Goal: Task Accomplishment & Management: Manage account settings

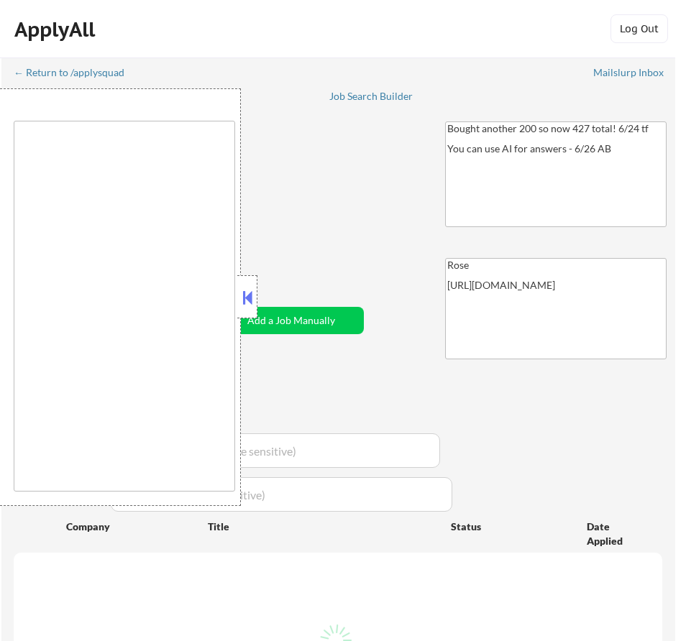
select select ""applied""
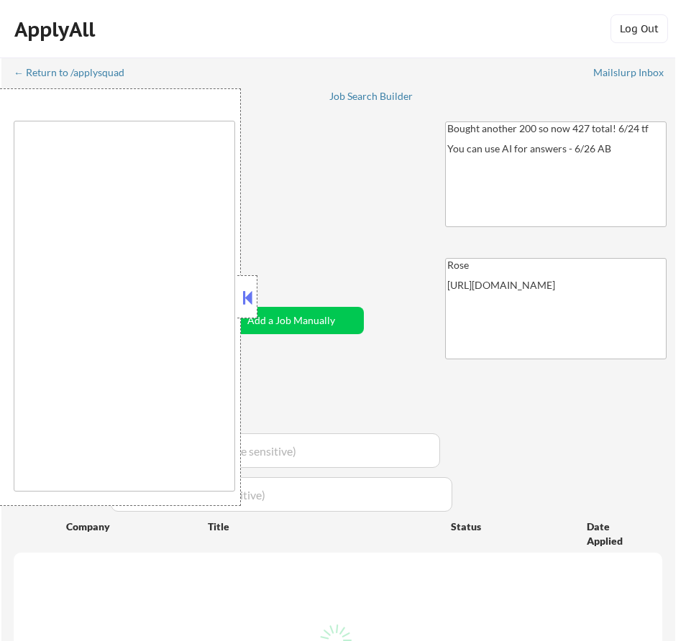
select select ""applied""
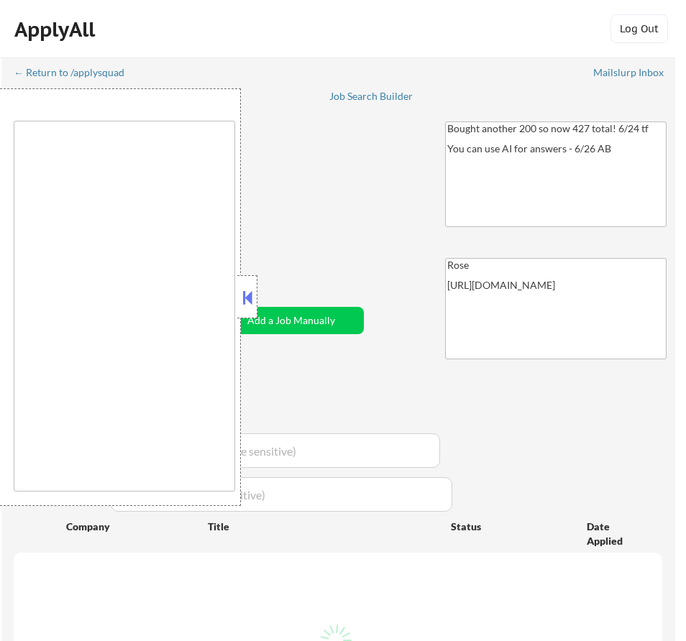
select select ""applied""
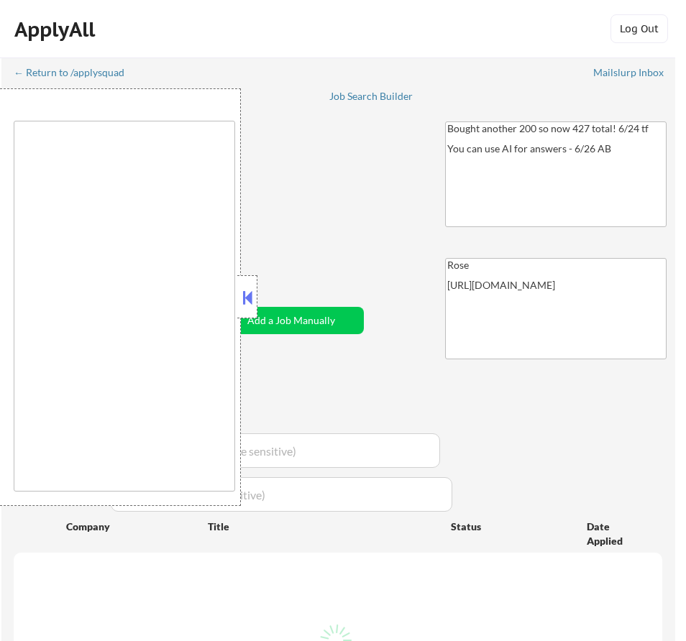
select select ""applied""
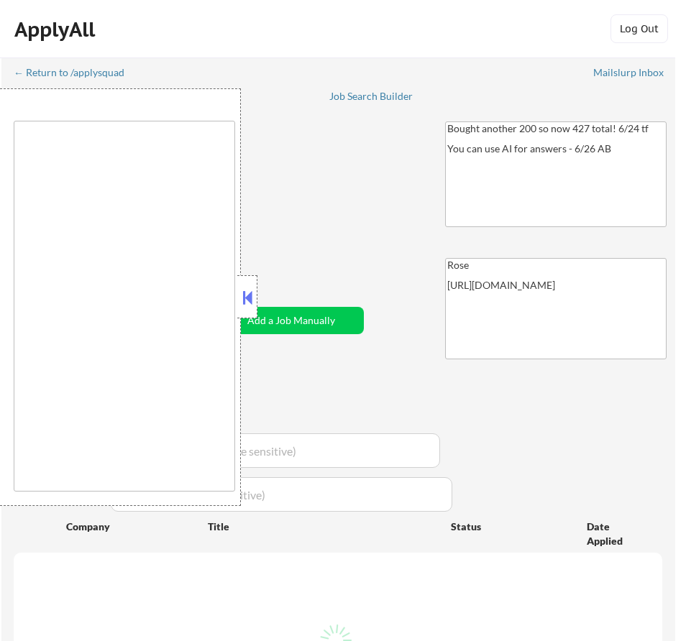
select select ""applied""
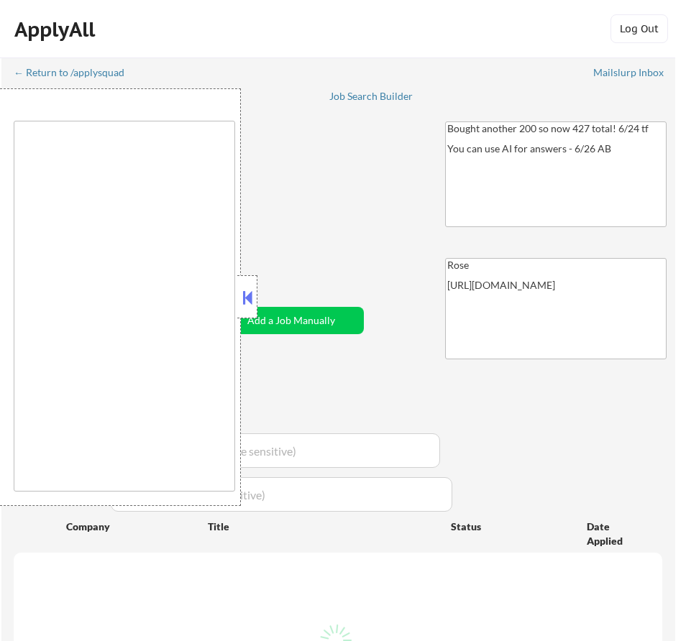
select select ""applied""
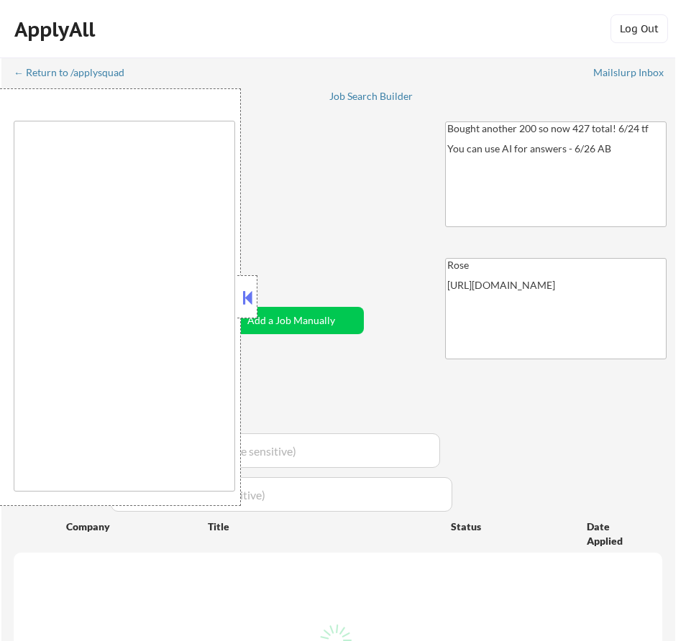
select select ""applied""
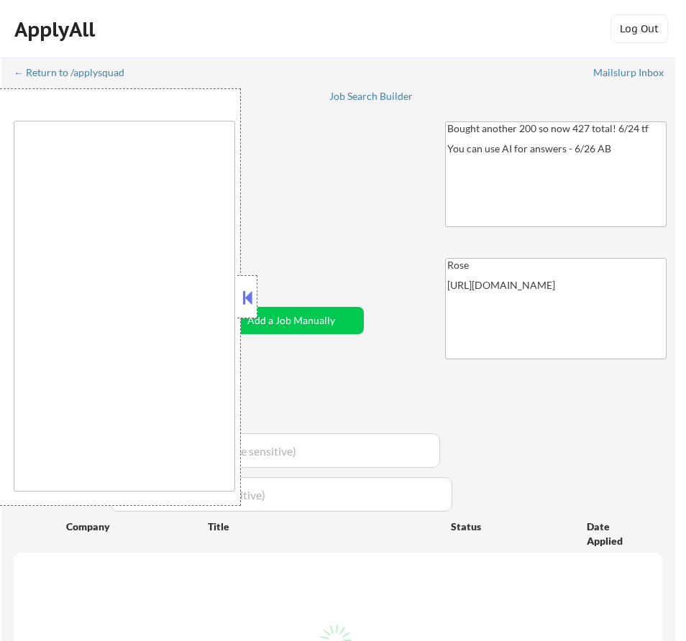
select select ""applied""
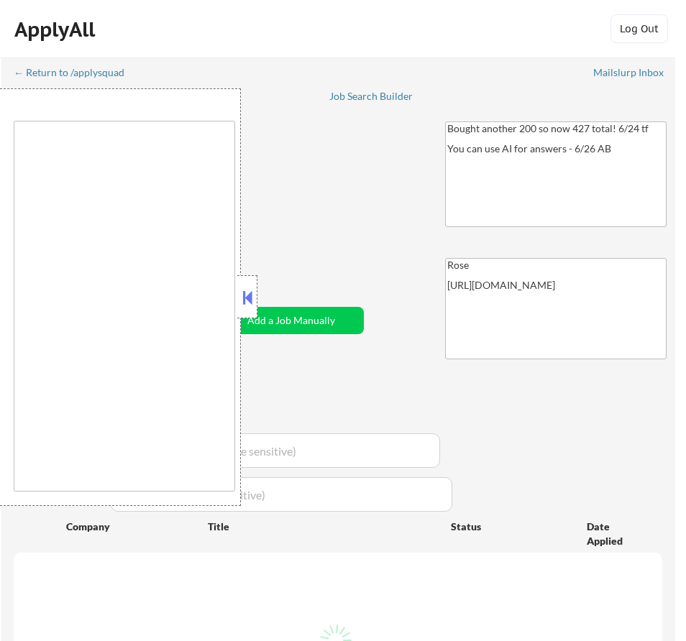
select select ""applied""
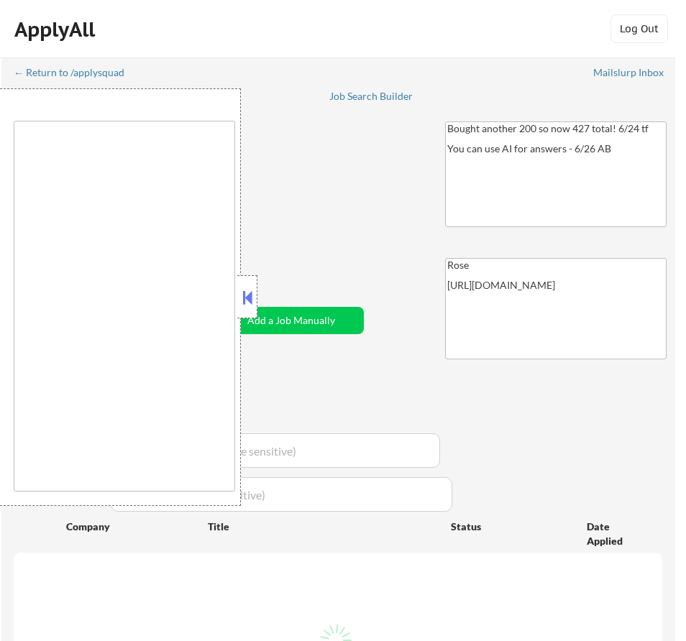
select select ""applied""
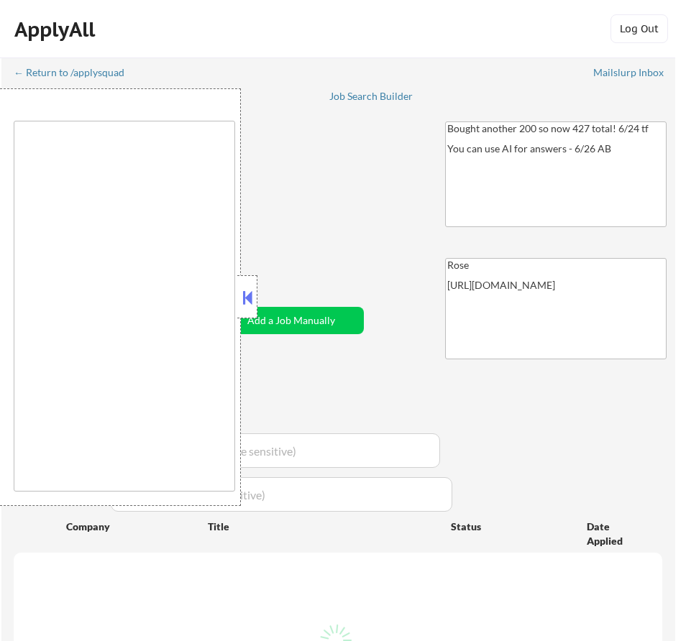
select select ""applied""
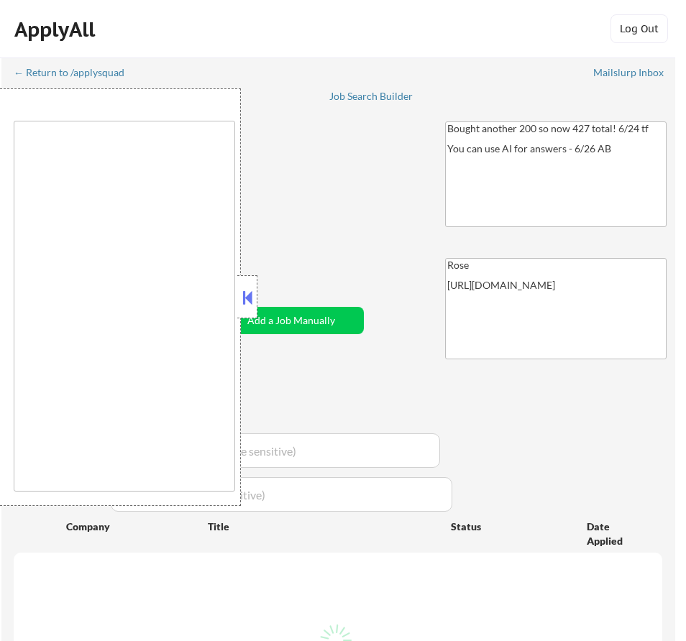
select select ""applied""
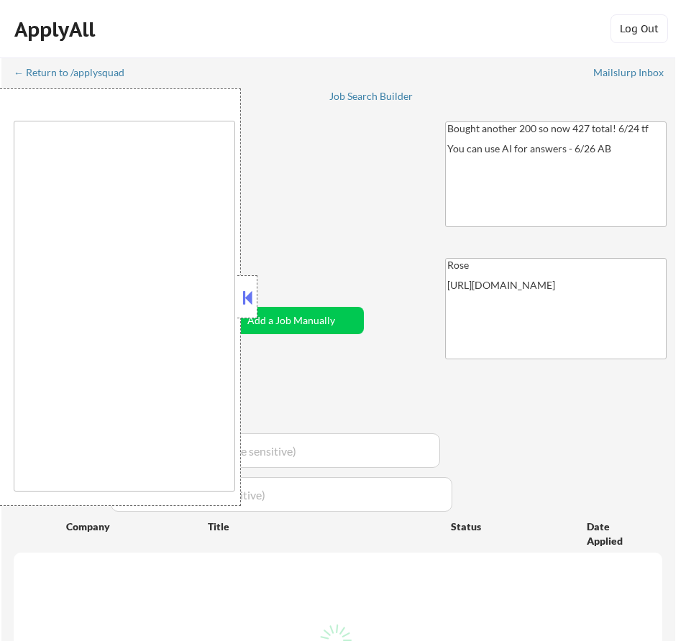
select select ""applied""
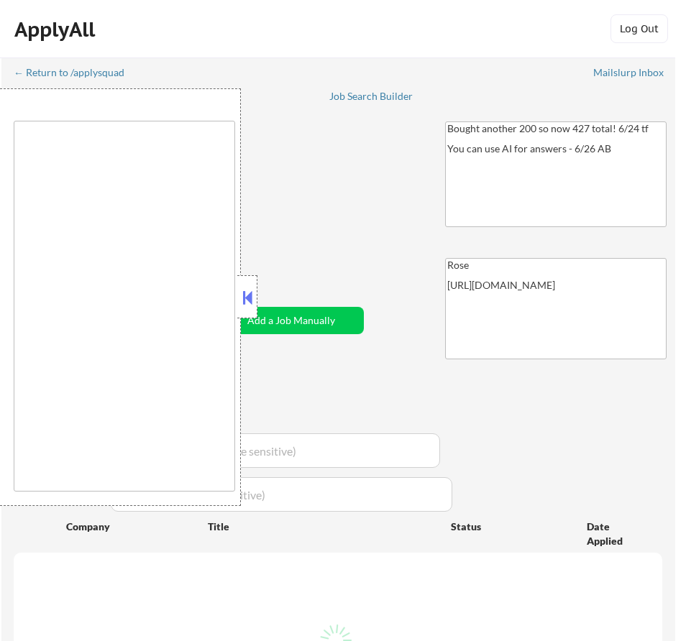
select select ""applied""
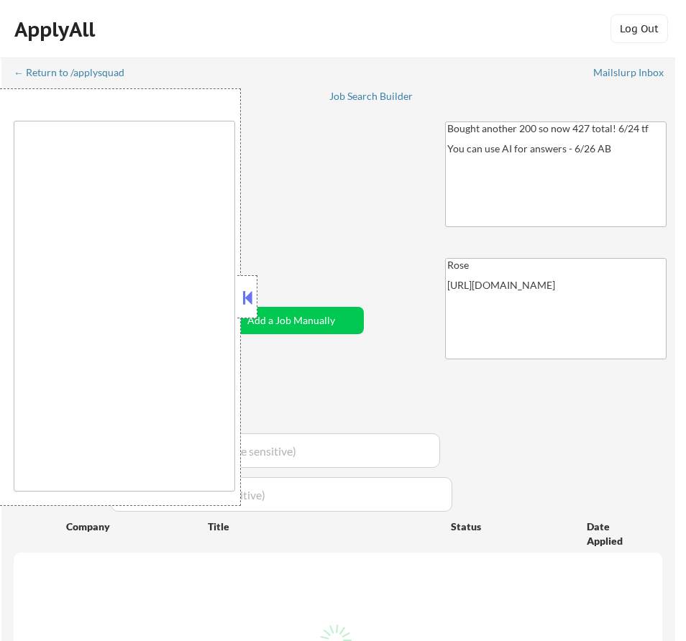
select select ""applied""
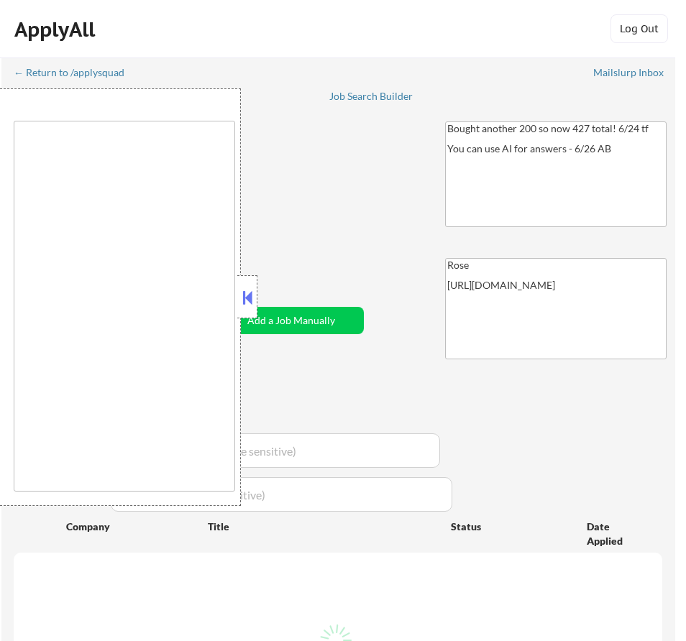
select select ""applied""
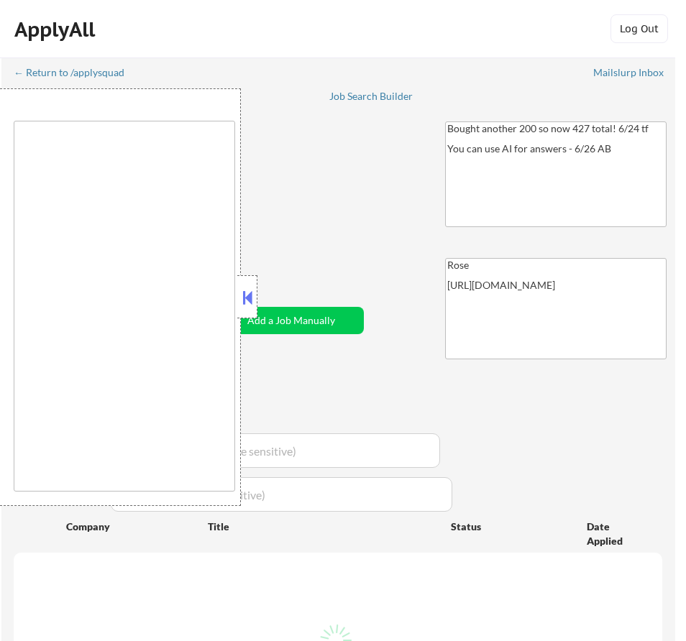
select select ""applied""
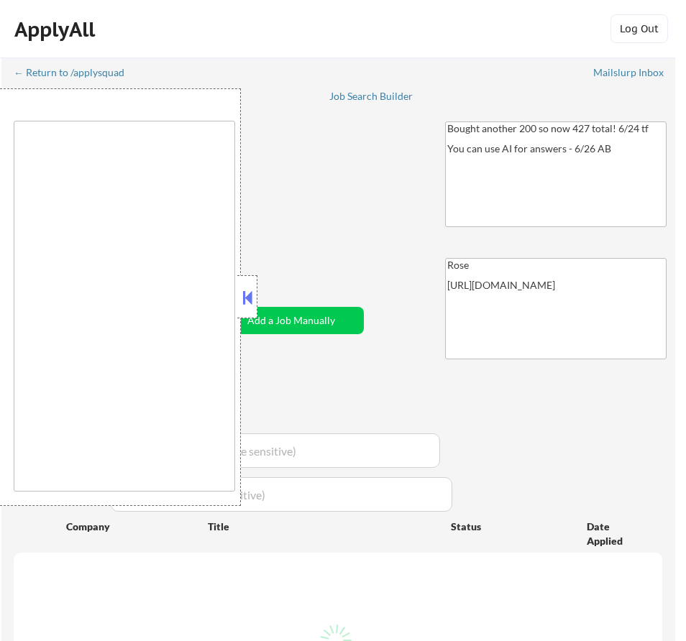
select select ""applied""
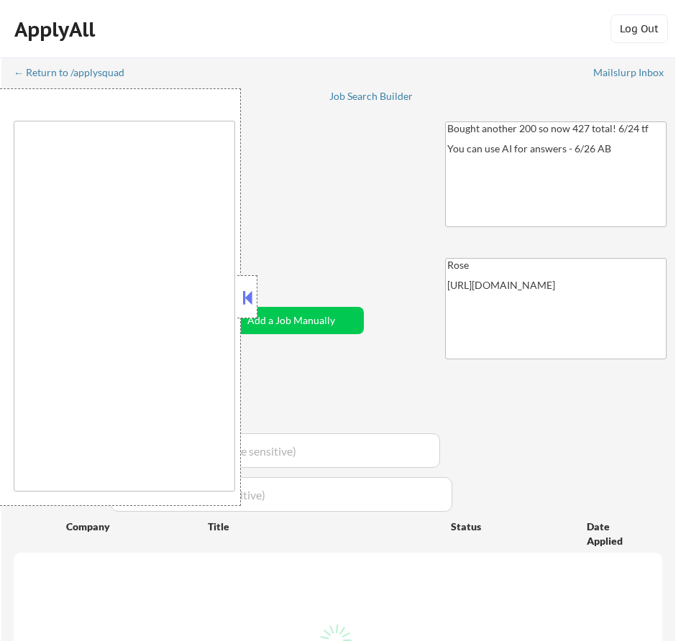
select select ""applied""
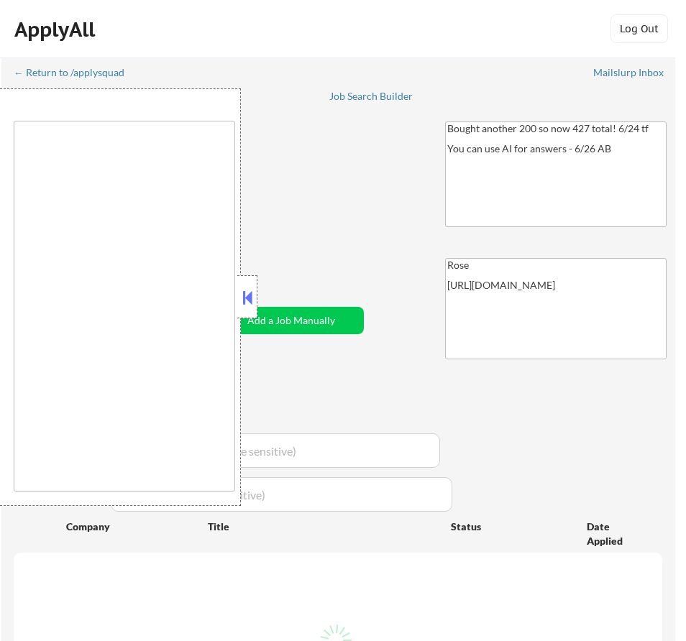
select select ""applied""
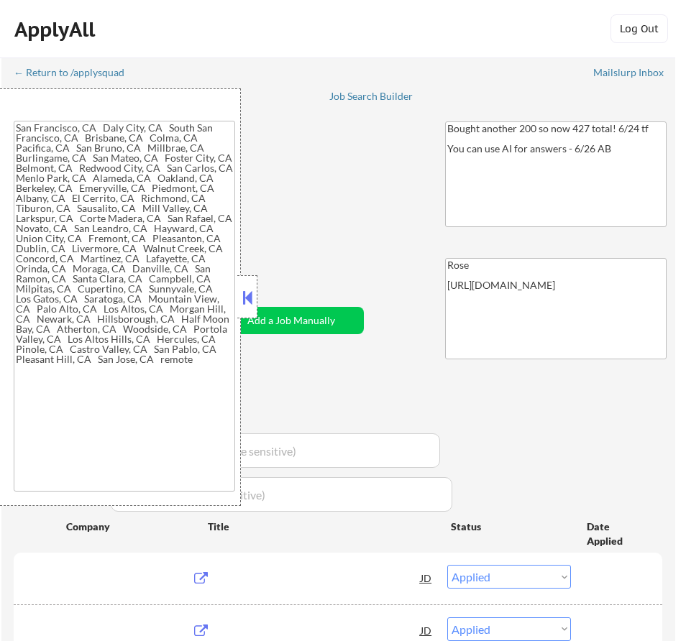
type textarea "San Francisco, CA Daly City, CA South San Francisco, CA Brisbane, CA Colma, CA …"
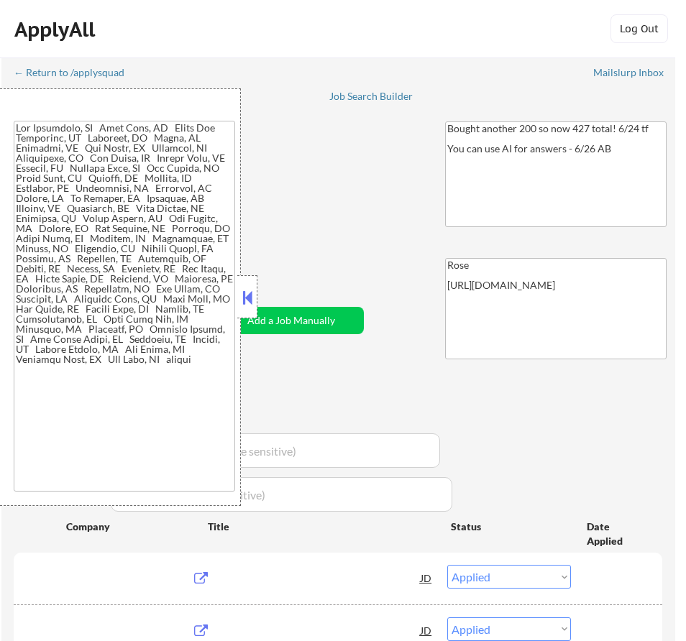
select select ""pending""
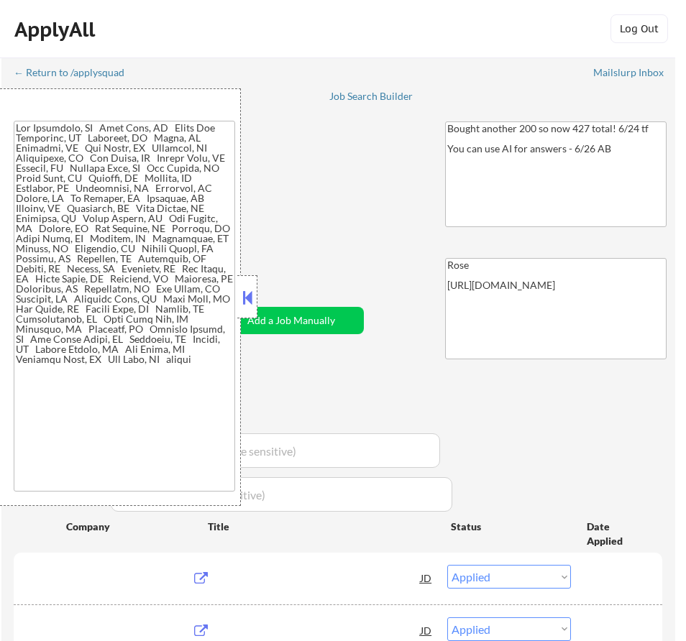
select select ""pending""
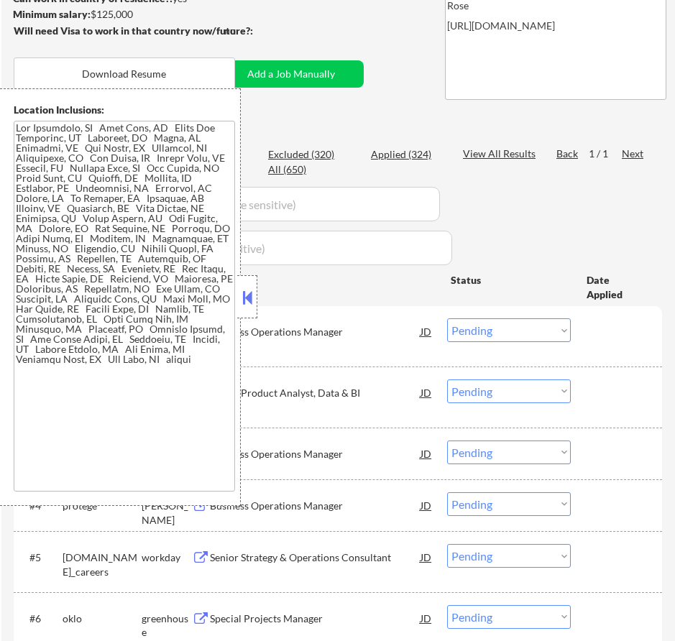
scroll to position [288, 0]
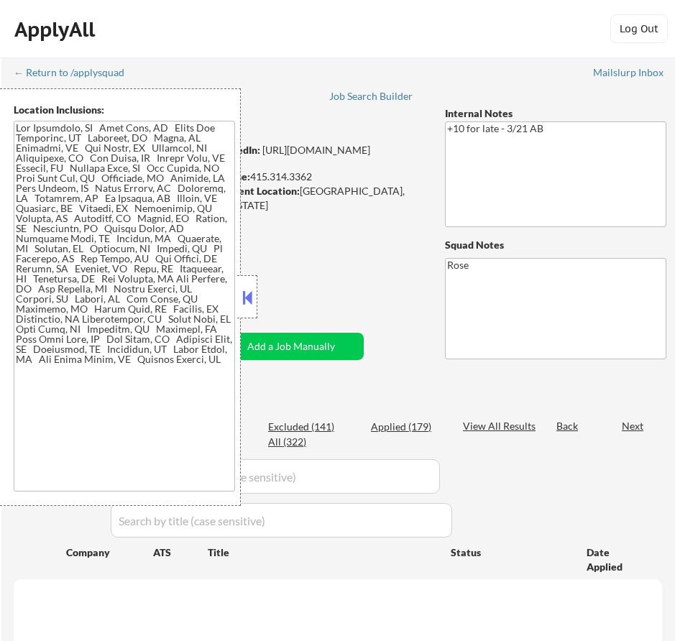
select select ""pending""
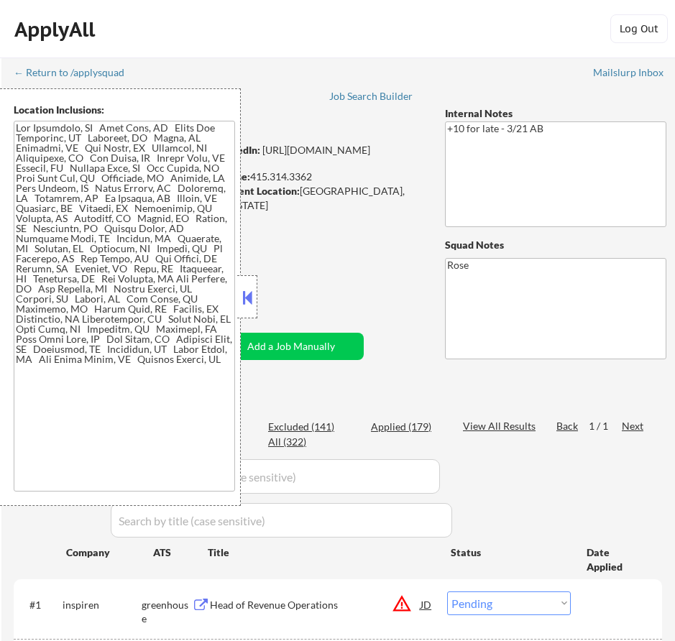
click at [250, 294] on button at bounding box center [247, 298] width 16 height 22
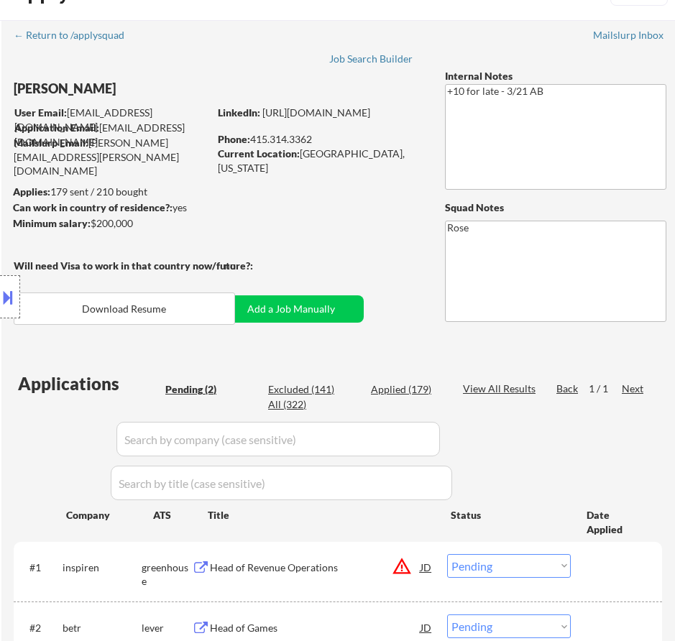
scroll to position [72, 0]
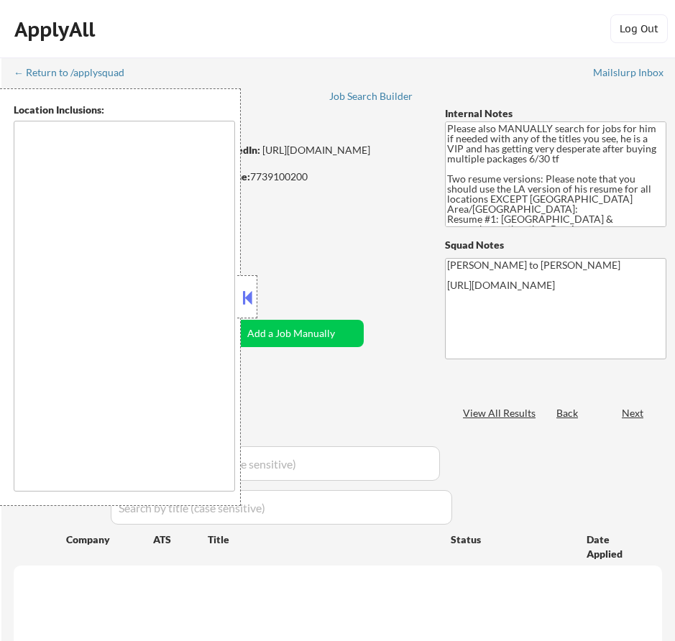
type textarea "[GEOGRAPHIC_DATA], [GEOGRAPHIC_DATA] [GEOGRAPHIC_DATA], [GEOGRAPHIC_DATA] [GEOG…"
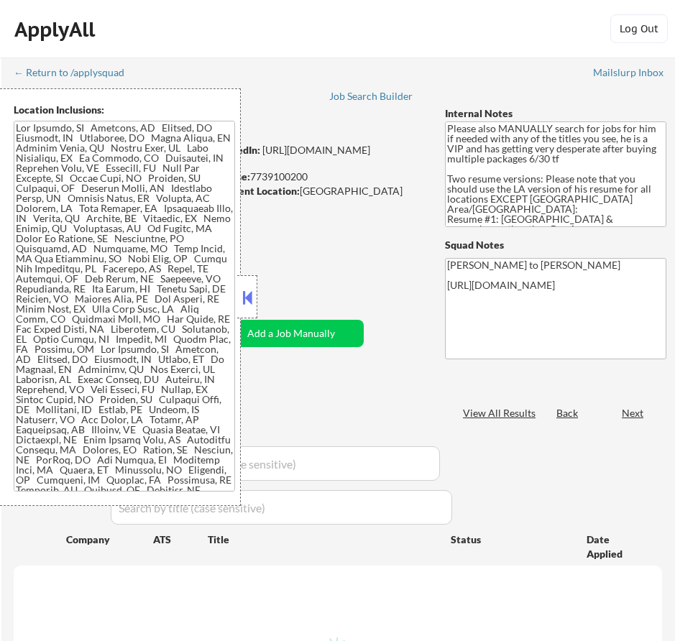
select select ""pending""
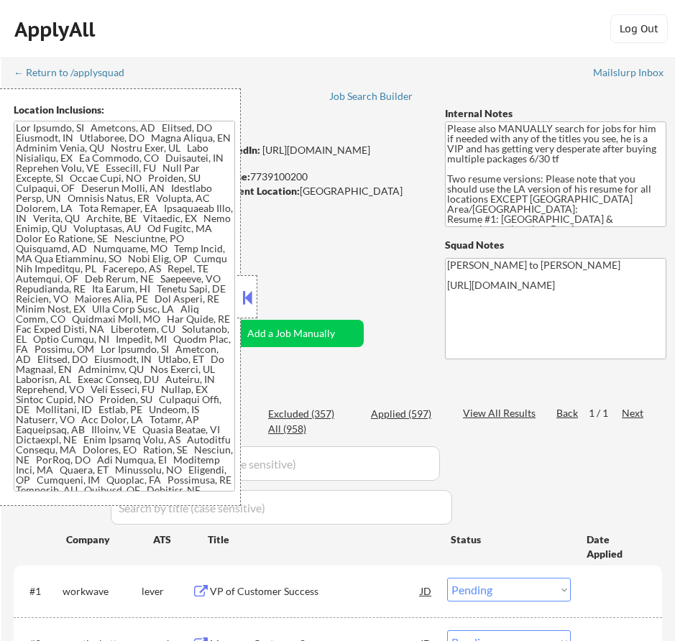
click at [250, 290] on button at bounding box center [247, 298] width 16 height 22
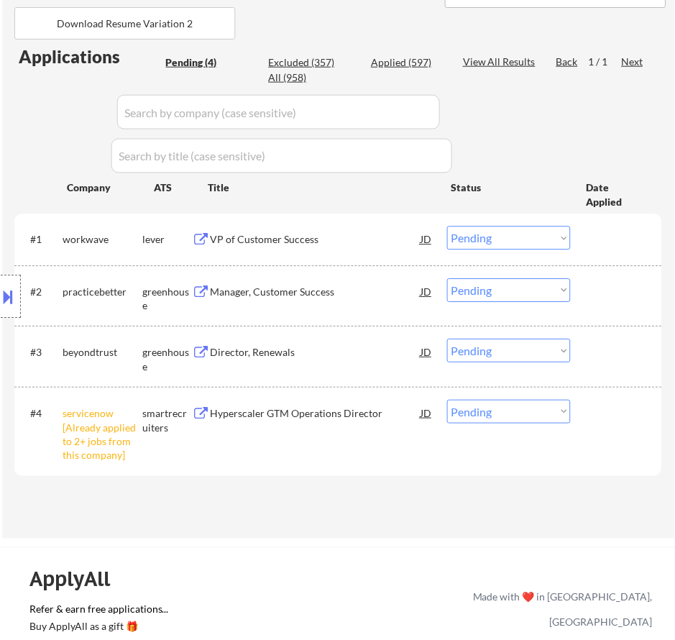
scroll to position [359, 0]
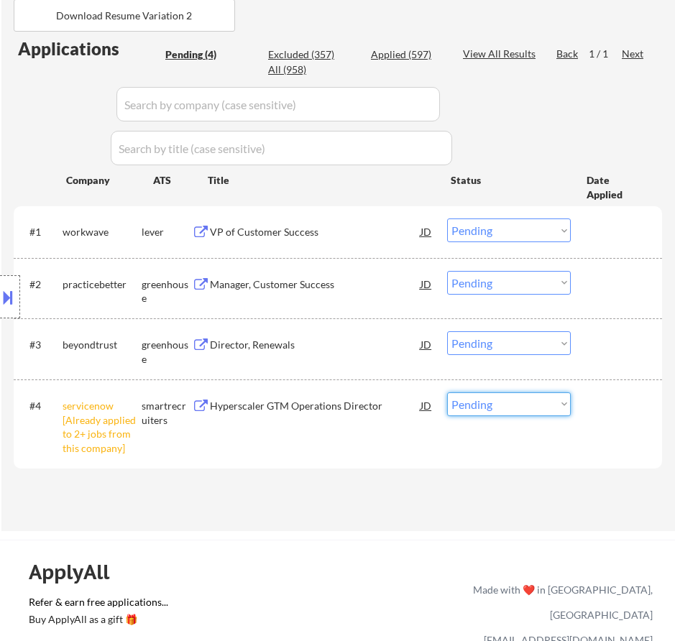
click at [534, 404] on select "Choose an option... Pending Applied Excluded (Questions) Excluded (Expired) Exc…" at bounding box center [509, 404] width 124 height 24
select select ""excluded__other_""
click at [447, 392] on select "Choose an option... Pending Applied Excluded (Questions) Excluded (Expired) Exc…" at bounding box center [509, 404] width 124 height 24
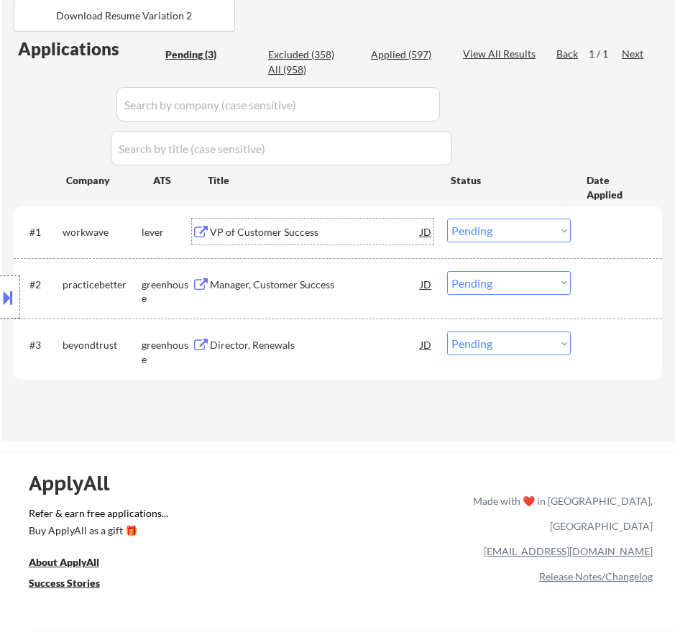
click at [387, 241] on div "VP of Customer Success" at bounding box center [315, 232] width 211 height 26
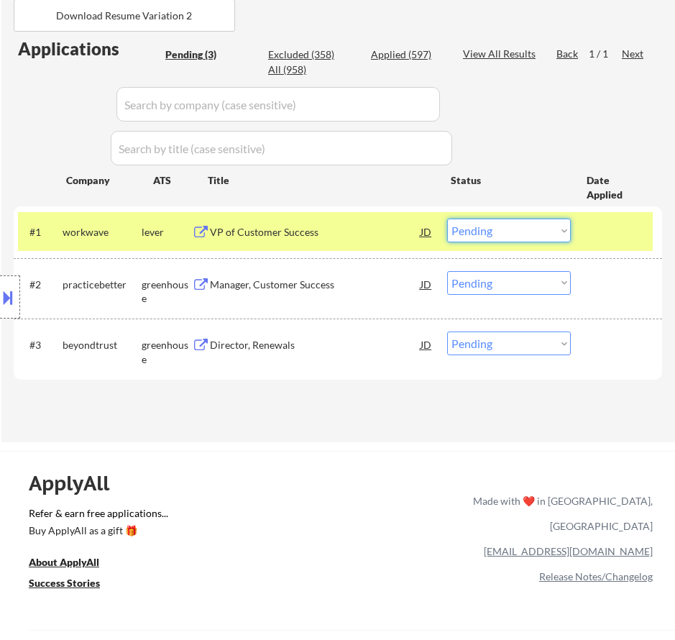
click at [502, 226] on select "Choose an option... Pending Applied Excluded (Questions) Excluded (Expired) Exc…" at bounding box center [509, 231] width 124 height 24
click at [447, 219] on select "Choose an option... Pending Applied Excluded (Questions) Excluded (Expired) Exc…" at bounding box center [509, 231] width 124 height 24
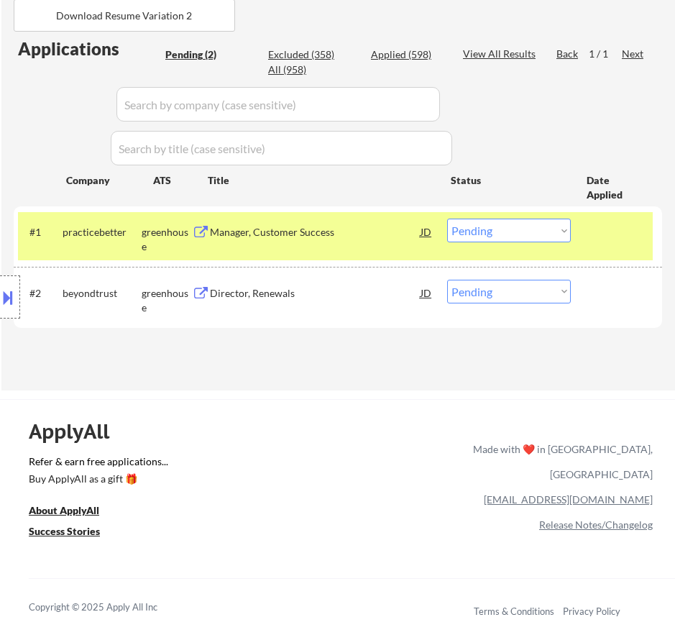
click at [395, 237] on div "Manager, Customer Success" at bounding box center [315, 232] width 211 height 14
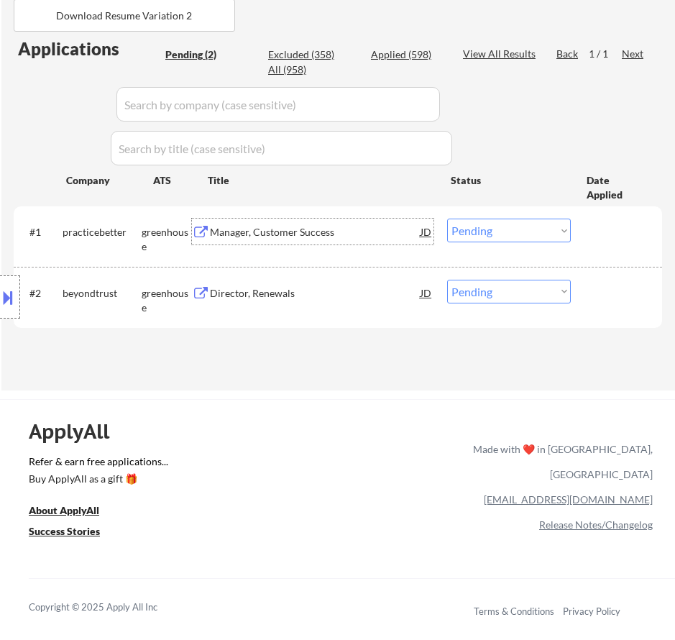
click at [559, 231] on select "Choose an option... Pending Applied Excluded (Questions) Excluded (Expired) Exc…" at bounding box center [509, 231] width 124 height 24
click at [447, 219] on select "Choose an option... Pending Applied Excluded (Questions) Excluded (Expired) Exc…" at bounding box center [509, 231] width 124 height 24
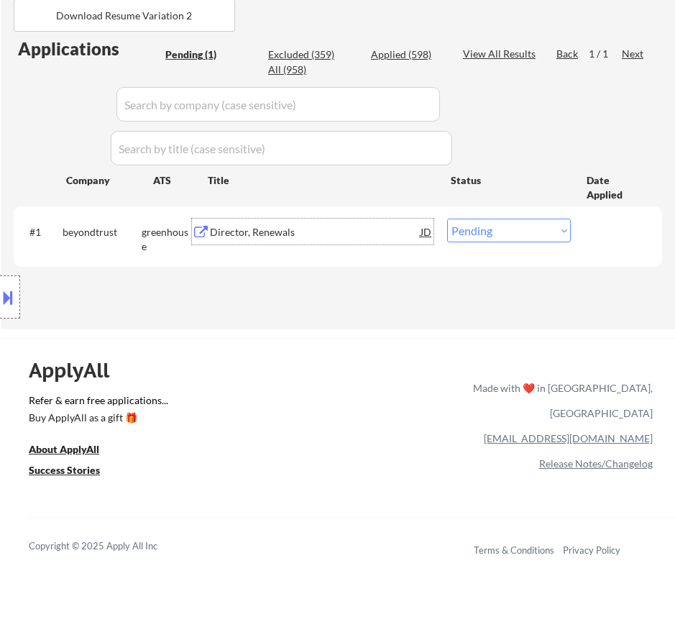
click at [382, 236] on div "Director, Renewals" at bounding box center [315, 232] width 211 height 14
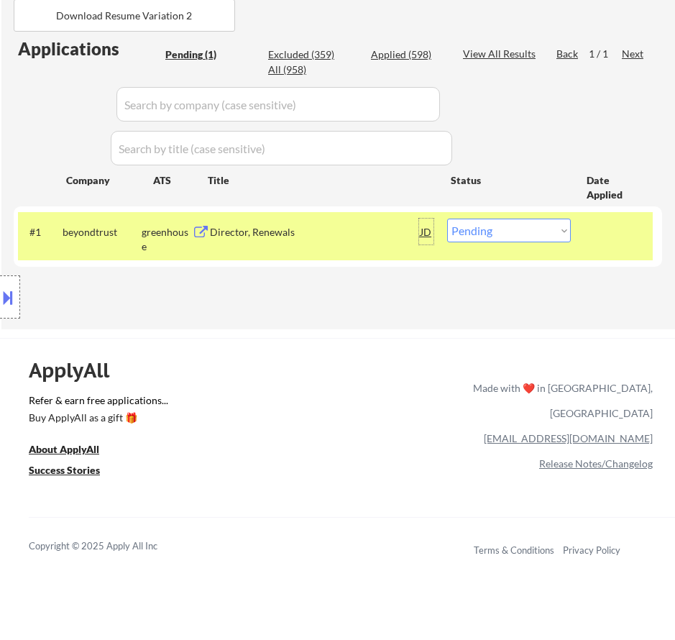
click at [419, 232] on div "JD" at bounding box center [426, 232] width 14 height 26
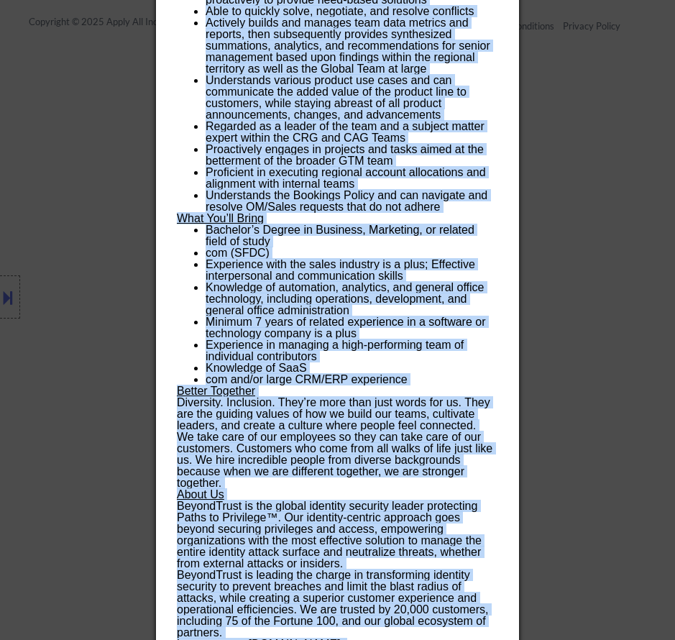
scroll to position [908, 0]
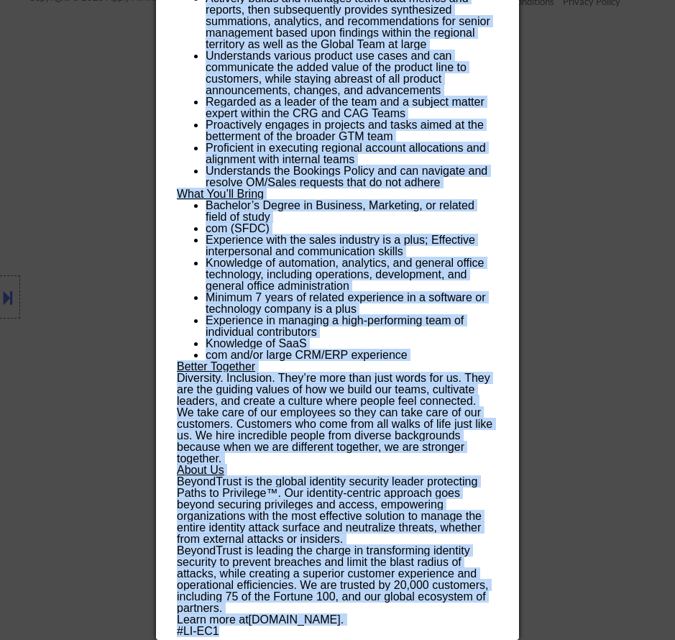
drag, startPoint x: 175, startPoint y: 60, endPoint x: 466, endPoint y: 631, distance: 641.0
click at [466, 631] on div "Director, Renewals beyondtrust Remote United States AI Location Check ✅: Job al…" at bounding box center [337, 64] width 363 height 1152
copy div "Director, Renewals beyondtrust Remote United States AI Location Check ✅: Job al…"
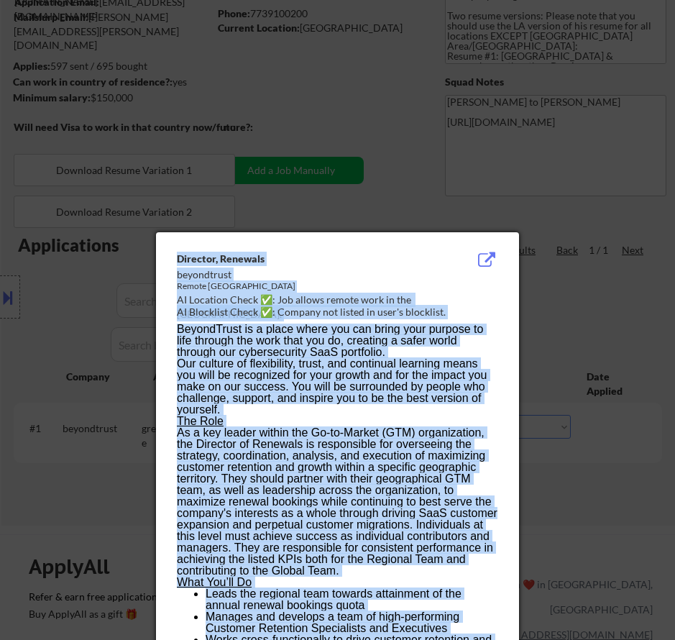
scroll to position [189, 0]
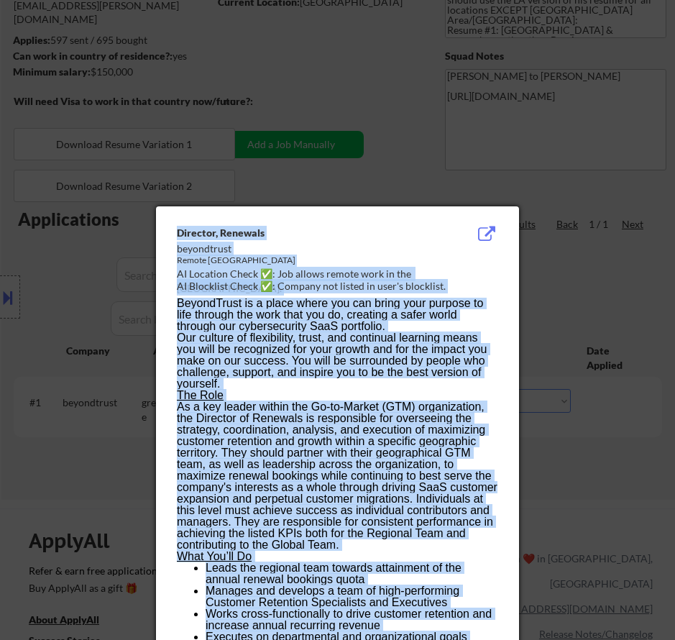
click at [484, 234] on button at bounding box center [486, 234] width 22 height 17
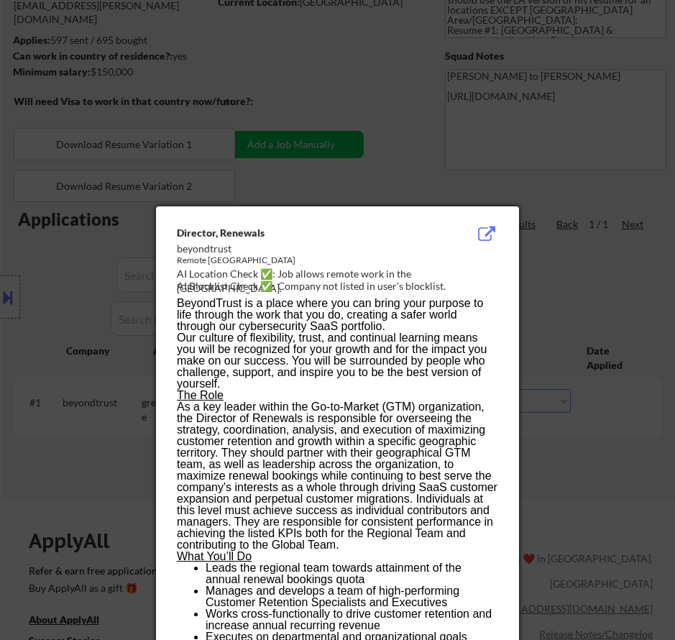
click at [561, 267] on div at bounding box center [337, 320] width 675 height 640
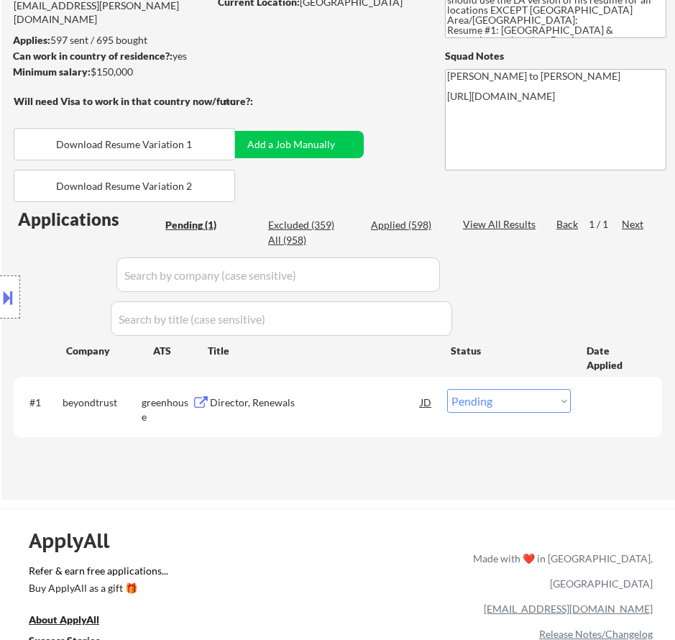
click at [486, 400] on select "Choose an option... Pending Applied Excluded (Questions) Excluded (Expired) Exc…" at bounding box center [509, 401] width 124 height 24
select select ""applied""
click at [447, 389] on select "Choose an option... Pending Applied Excluded (Questions) Excluded (Expired) Exc…" at bounding box center [509, 401] width 124 height 24
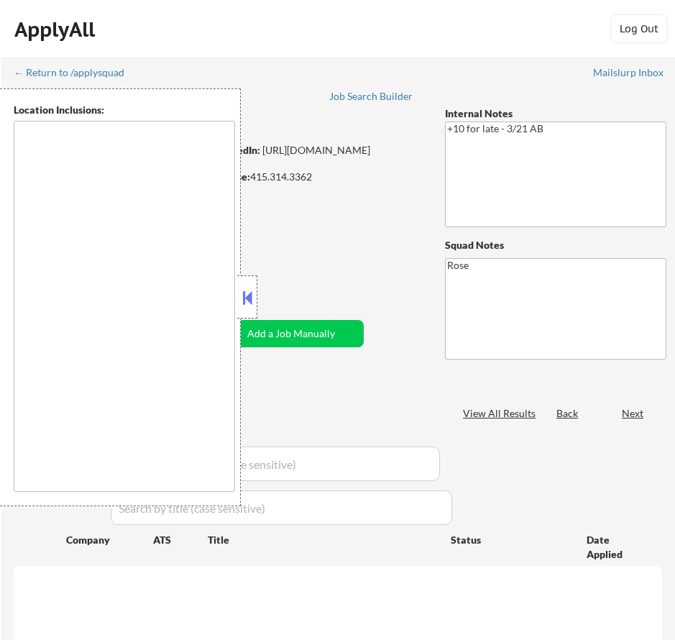
type textarea "San Francisco, CA Daly City, CA South San Francisco, CA Brisbane, CA Colma, CA …"
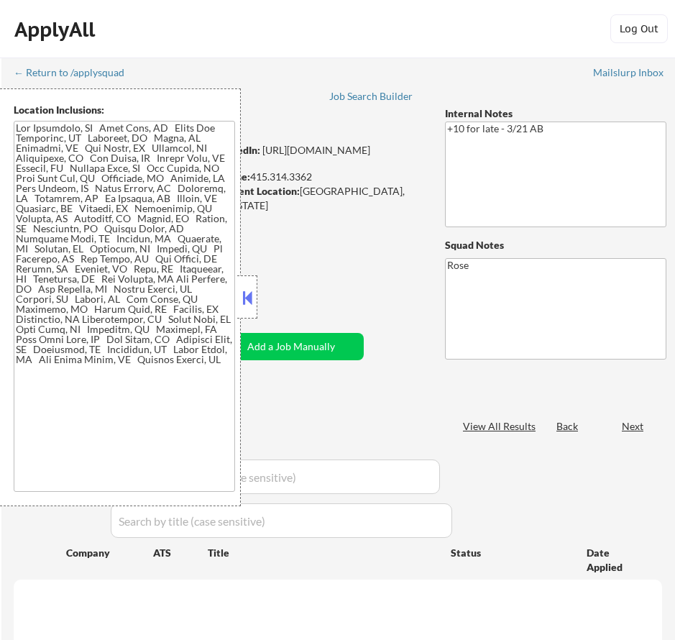
select select ""pending""
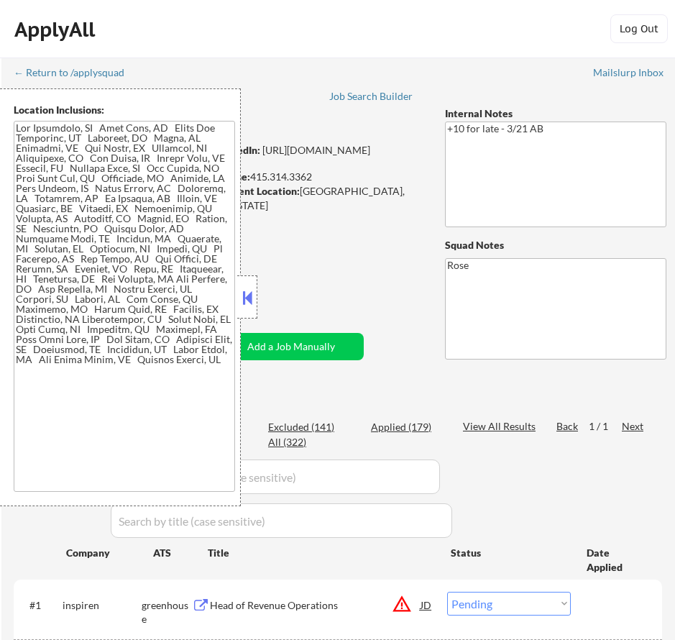
click at [250, 298] on button at bounding box center [247, 298] width 16 height 22
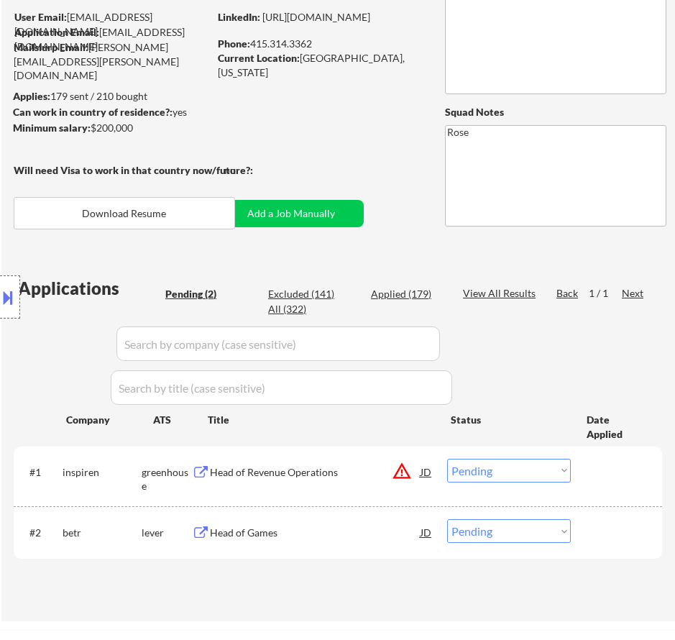
scroll to position [216, 0]
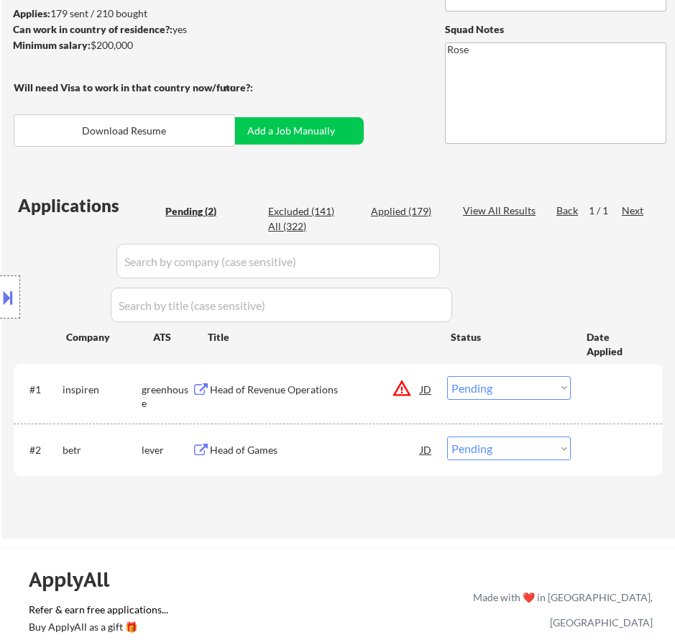
click at [369, 395] on div "Head of Revenue Operations" at bounding box center [315, 389] width 211 height 14
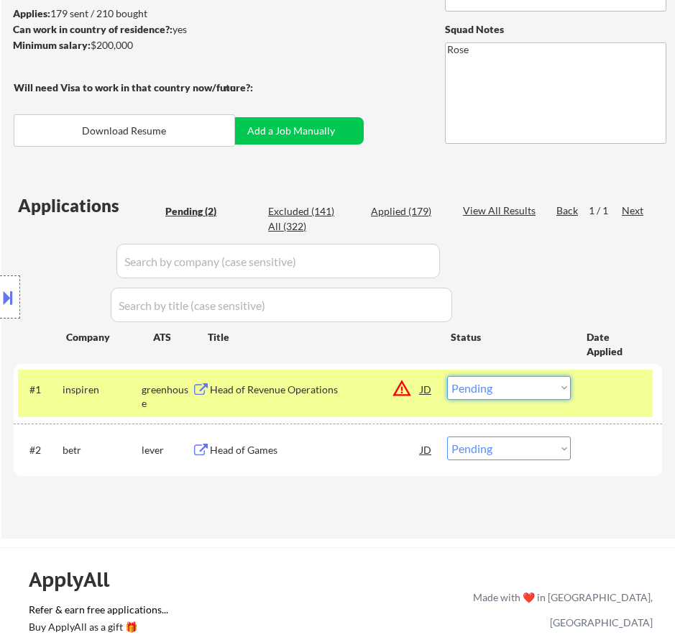
click at [529, 387] on select "Choose an option... Pending Applied Excluded (Questions) Excluded (Expired) Exc…" at bounding box center [509, 388] width 124 height 24
click at [447, 376] on select "Choose an option... Pending Applied Excluded (Questions) Excluded (Expired) Exc…" at bounding box center [509, 388] width 124 height 24
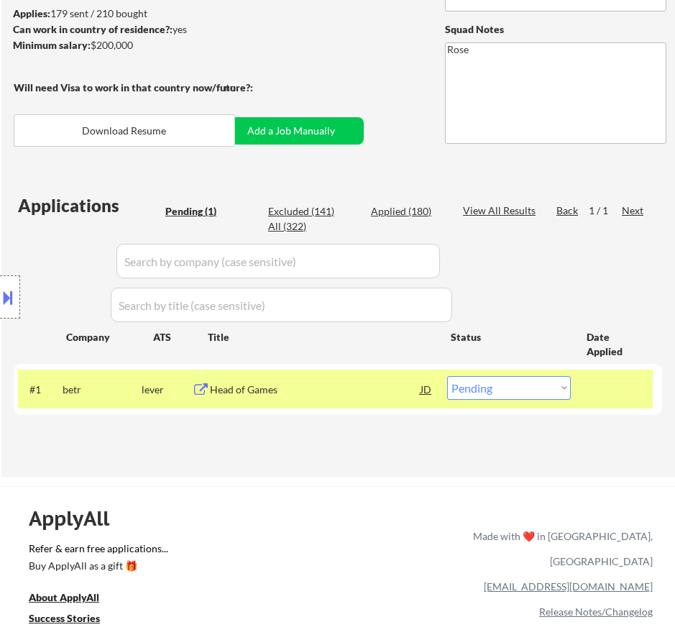
click at [393, 395] on div "Head of Games" at bounding box center [315, 389] width 211 height 14
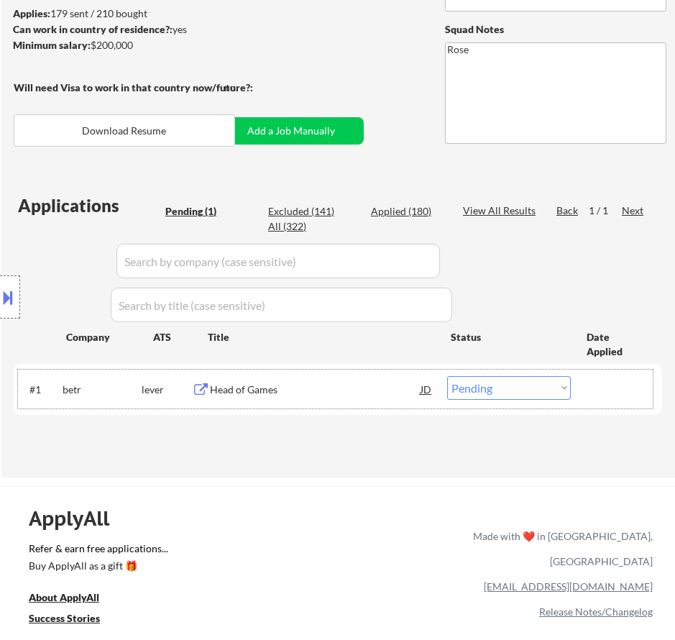
click at [573, 386] on div "#1 betr lever Head of Games JD warning_amber Choose an option... Pending Applie…" at bounding box center [335, 388] width 635 height 39
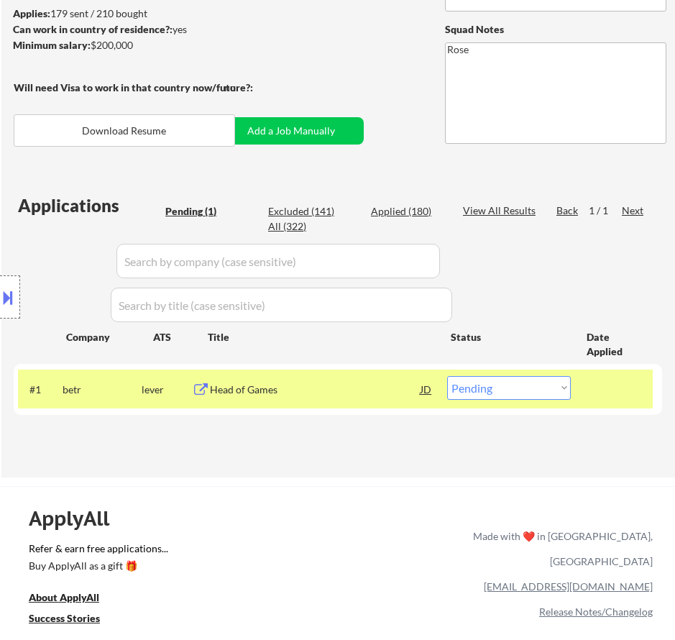
click at [566, 387] on select "Choose an option... Pending Applied Excluded (Questions) Excluded (Expired) Exc…" at bounding box center [509, 388] width 124 height 24
select select ""excluded__bad_match_""
click at [447, 376] on select "Choose an option... Pending Applied Excluded (Questions) Excluded (Expired) Exc…" at bounding box center [509, 388] width 124 height 24
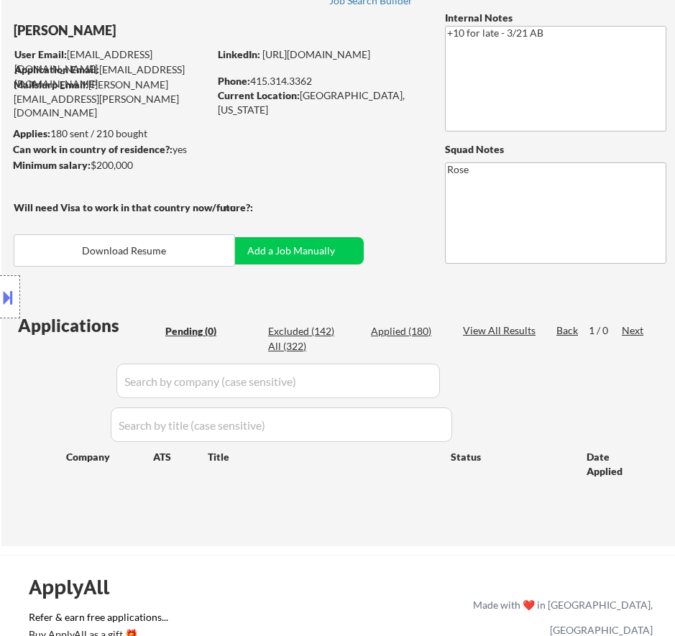
scroll to position [72, 0]
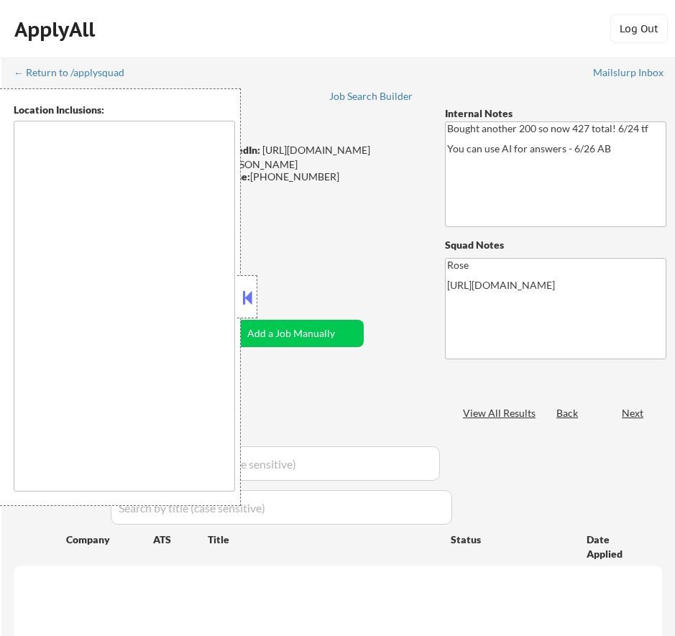
type textarea "[GEOGRAPHIC_DATA], [GEOGRAPHIC_DATA] [GEOGRAPHIC_DATA], [GEOGRAPHIC_DATA] [GEOG…"
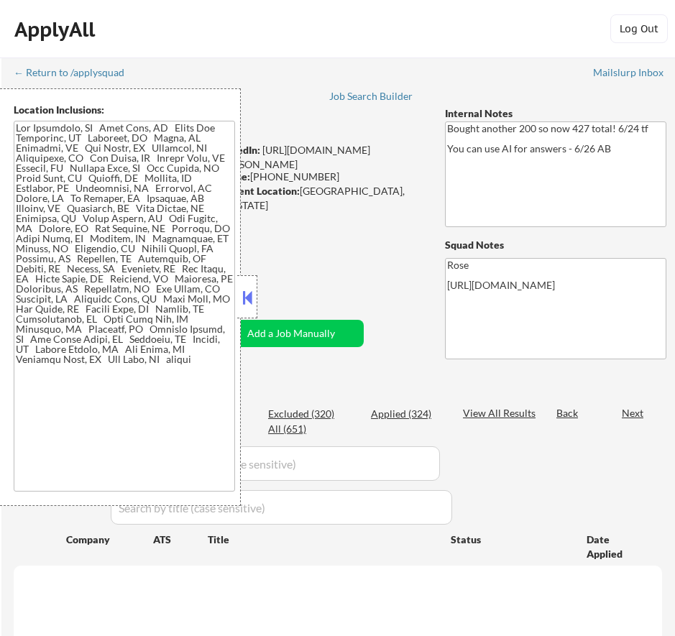
select select ""pending""
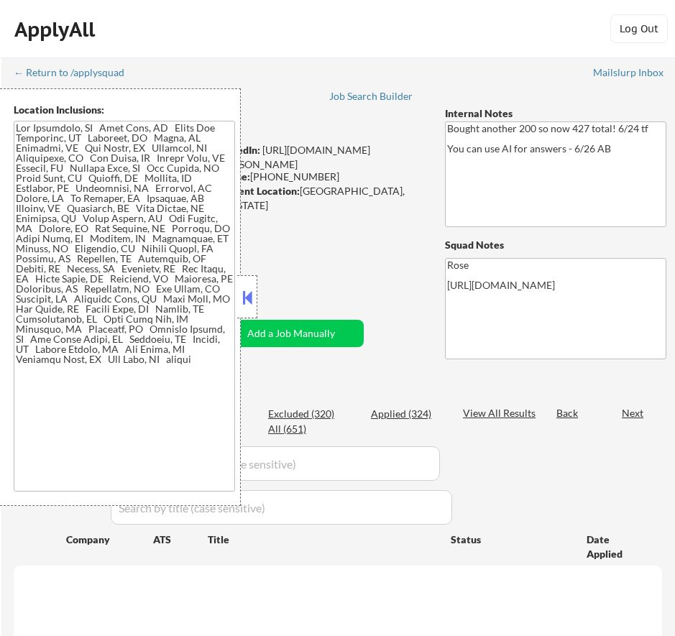
select select ""pending""
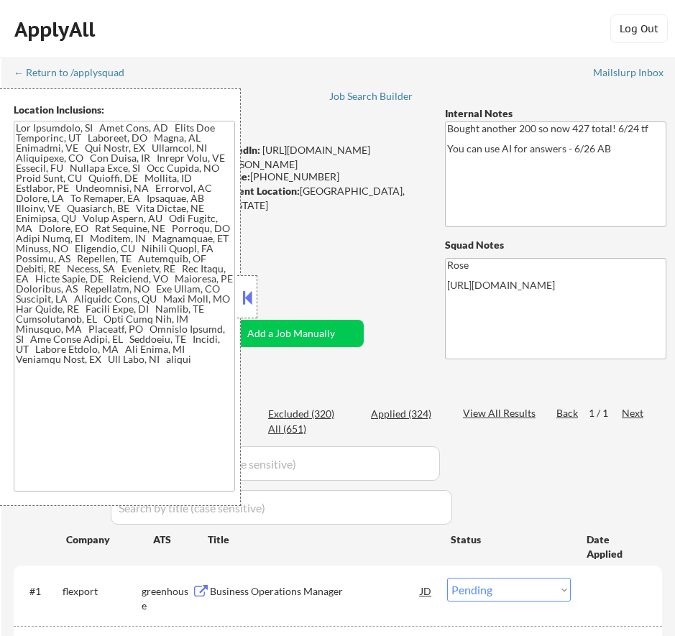
click at [246, 298] on button at bounding box center [247, 298] width 16 height 22
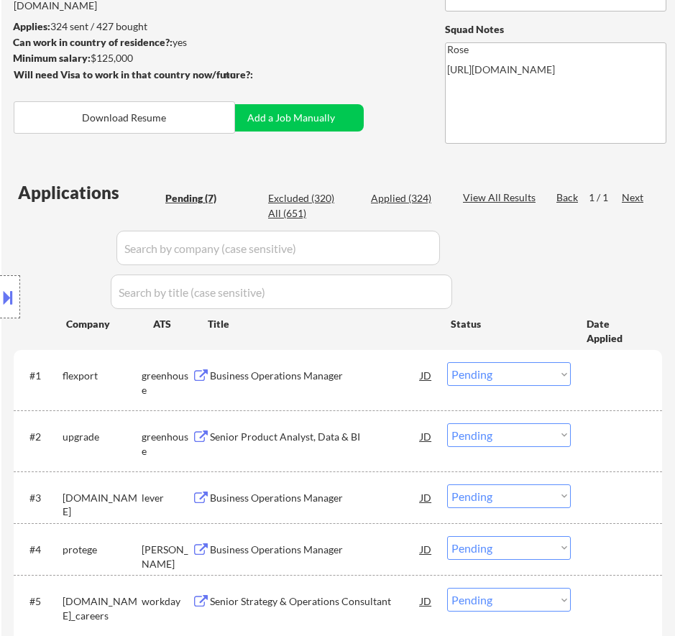
scroll to position [288, 0]
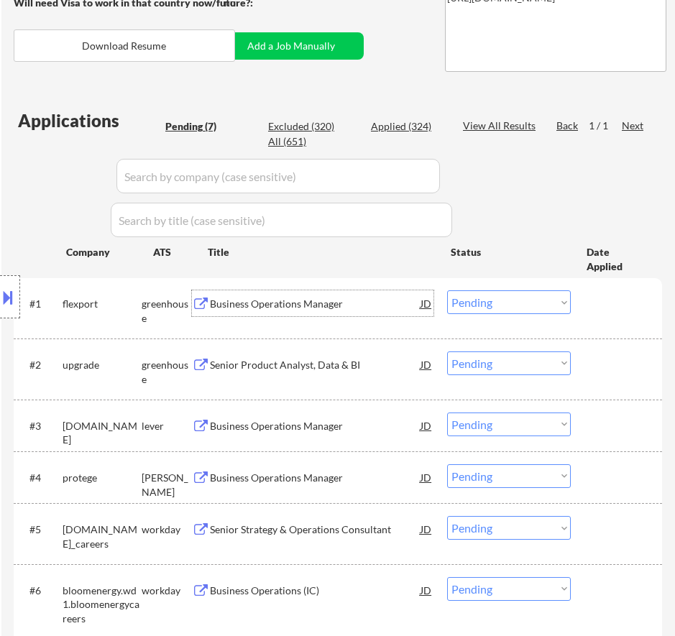
click at [385, 316] on div "Business Operations Manager" at bounding box center [315, 303] width 211 height 26
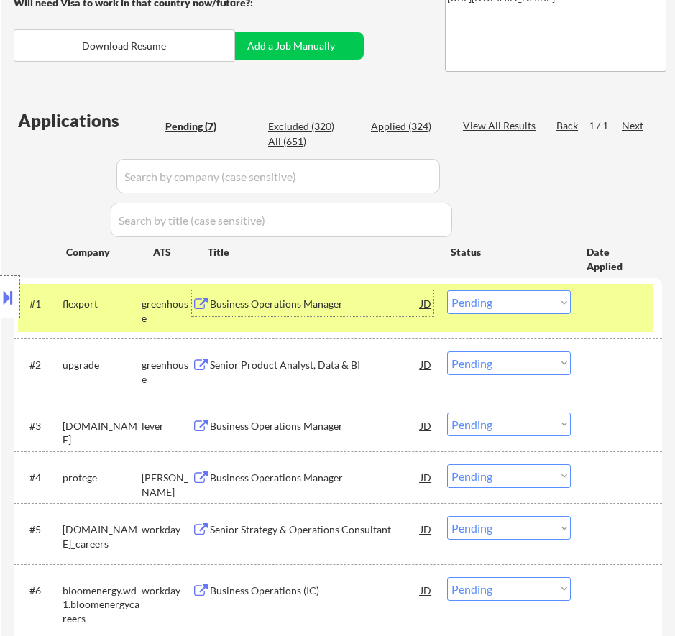
click at [380, 303] on div "Business Operations Manager" at bounding box center [315, 304] width 211 height 14
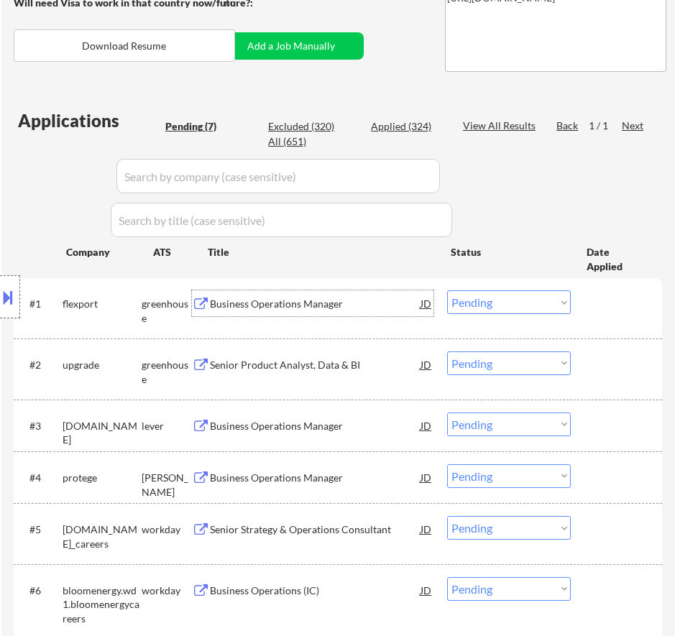
click at [512, 295] on select "Choose an option... Pending Applied Excluded (Questions) Excluded (Expired) Exc…" at bounding box center [509, 302] width 124 height 24
click at [447, 290] on select "Choose an option... Pending Applied Excluded (Questions) Excluded (Expired) Exc…" at bounding box center [509, 302] width 124 height 24
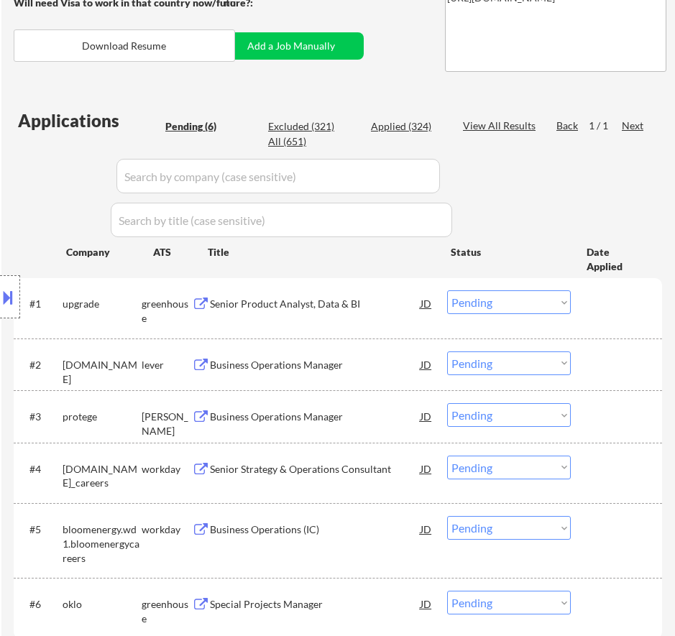
click at [380, 295] on div "Senior Product Analyst, Data & BI" at bounding box center [315, 303] width 211 height 26
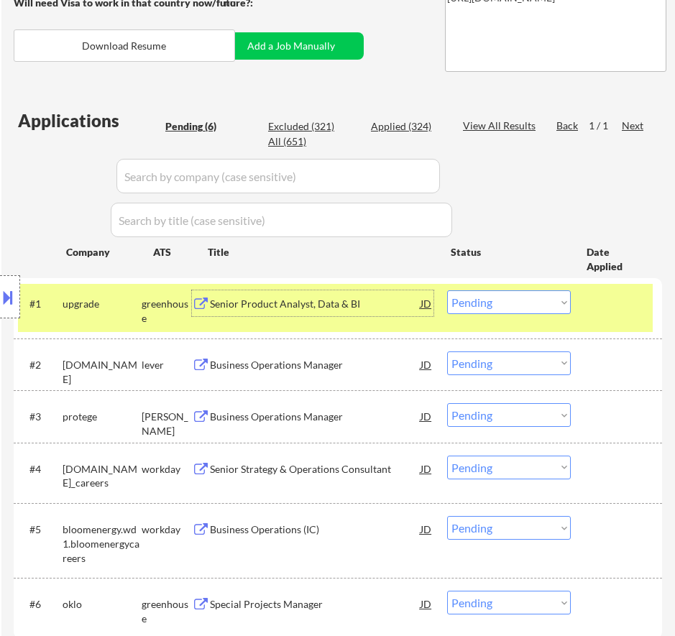
click at [492, 301] on select "Choose an option... Pending Applied Excluded (Questions) Excluded (Expired) Exc…" at bounding box center [509, 302] width 124 height 24
click at [447, 290] on select "Choose an option... Pending Applied Excluded (Questions) Excluded (Expired) Exc…" at bounding box center [509, 302] width 124 height 24
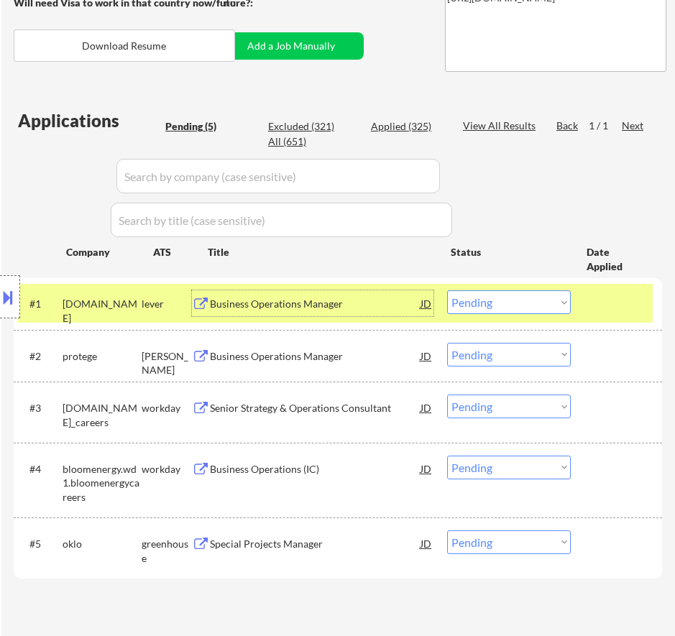
click at [405, 305] on div "Business Operations Manager" at bounding box center [315, 304] width 211 height 14
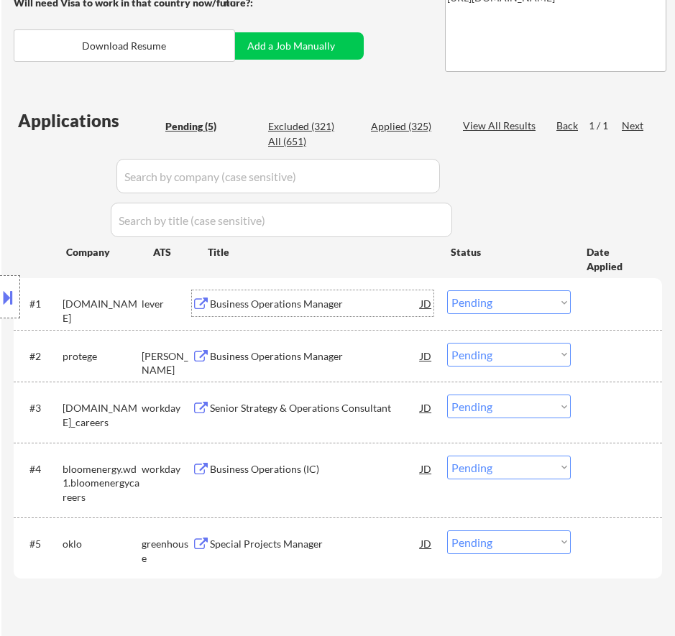
click at [527, 299] on select "Choose an option... Pending Applied Excluded (Questions) Excluded (Expired) Exc…" at bounding box center [509, 302] width 124 height 24
click at [447, 290] on select "Choose an option... Pending Applied Excluded (Questions) Excluded (Expired) Exc…" at bounding box center [509, 302] width 124 height 24
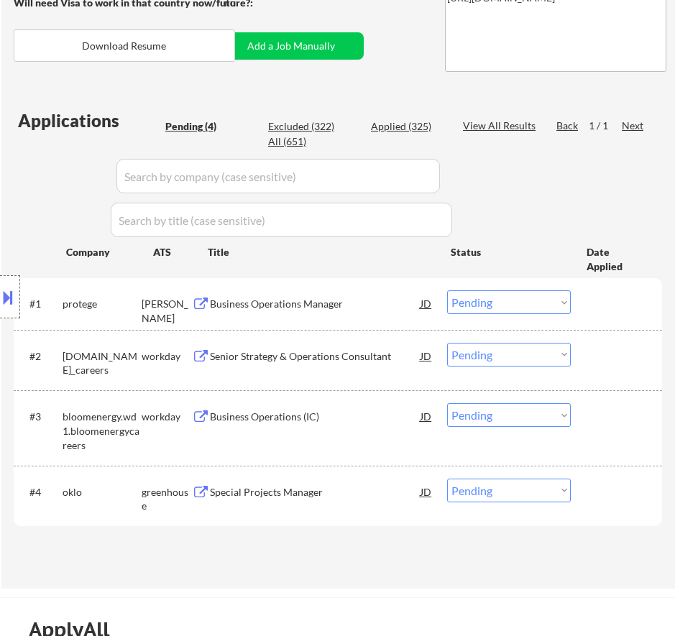
click at [400, 300] on div "Business Operations Manager" at bounding box center [315, 304] width 211 height 14
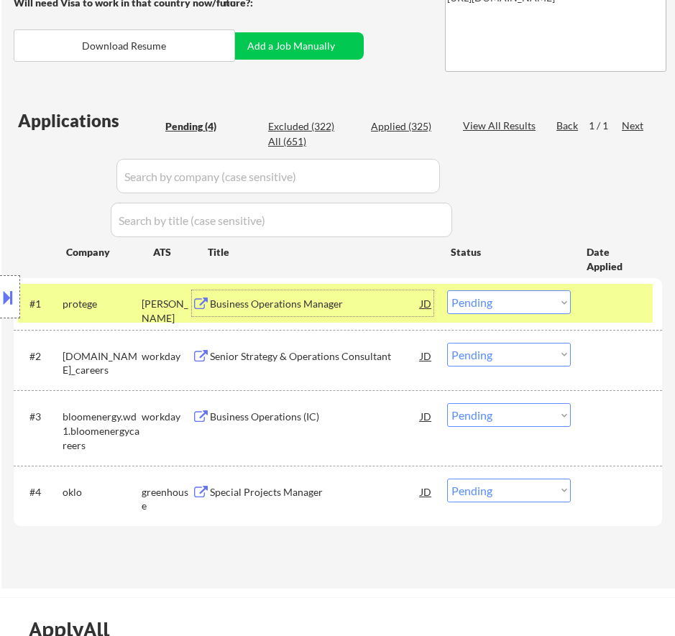
click at [497, 299] on select "Choose an option... Pending Applied Excluded (Questions) Excluded (Expired) Exc…" at bounding box center [509, 302] width 124 height 24
click at [447, 290] on select "Choose an option... Pending Applied Excluded (Questions) Excluded (Expired) Exc…" at bounding box center [509, 302] width 124 height 24
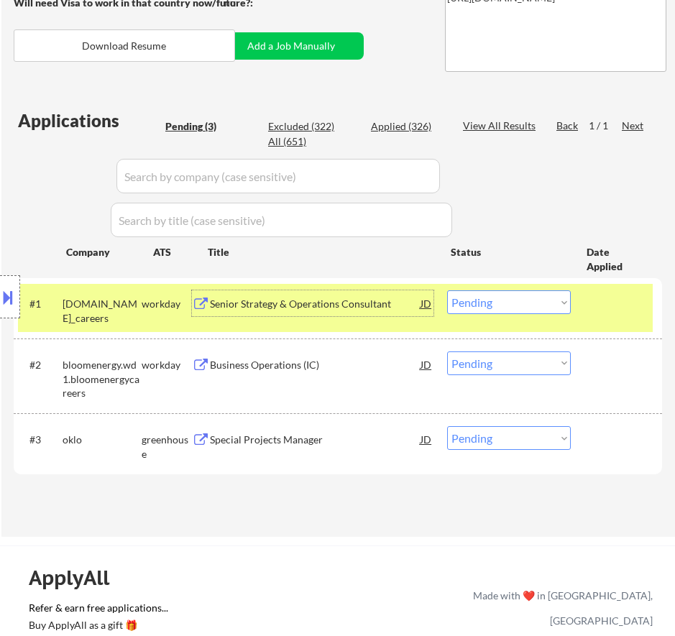
click at [410, 307] on div "Senior Strategy & Operations Consultant" at bounding box center [315, 304] width 211 height 14
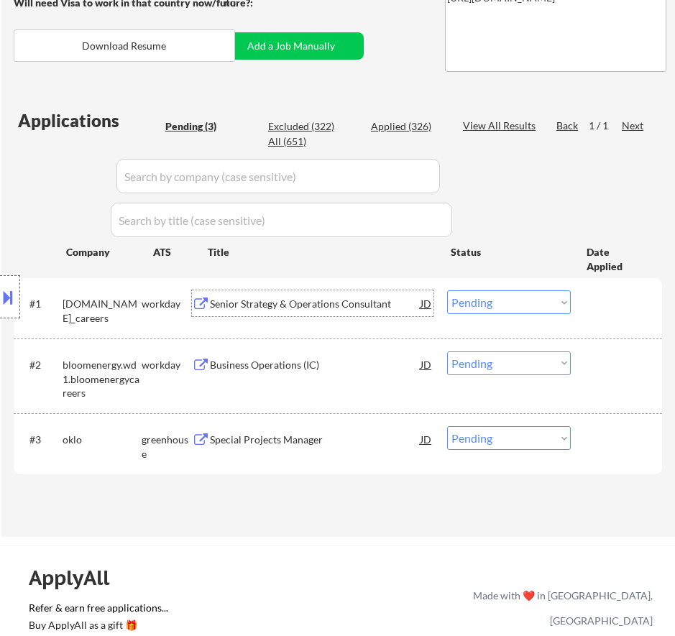
click at [518, 300] on select "Choose an option... Pending Applied Excluded (Questions) Excluded (Expired) Exc…" at bounding box center [509, 302] width 124 height 24
click at [447, 290] on select "Choose an option... Pending Applied Excluded (Questions) Excluded (Expired) Exc…" at bounding box center [509, 302] width 124 height 24
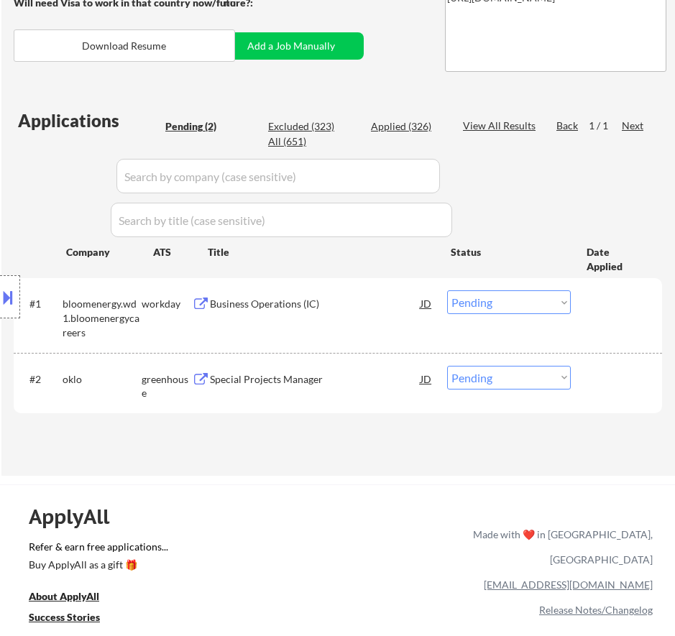
click at [372, 309] on div "Business Operations (IC)" at bounding box center [315, 304] width 211 height 14
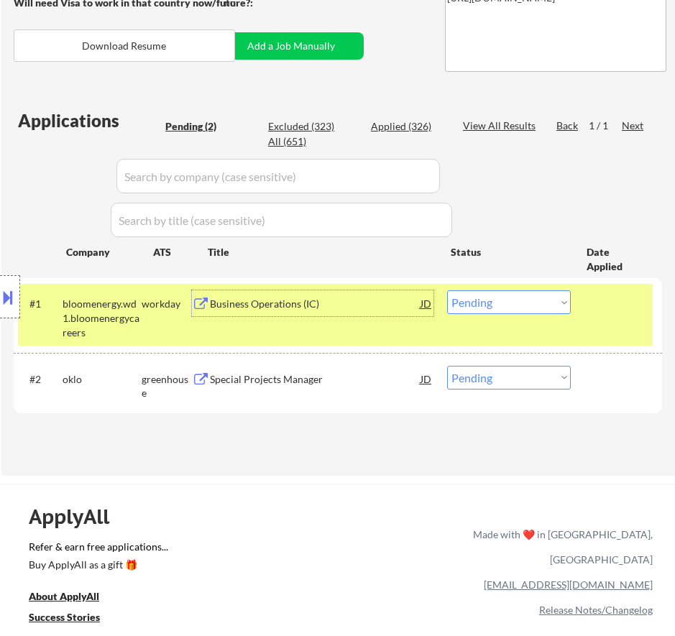
click at [523, 308] on select "Choose an option... Pending Applied Excluded (Questions) Excluded (Expired) Exc…" at bounding box center [509, 302] width 124 height 24
click at [447, 290] on select "Choose an option... Pending Applied Excluded (Questions) Excluded (Expired) Exc…" at bounding box center [509, 302] width 124 height 24
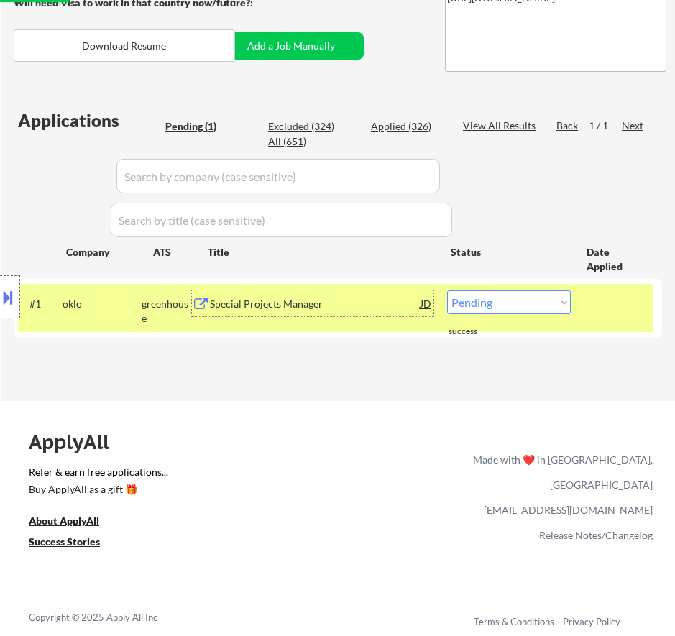
click at [304, 310] on div "Special Projects Manager" at bounding box center [315, 304] width 211 height 14
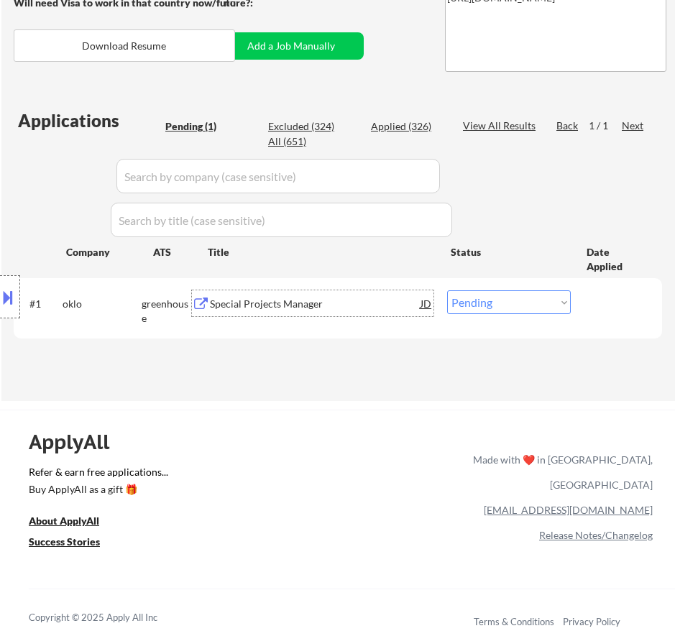
click at [497, 301] on select "Choose an option... Pending Applied Excluded (Questions) Excluded (Expired) Exc…" at bounding box center [509, 302] width 124 height 24
select select ""excluded__bad_match_""
click at [447, 290] on select "Choose an option... Pending Applied Excluded (Questions) Excluded (Expired) Exc…" at bounding box center [509, 302] width 124 height 24
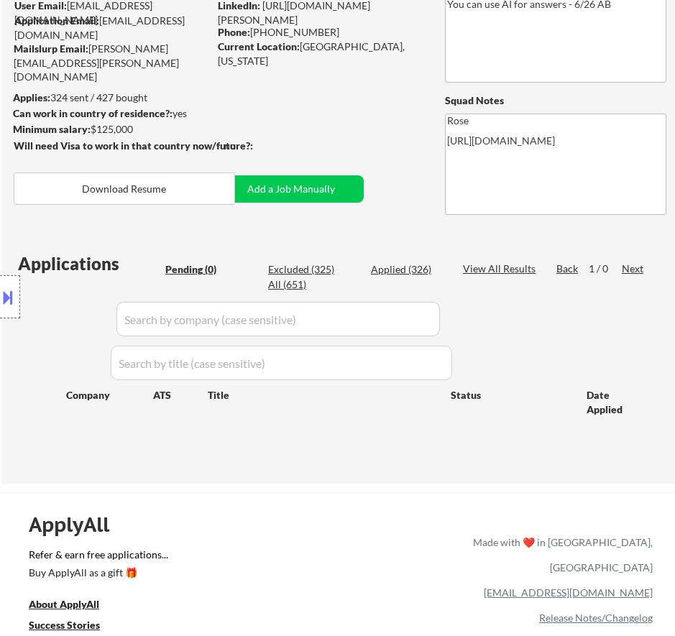
scroll to position [144, 0]
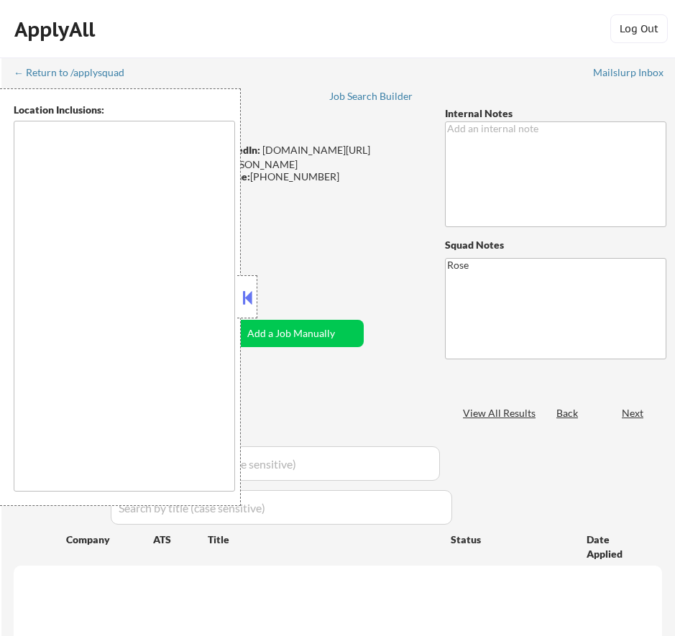
type textarea "[GEOGRAPHIC_DATA], [GEOGRAPHIC_DATA] [GEOGRAPHIC_DATA], [GEOGRAPHIC_DATA] [GEOG…"
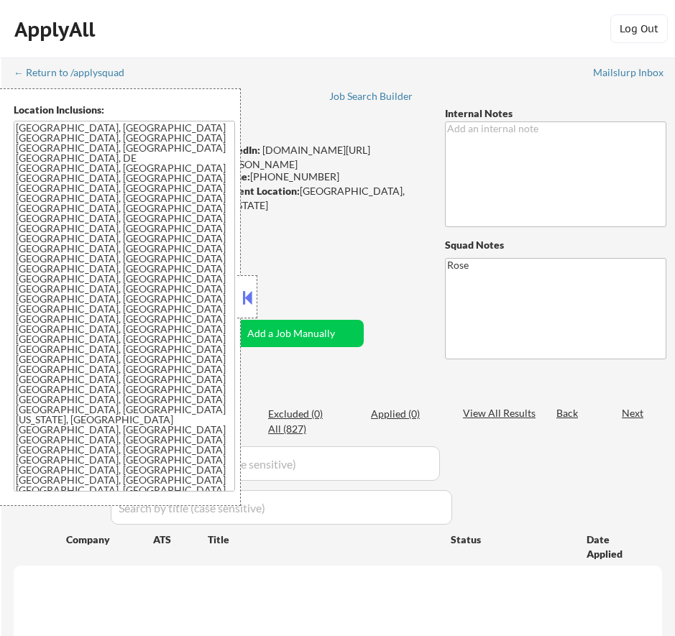
click at [250, 298] on button at bounding box center [247, 298] width 16 height 22
click at [252, 301] on button at bounding box center [247, 298] width 16 height 22
select select ""pending""
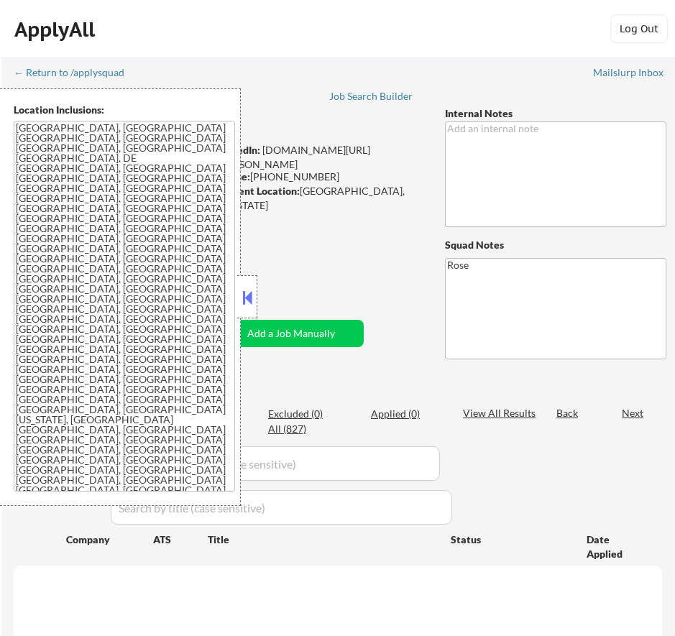
select select ""pending""
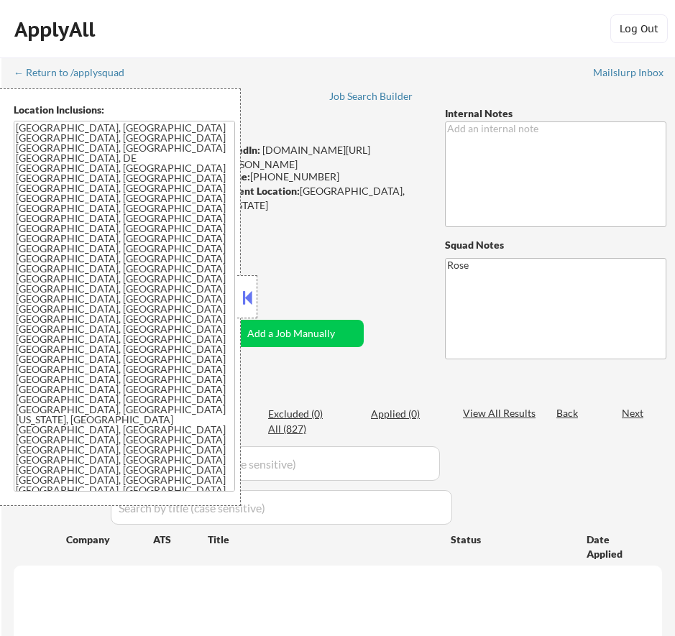
select select ""pending""
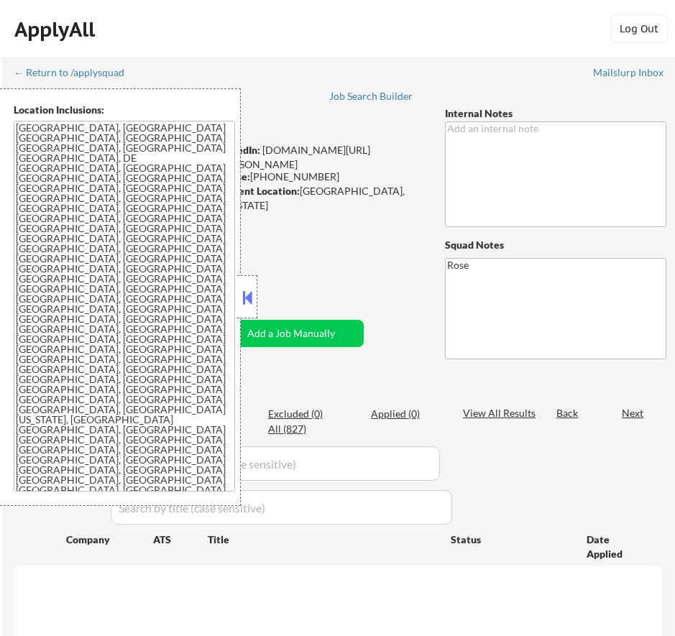
select select ""pending""
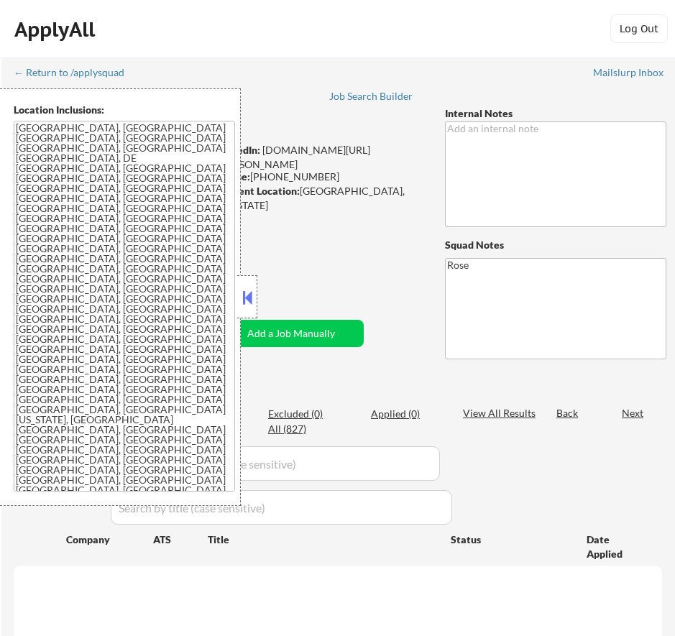
select select ""pending""
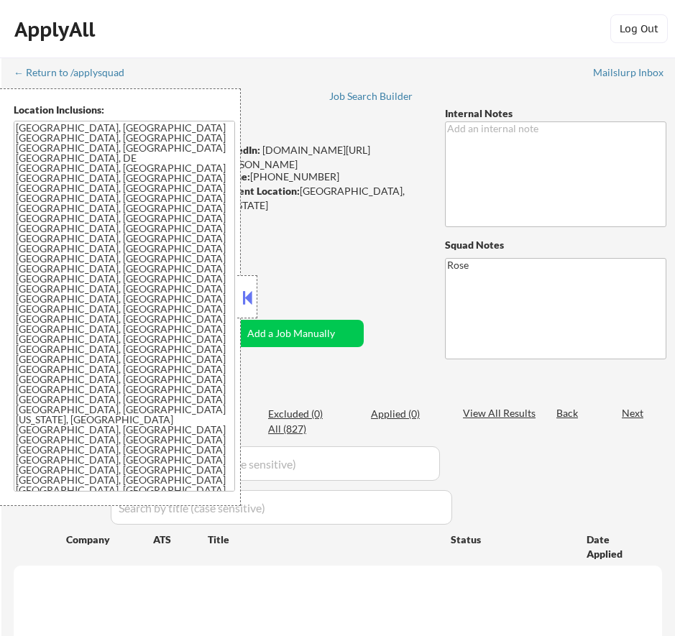
select select ""pending""
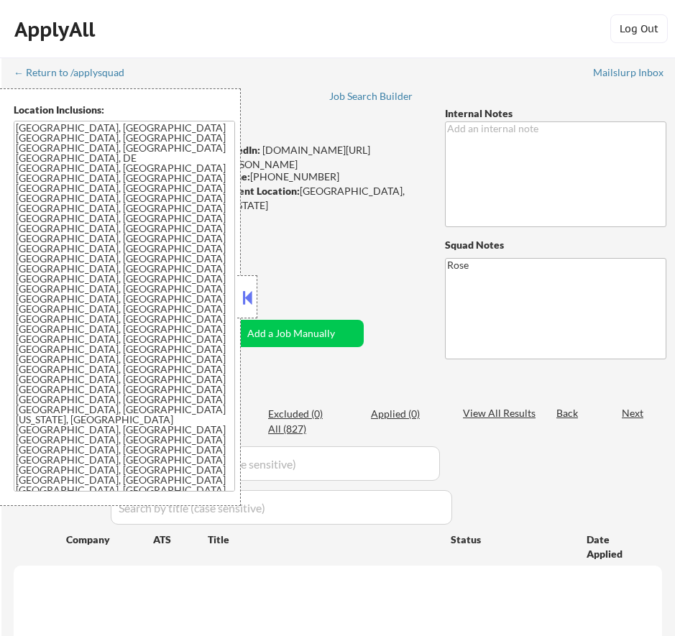
select select ""pending""
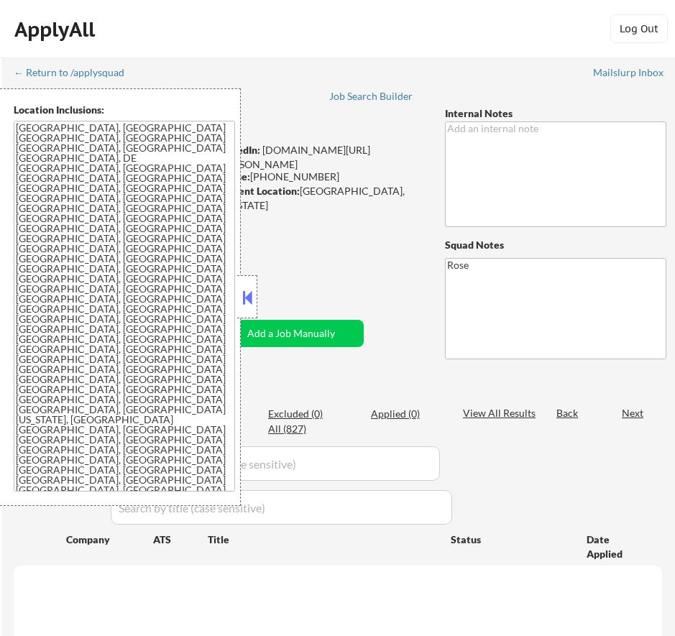
select select ""pending""
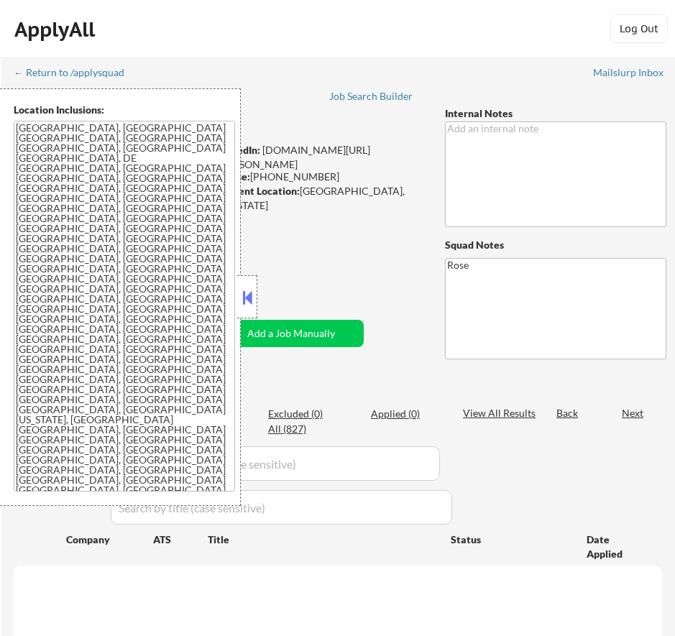
select select ""pending""
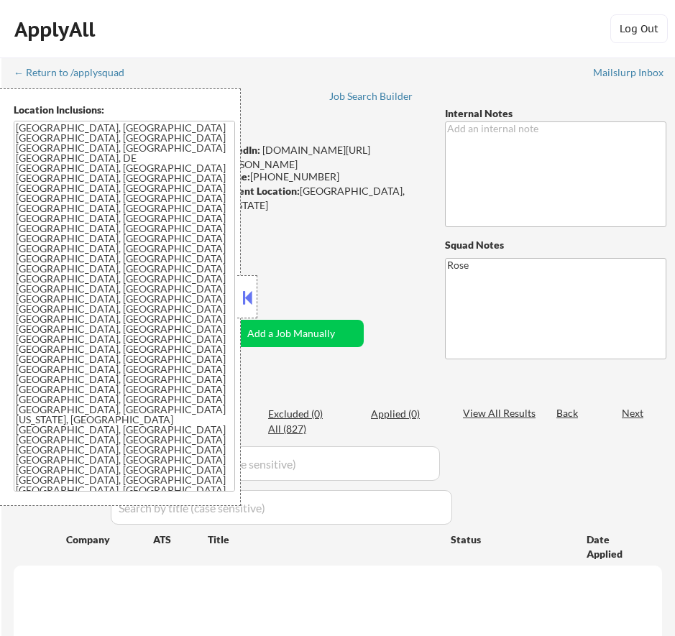
select select ""pending""
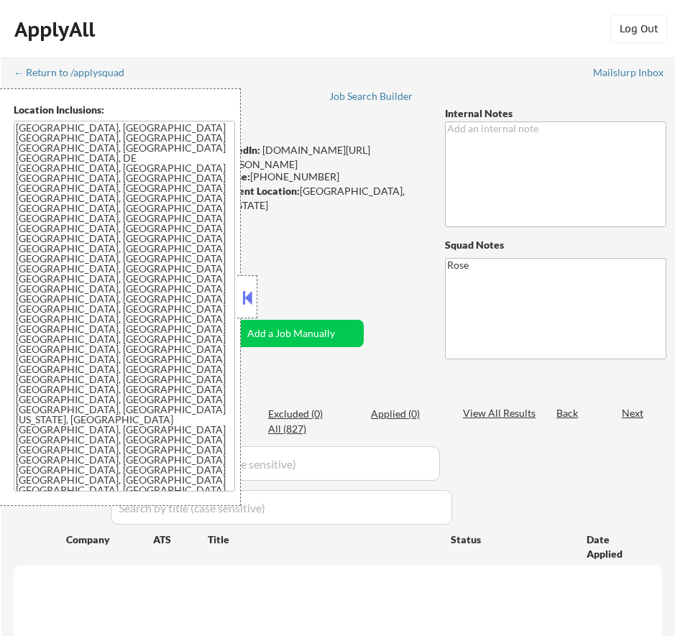
select select ""pending""
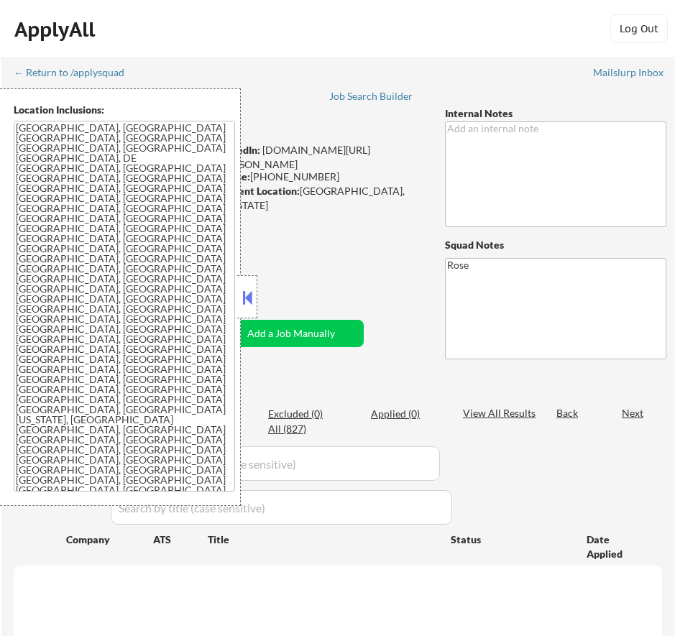
select select ""pending""
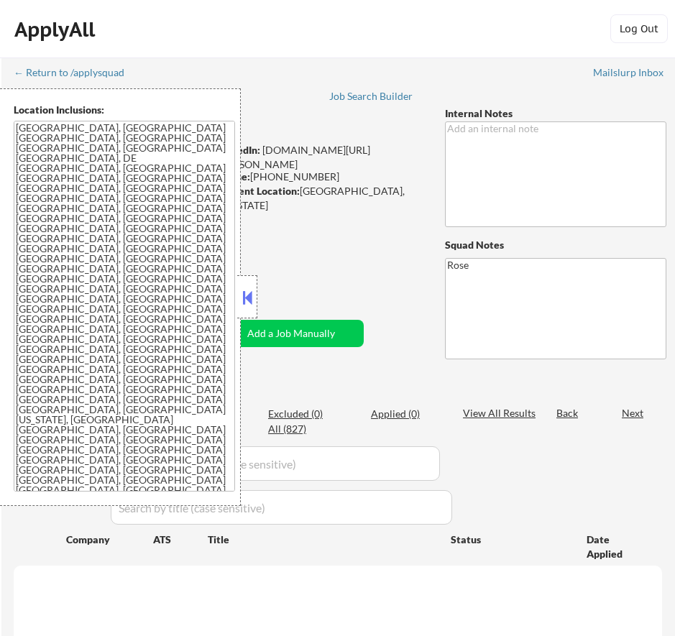
select select ""pending""
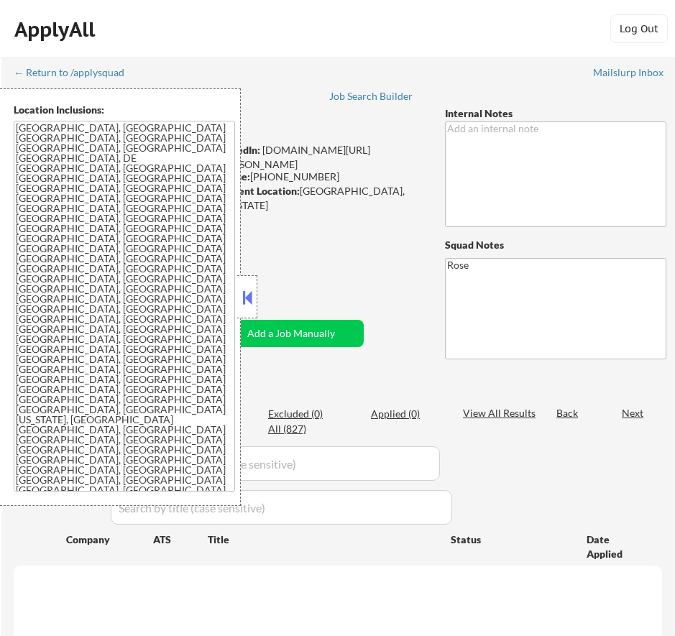
select select ""pending""
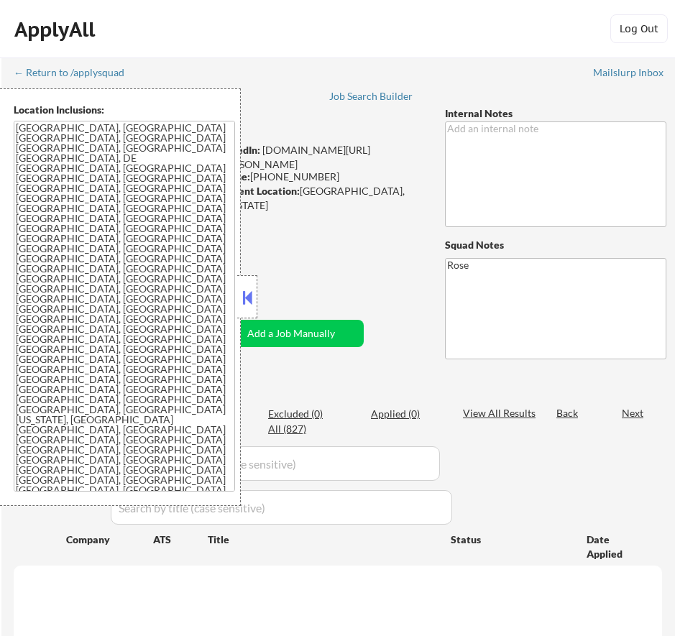
select select ""pending""
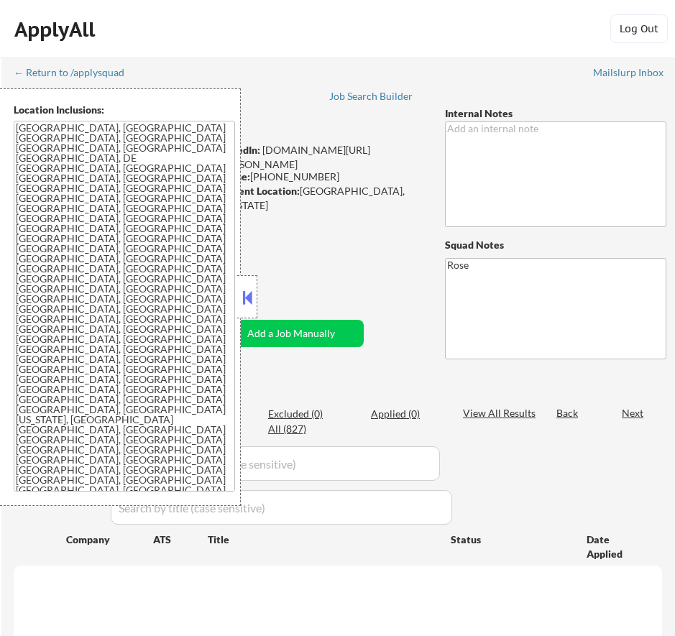
select select ""pending""
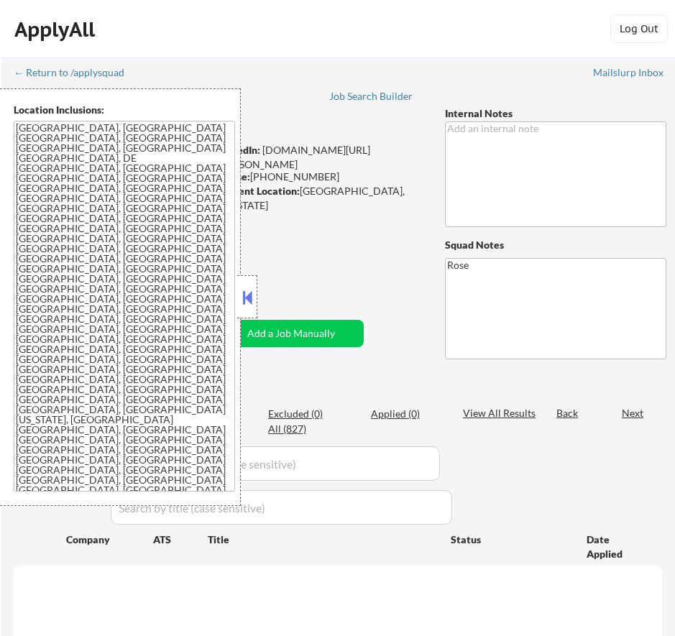
select select ""pending""
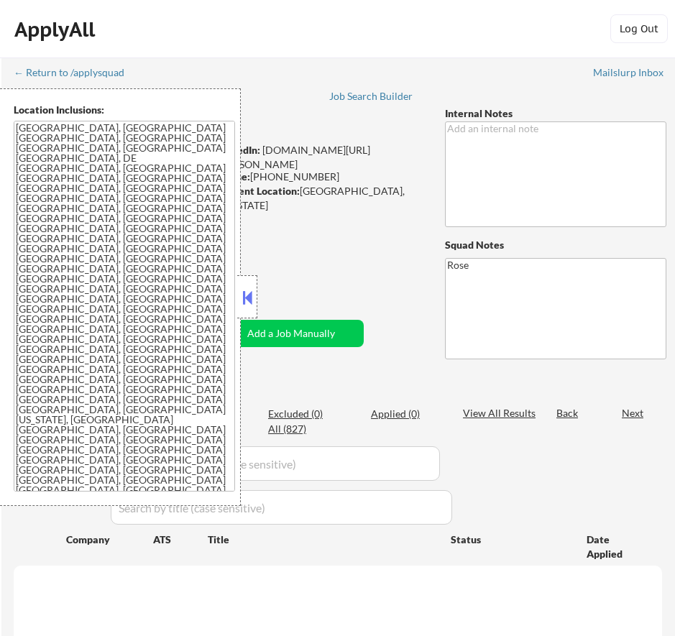
select select ""pending""
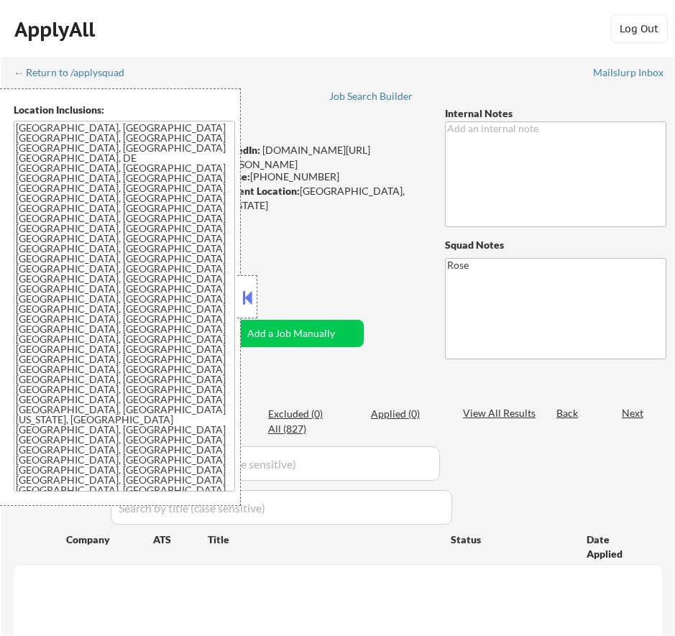
select select ""pending""
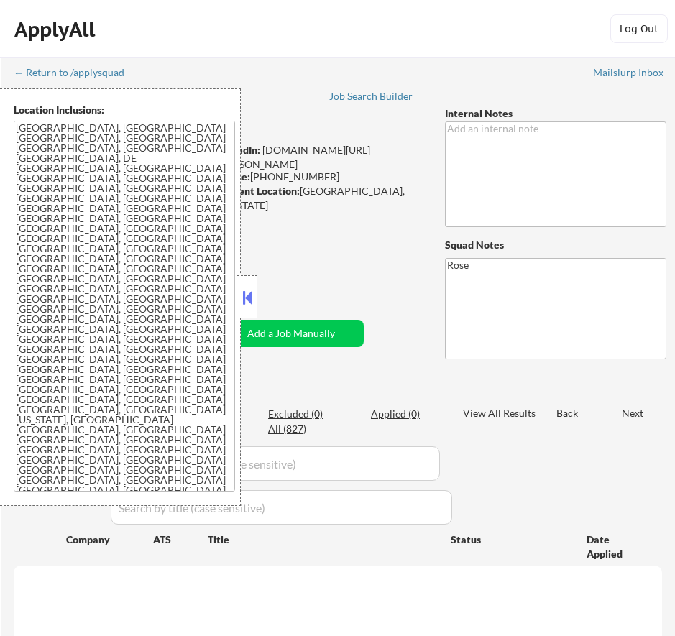
select select ""pending""
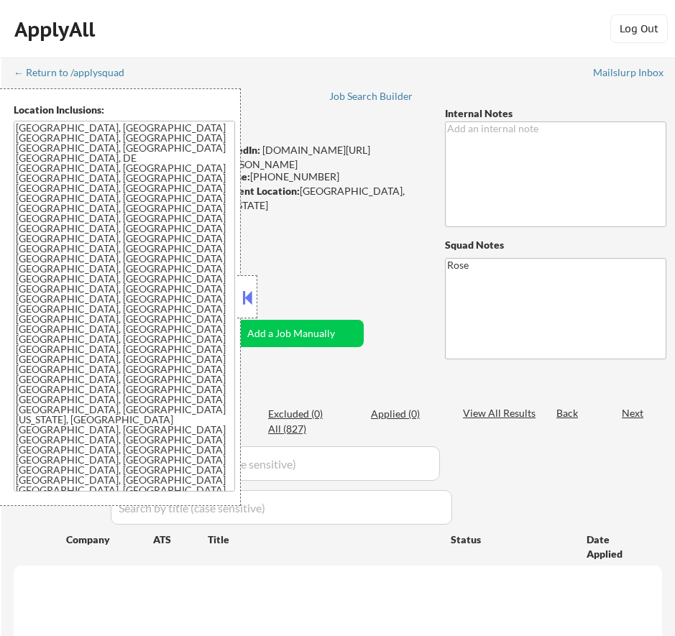
select select ""pending""
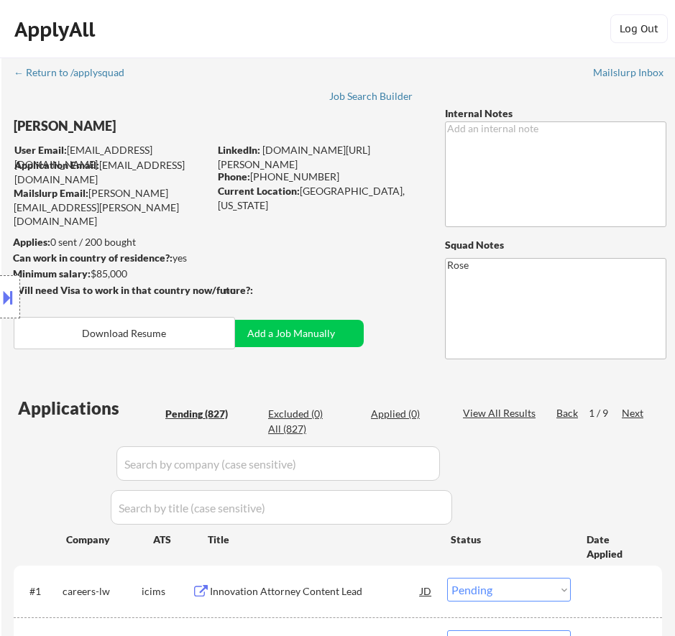
drag, startPoint x: 89, startPoint y: 127, endPoint x: 38, endPoint y: 124, distance: 51.1
click at [30, 125] on div "Location Inclusions: Philadelphia, PA Camden, NJ Cherry Hill, NJ Wilmington, DE…" at bounding box center [128, 297] width 257 height 418
select select ""pending""
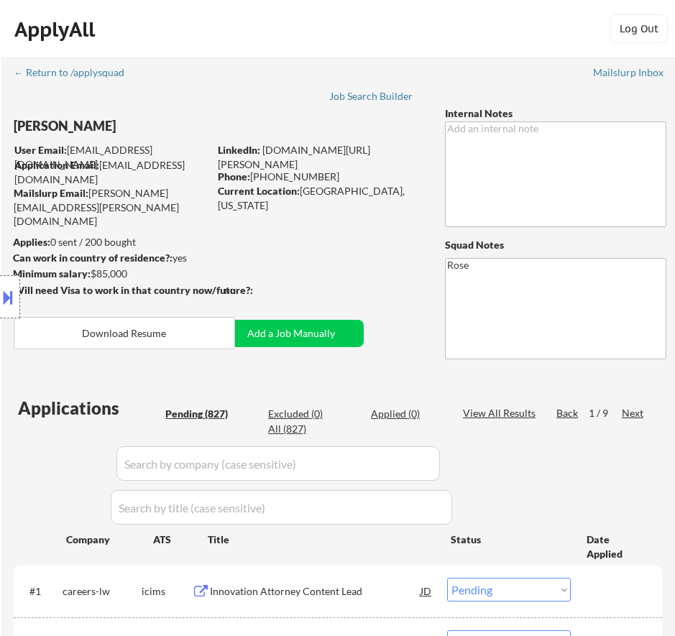
select select ""pending""
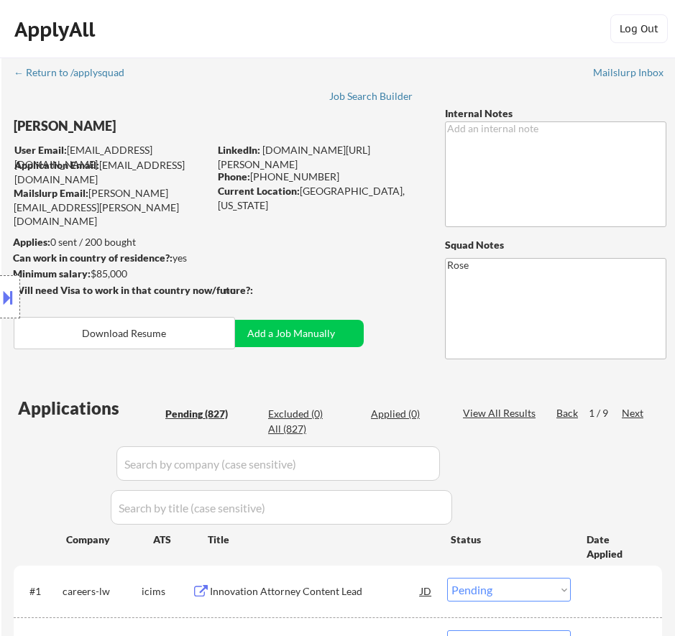
select select ""pending""
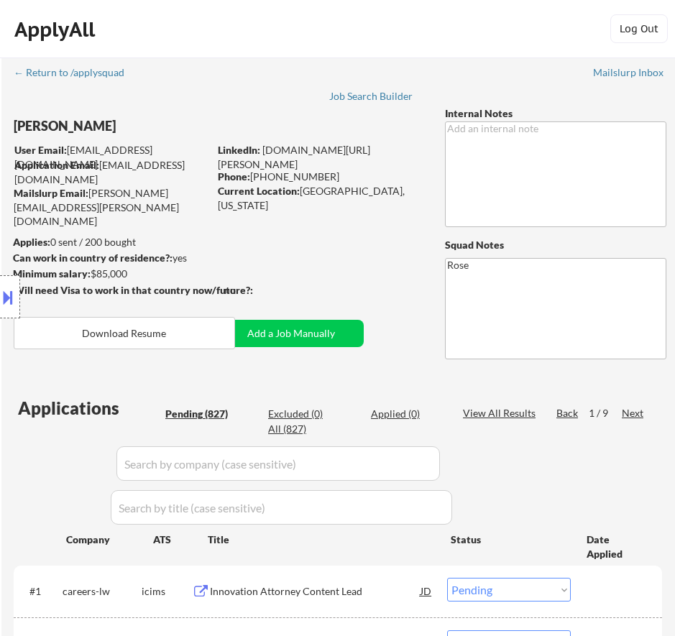
select select ""pending""
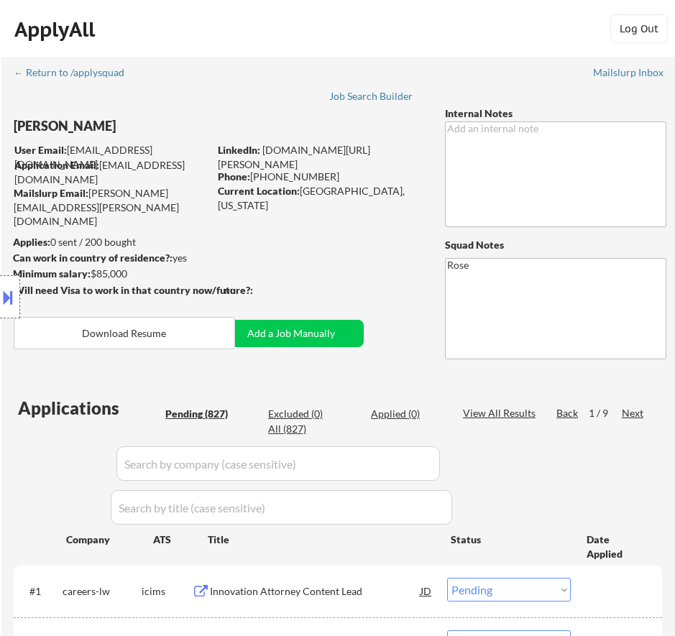
select select ""pending""
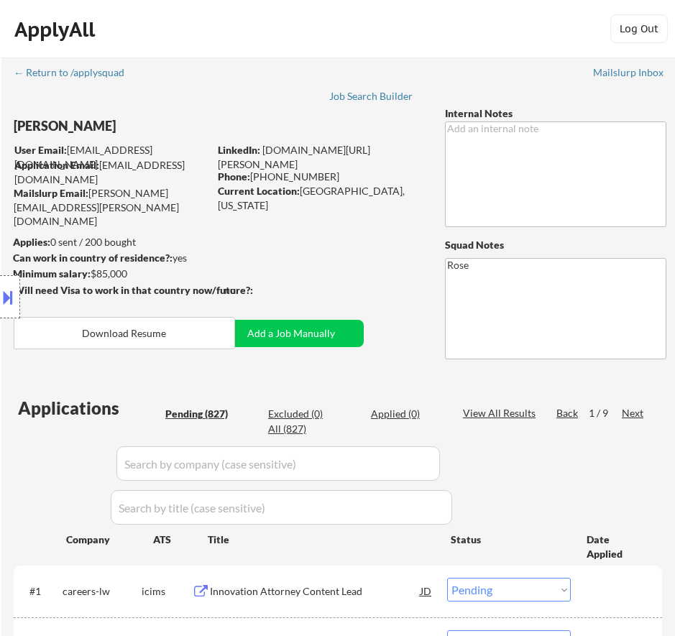
select select ""pending""
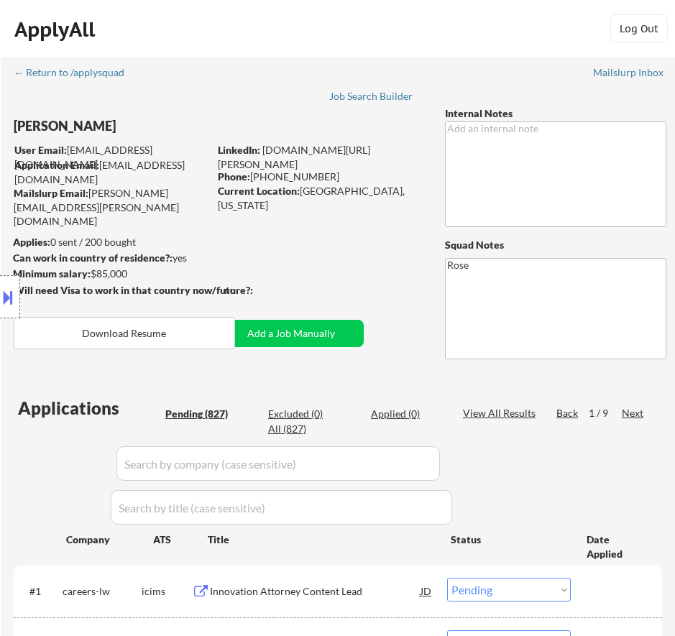
select select ""pending""
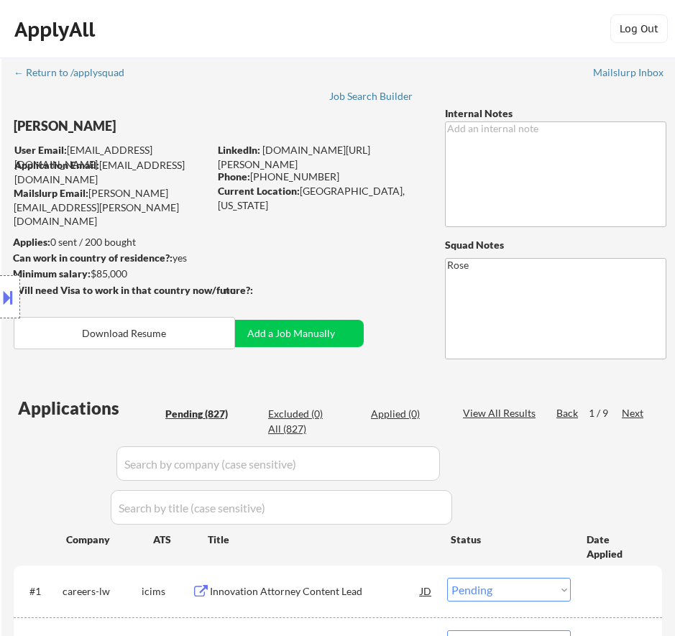
select select ""pending""
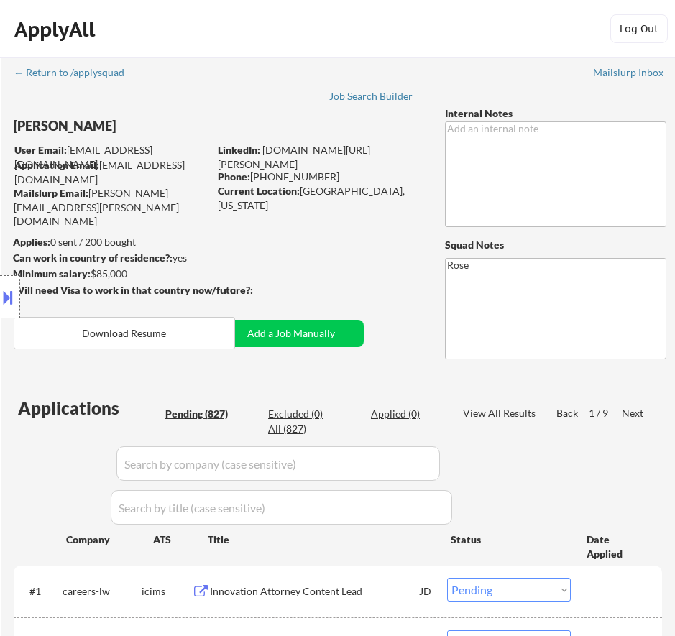
select select ""pending""
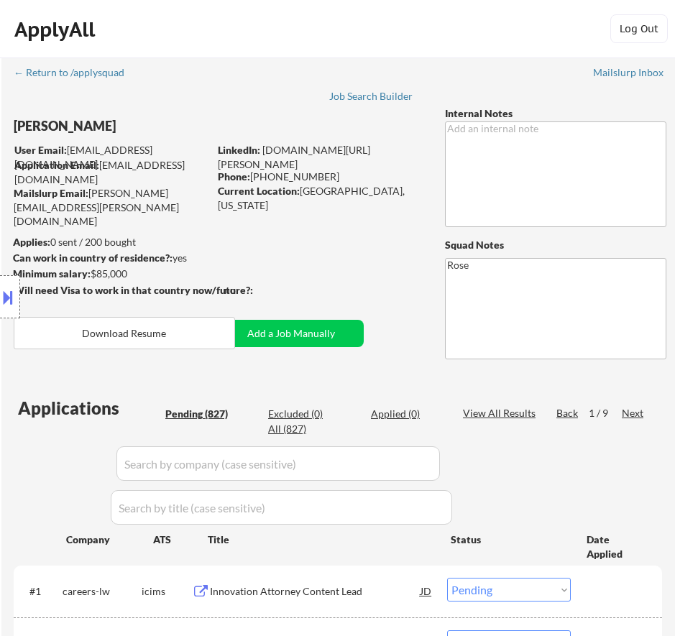
select select ""pending""
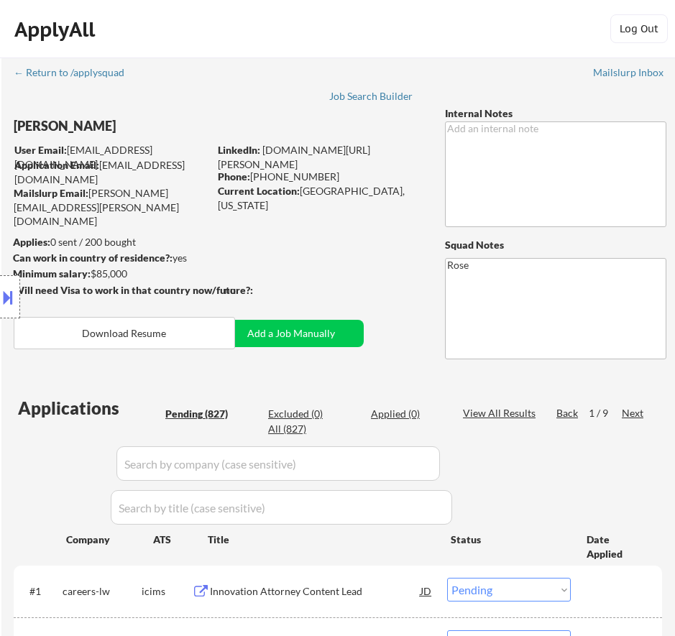
select select ""pending""
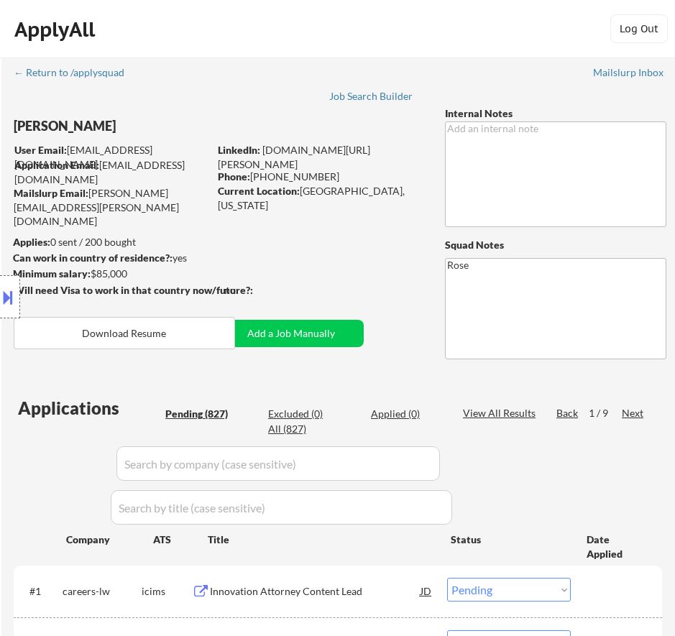
select select ""pending""
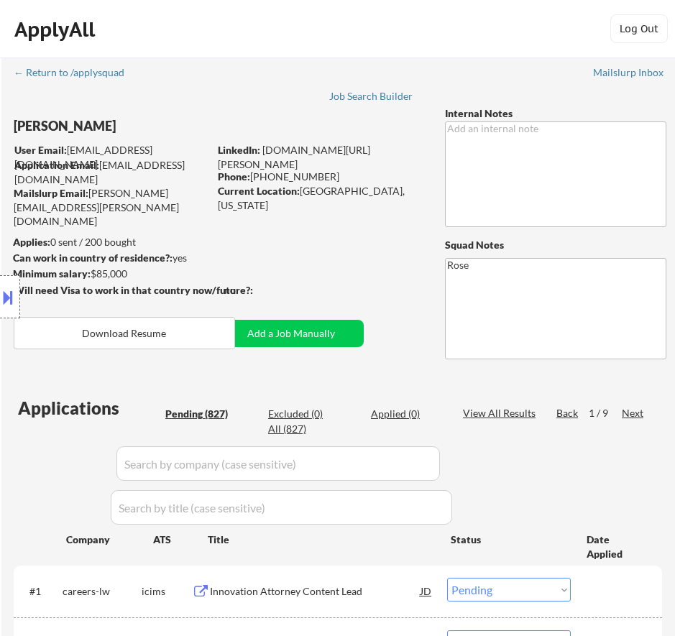
select select ""pending""
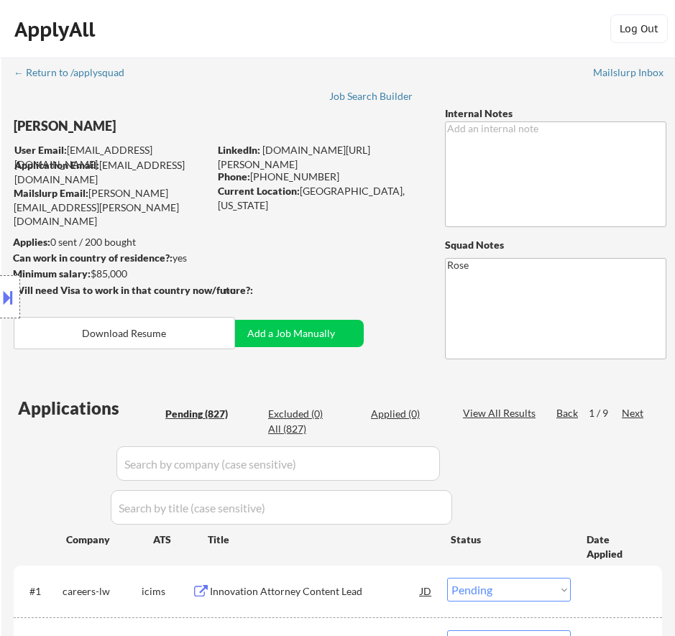
select select ""pending""
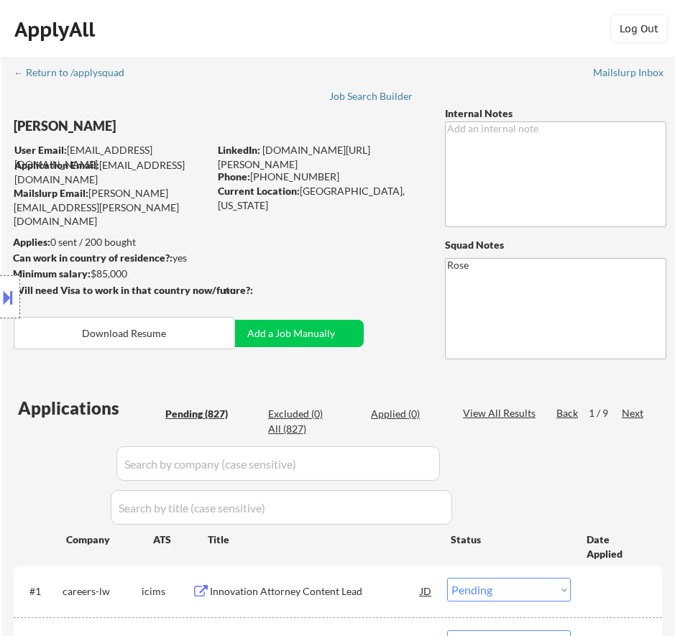
select select ""pending""
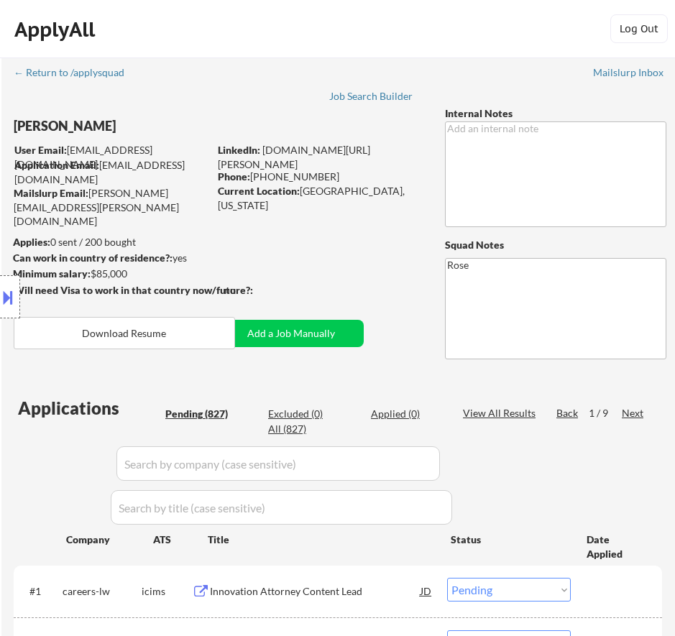
select select ""pending""
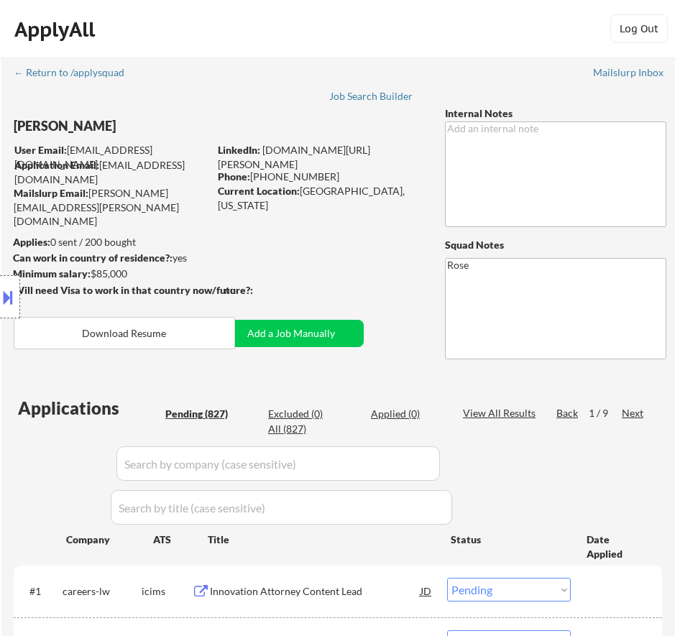
select select ""pending""
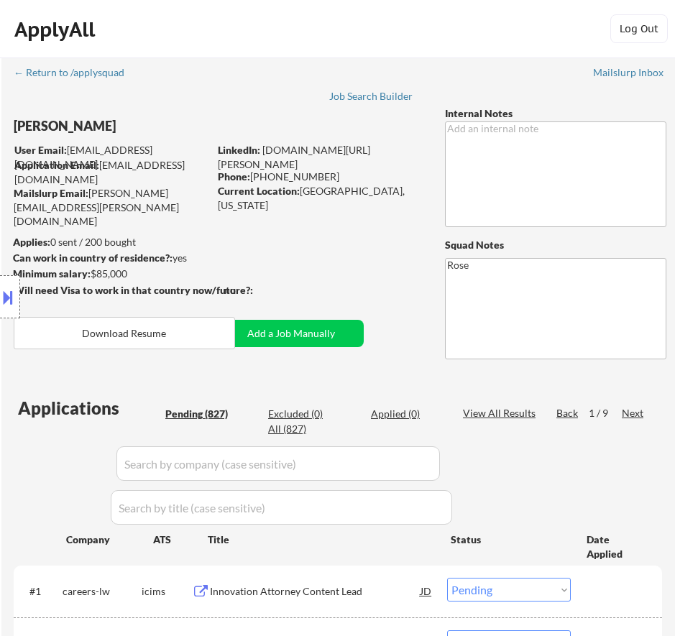
select select ""pending""
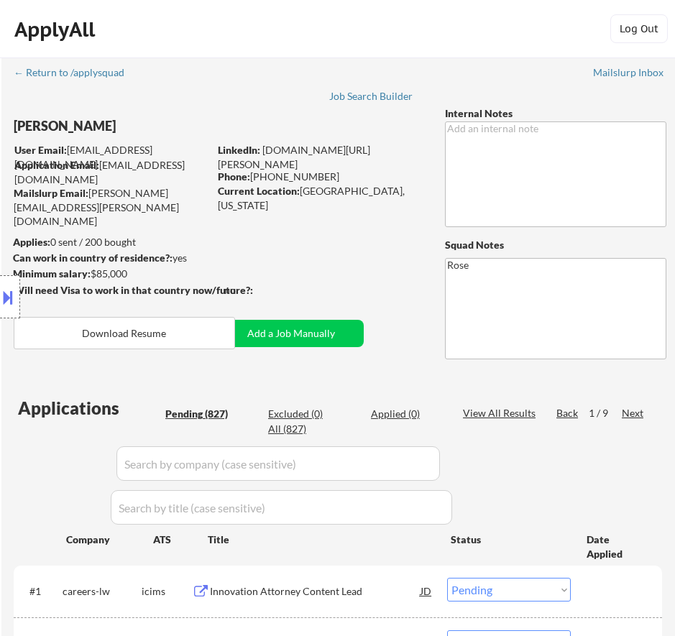
select select ""pending""
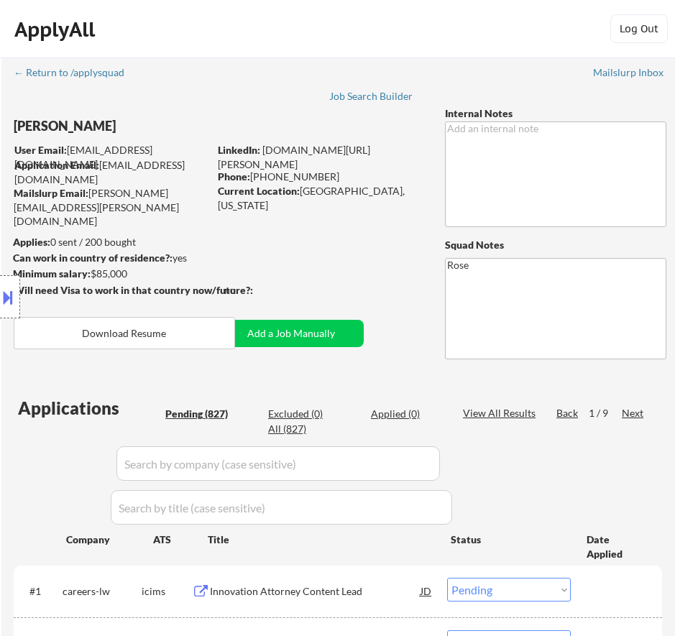
select select ""pending""
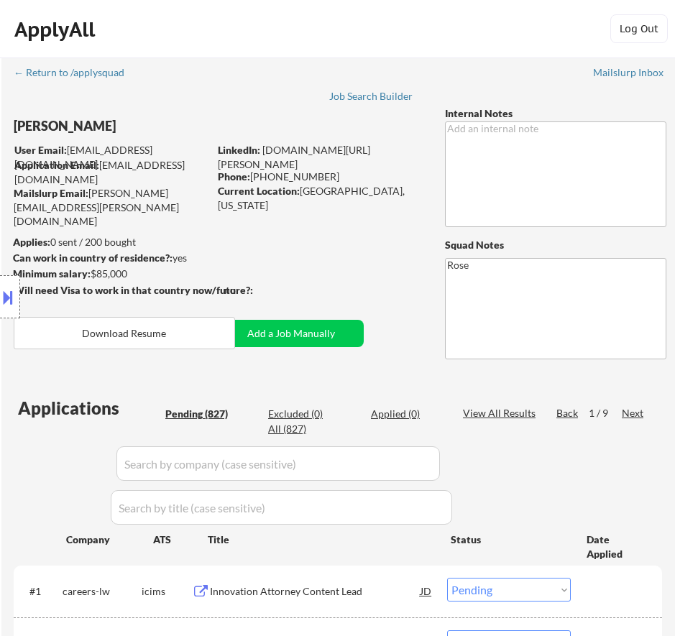
select select ""pending""
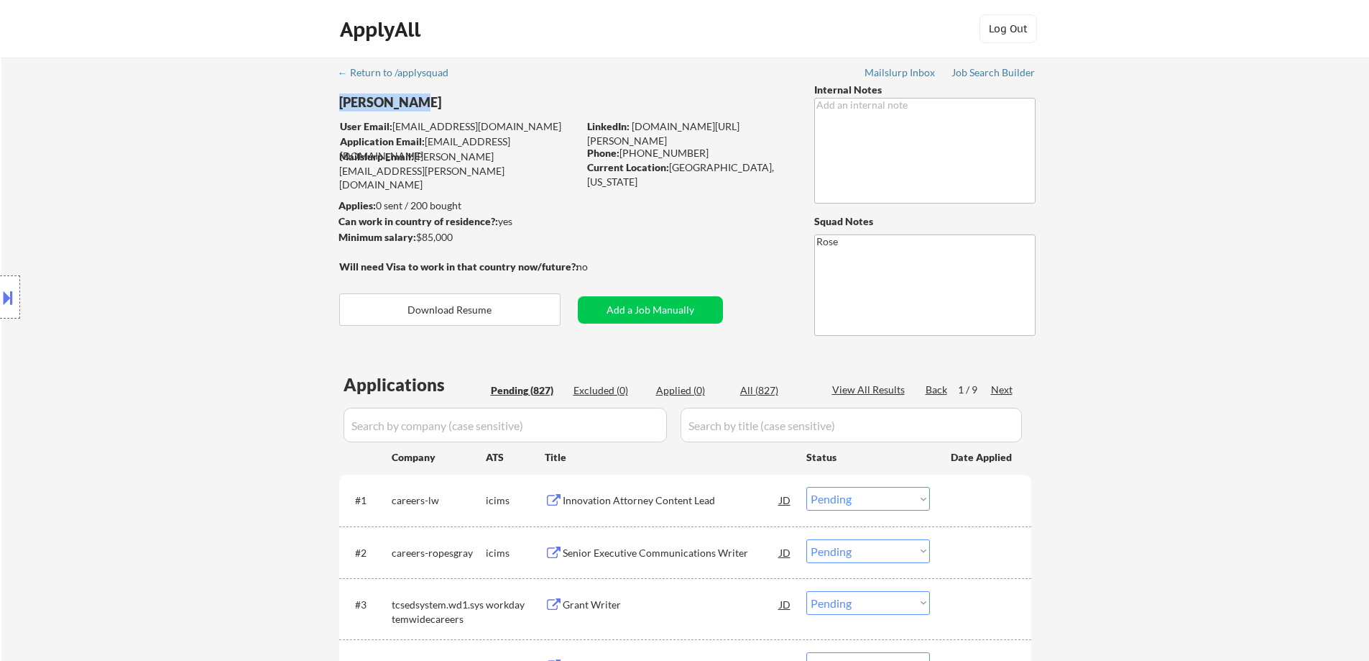
drag, startPoint x: 415, startPoint y: 105, endPoint x: 320, endPoint y: 104, distance: 94.9
copy div "[PERSON_NAME]"
click at [14, 297] on button at bounding box center [8, 297] width 16 height 24
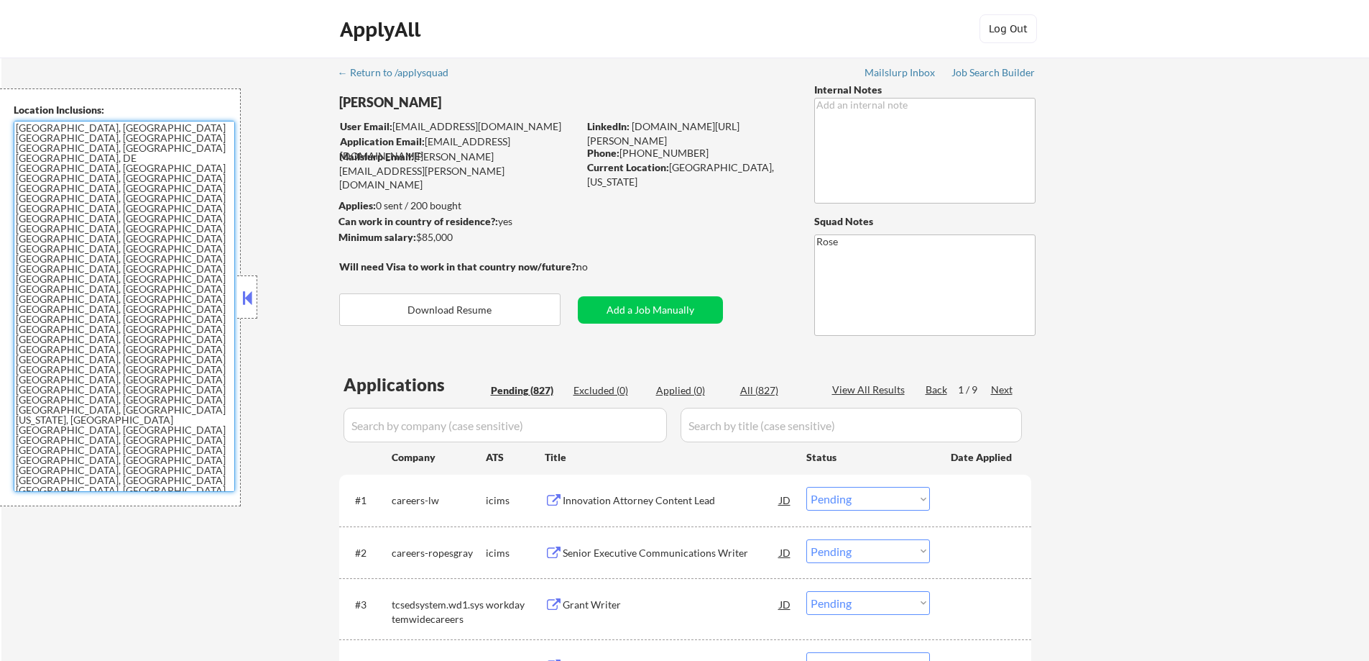
drag, startPoint x: 193, startPoint y: 279, endPoint x: 104, endPoint y: 227, distance: 102.4
click at [104, 227] on textarea "[GEOGRAPHIC_DATA], [GEOGRAPHIC_DATA] [GEOGRAPHIC_DATA], [GEOGRAPHIC_DATA] [GEOG…" at bounding box center [124, 306] width 221 height 371
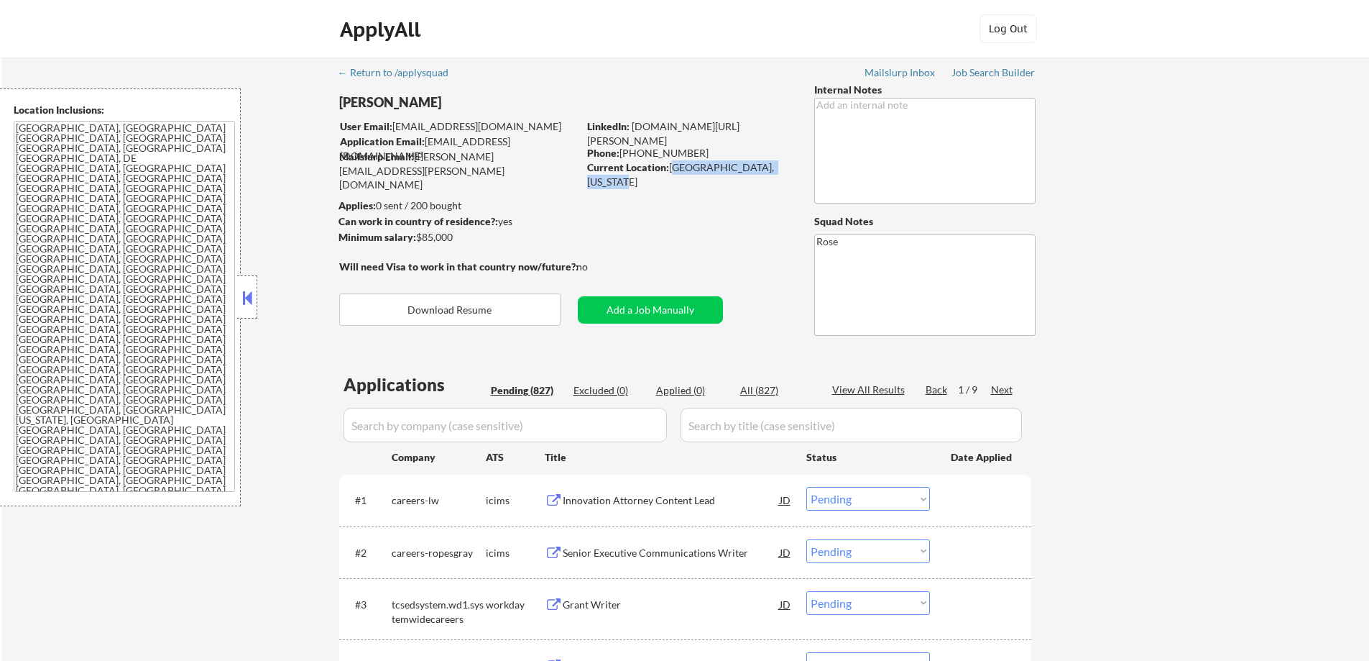
drag, startPoint x: 668, startPoint y: 166, endPoint x: 785, endPoint y: 166, distance: 116.4
click at [674, 166] on div "Current Location: Philadelphia, Pennsylvania" at bounding box center [688, 174] width 203 height 28
copy div "[GEOGRAPHIC_DATA], [US_STATE]"
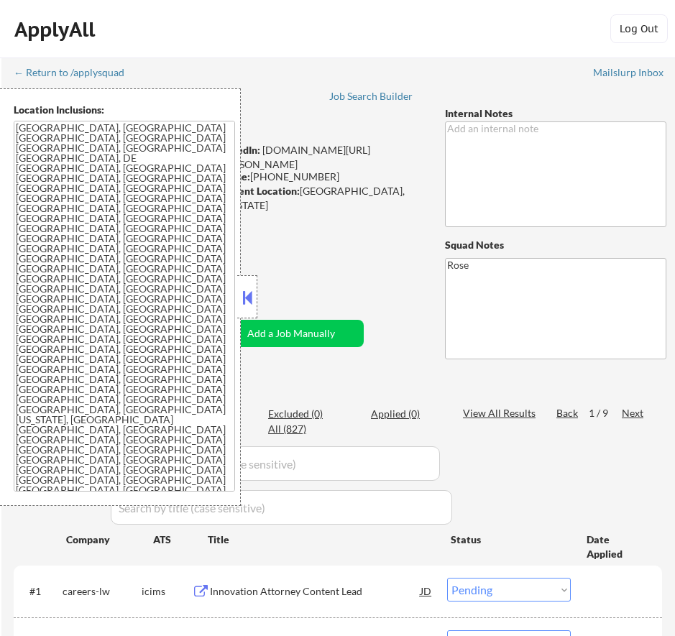
click at [252, 298] on button at bounding box center [247, 298] width 16 height 22
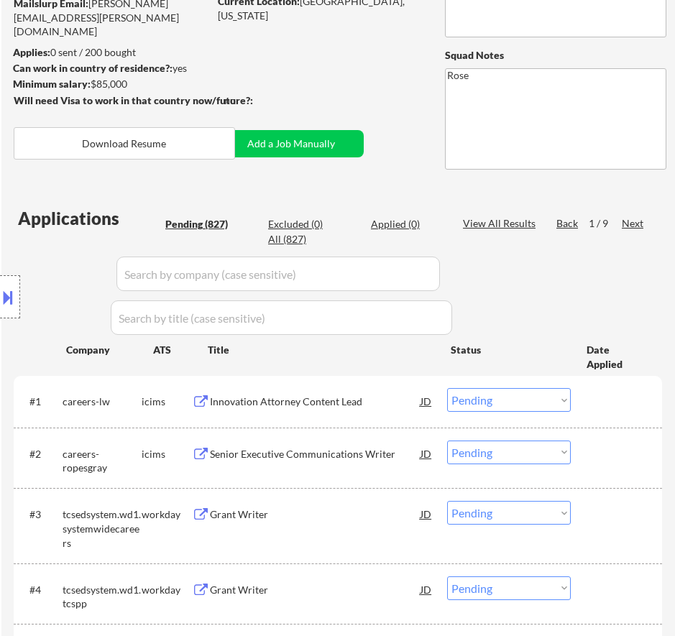
scroll to position [216, 0]
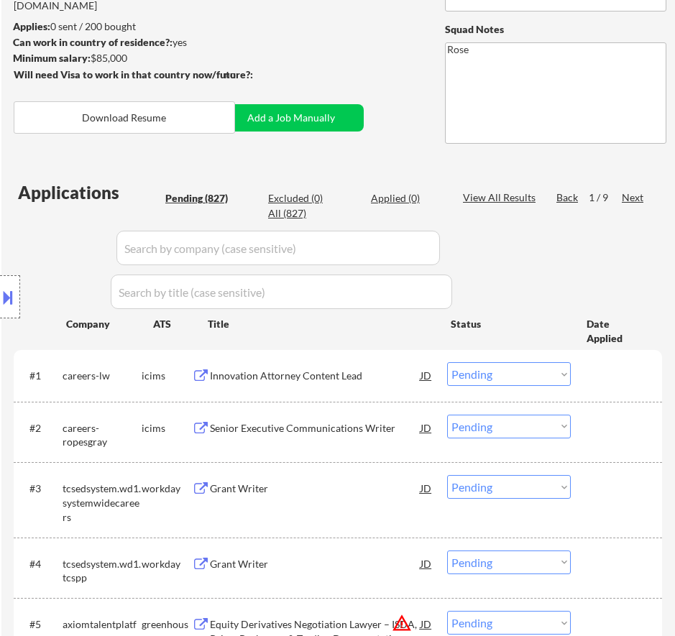
click at [341, 374] on div "Innovation Attorney Content Lead" at bounding box center [315, 376] width 211 height 14
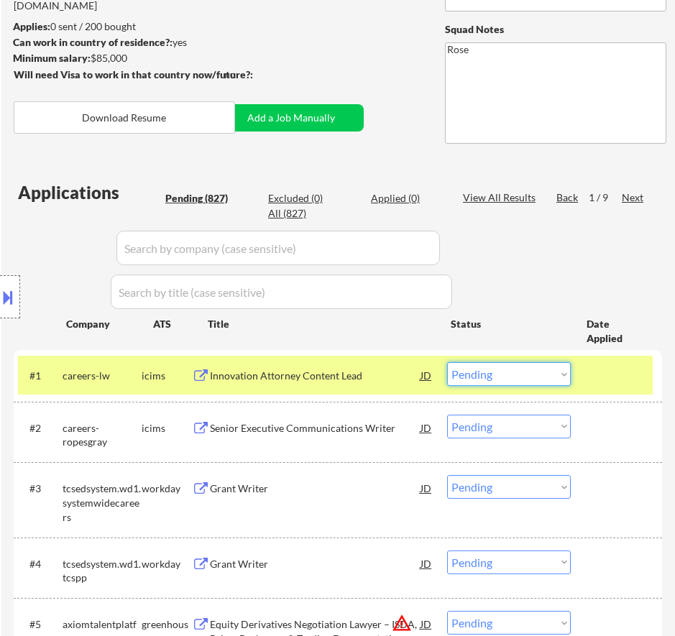
click at [521, 377] on select "Choose an option... Pending Applied Excluded (Questions) Excluded (Expired) Exc…" at bounding box center [509, 374] width 124 height 24
click at [447, 362] on select "Choose an option... Pending Applied Excluded (Questions) Excluded (Expired) Exc…" at bounding box center [509, 374] width 124 height 24
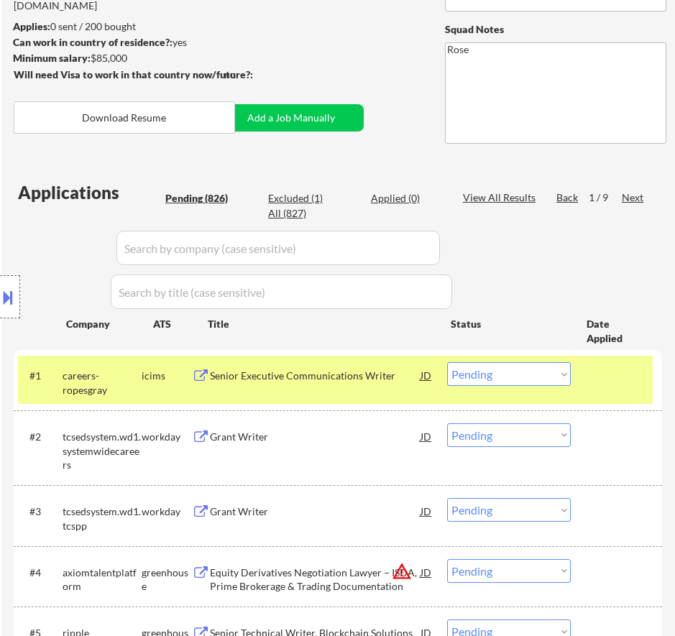
click at [371, 383] on div "Senior Executive Communications Writer" at bounding box center [315, 375] width 211 height 26
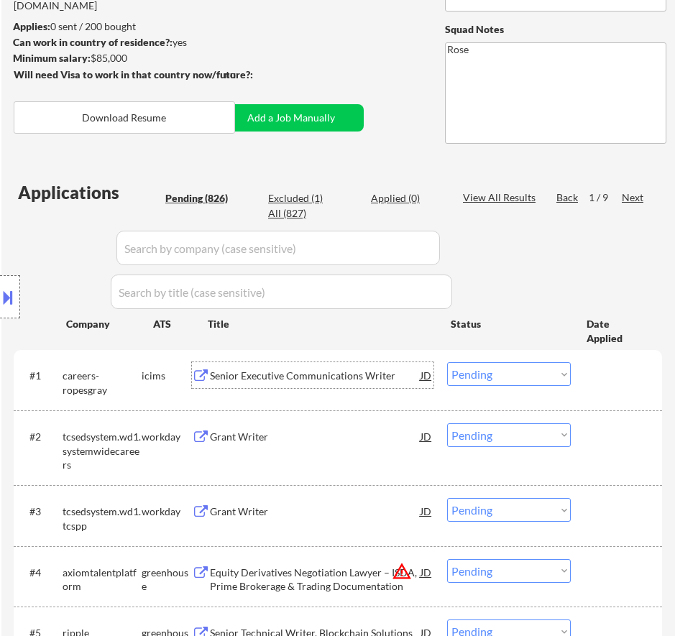
click at [491, 376] on select "Choose an option... Pending Applied Excluded (Questions) Excluded (Expired) Exc…" at bounding box center [509, 374] width 124 height 24
click at [447, 362] on select "Choose an option... Pending Applied Excluded (Questions) Excluded (Expired) Exc…" at bounding box center [509, 374] width 124 height 24
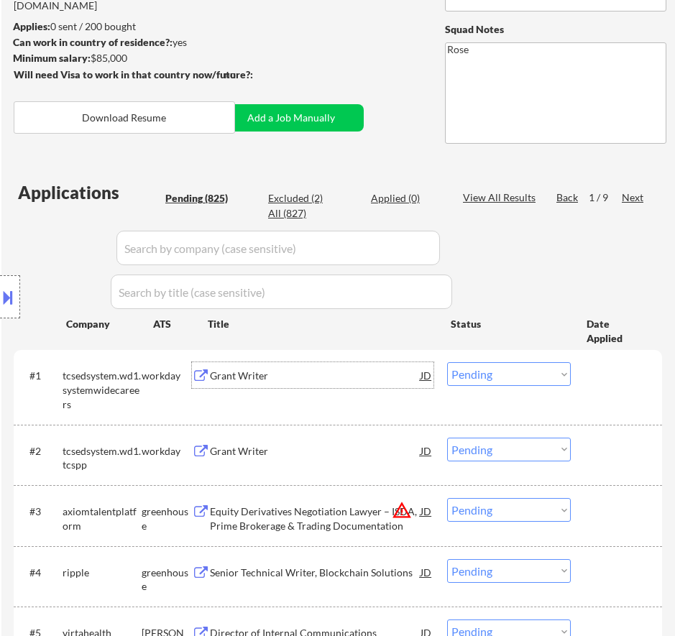
click at [374, 380] on div "Grant Writer" at bounding box center [315, 376] width 211 height 14
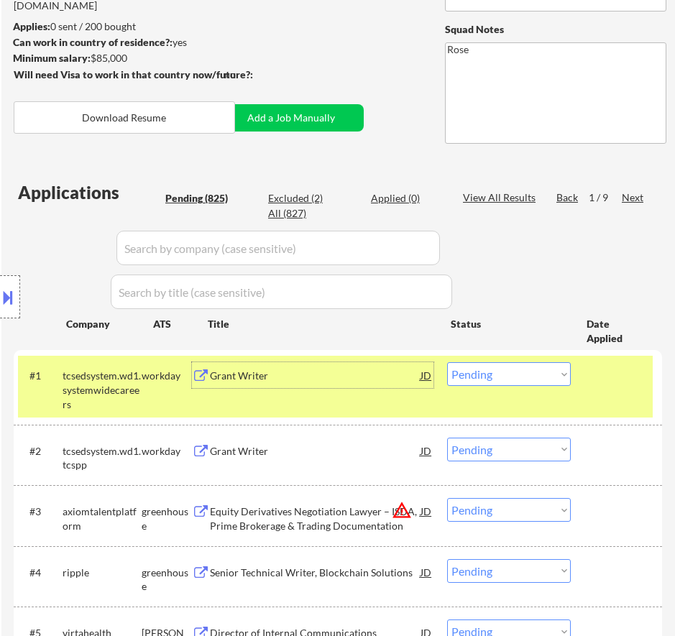
click at [489, 376] on select "Choose an option... Pending Applied Excluded (Questions) Excluded (Expired) Exc…" at bounding box center [509, 374] width 124 height 24
click at [447, 362] on select "Choose an option... Pending Applied Excluded (Questions) Excluded (Expired) Exc…" at bounding box center [509, 374] width 124 height 24
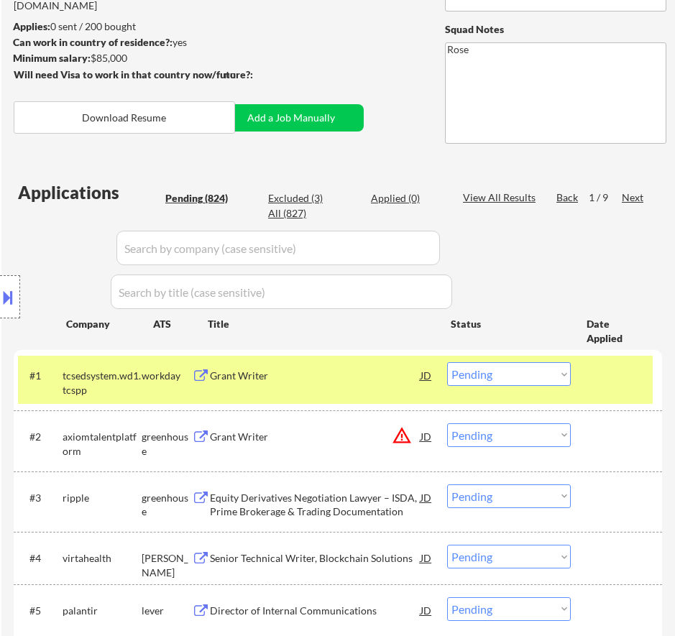
click at [354, 377] on div "Grant Writer" at bounding box center [315, 376] width 211 height 14
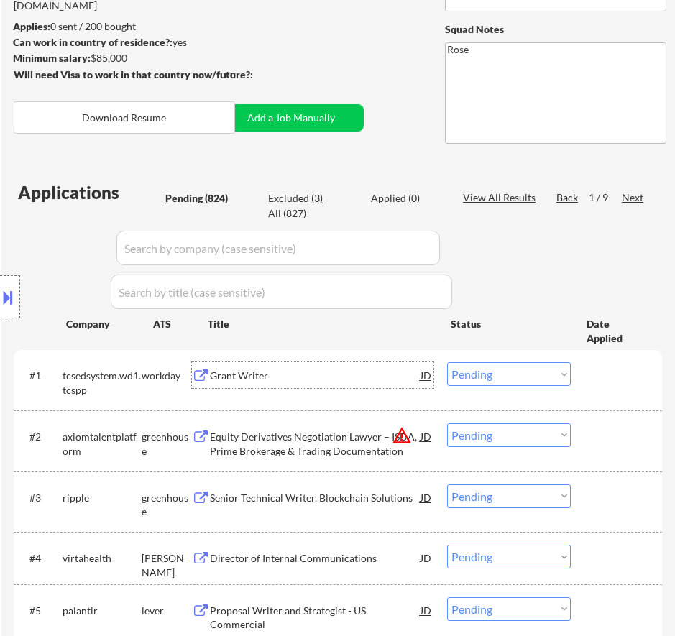
click at [501, 374] on select "Choose an option... Pending Applied Excluded (Questions) Excluded (Expired) Exc…" at bounding box center [509, 374] width 124 height 24
click at [447, 362] on select "Choose an option... Pending Applied Excluded (Questions) Excluded (Expired) Exc…" at bounding box center [509, 374] width 124 height 24
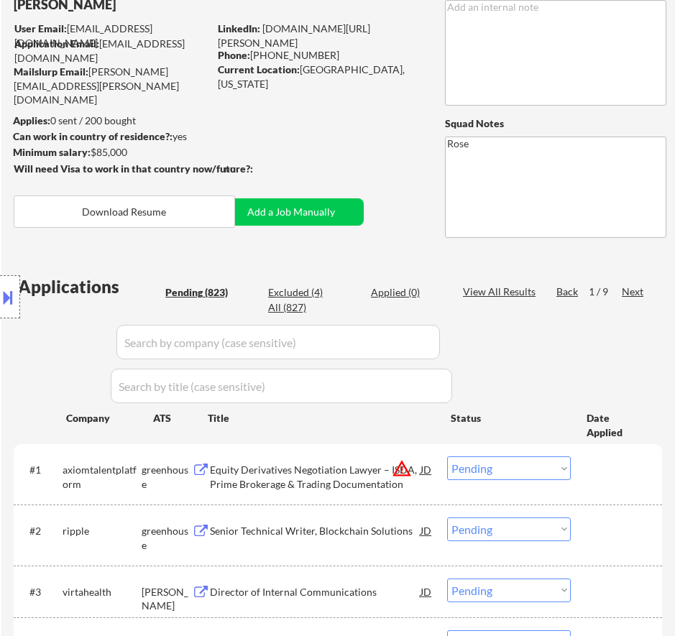
scroll to position [144, 0]
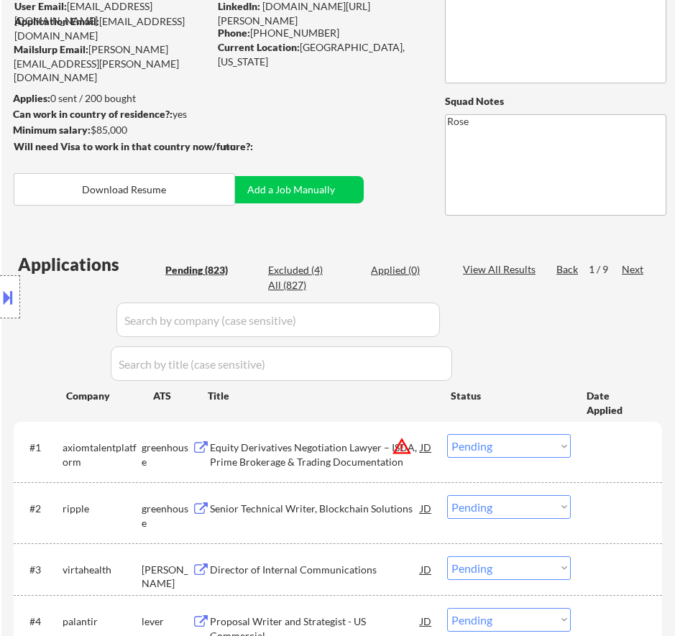
click at [334, 459] on div "Equity Derivatives Negotiation Lawyer – ISDA, Prime Brokerage & Trading Documen…" at bounding box center [315, 455] width 211 height 28
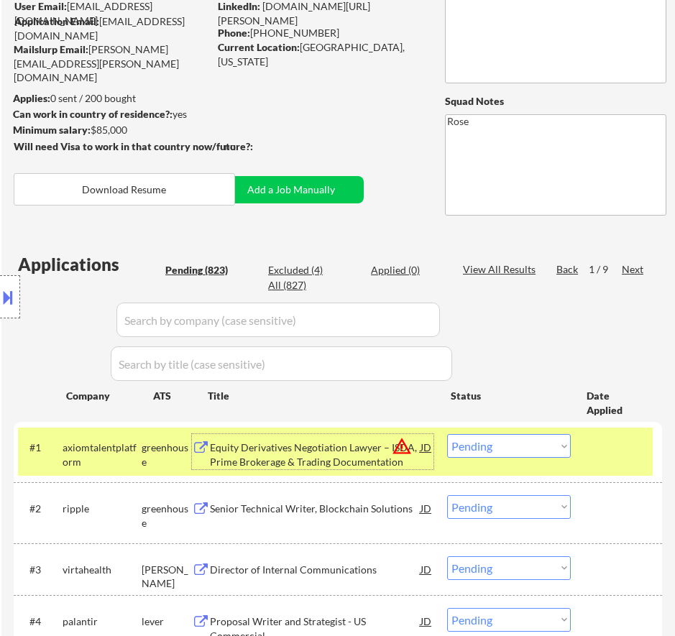
click at [504, 443] on select "Choose an option... Pending Applied Excluded (Questions) Excluded (Expired) Exc…" at bounding box center [509, 446] width 124 height 24
click at [447, 434] on select "Choose an option... Pending Applied Excluded (Questions) Excluded (Expired) Exc…" at bounding box center [509, 446] width 124 height 24
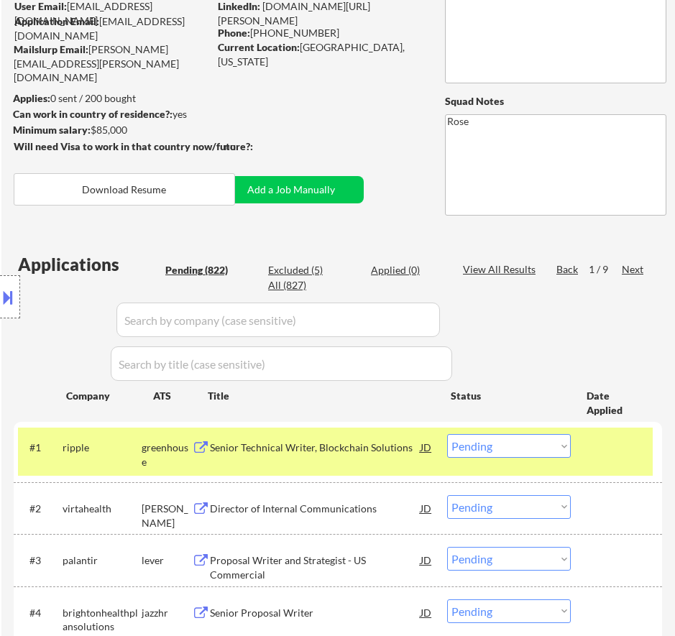
click at [399, 461] on div "#1 ripple greenhouse Senior Technical Writer, Blockchain Solutions JD warning_a…" at bounding box center [335, 451] width 635 height 47
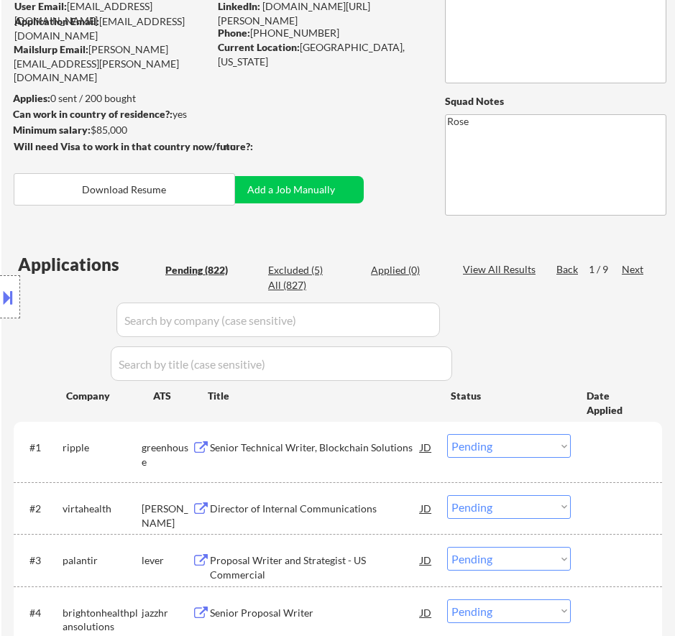
click at [387, 457] on div "Senior Technical Writer, Blockchain Solutions" at bounding box center [315, 447] width 211 height 26
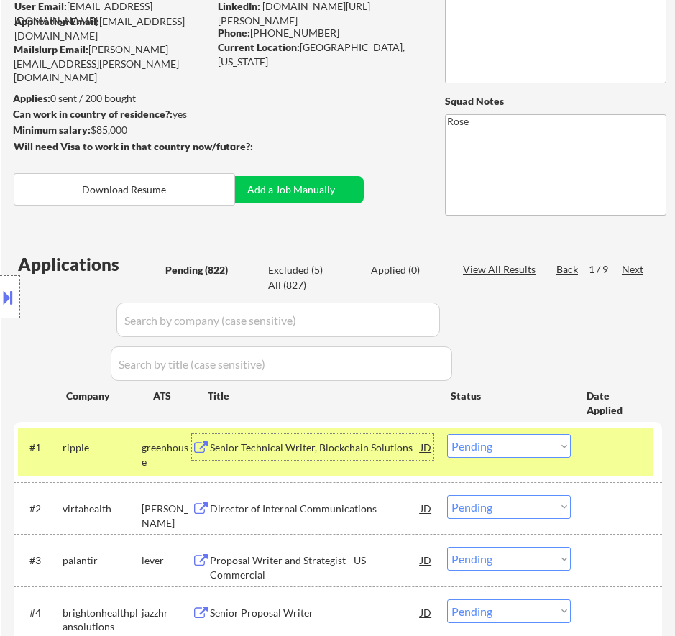
click at [547, 443] on select "Choose an option... Pending Applied Excluded (Questions) Excluded (Expired) Exc…" at bounding box center [509, 446] width 124 height 24
click at [447, 434] on select "Choose an option... Pending Applied Excluded (Questions) Excluded (Expired) Exc…" at bounding box center [509, 446] width 124 height 24
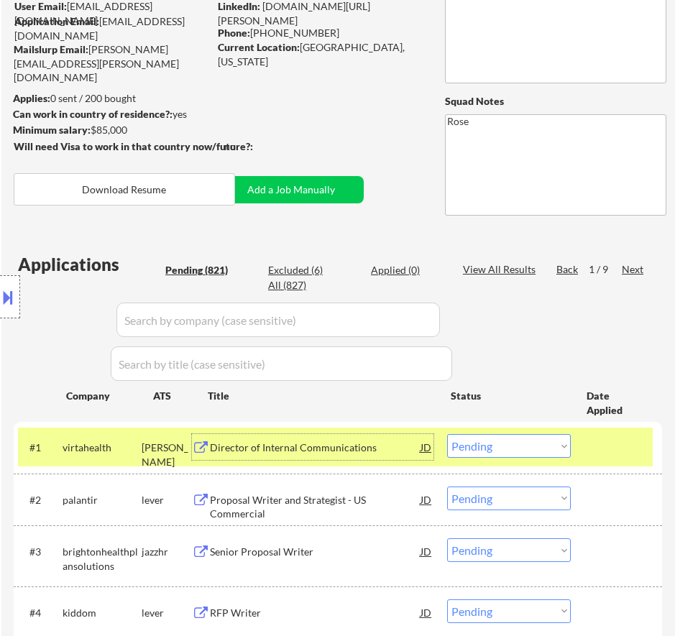
click at [349, 446] on div "Director of Internal Communications" at bounding box center [315, 448] width 211 height 14
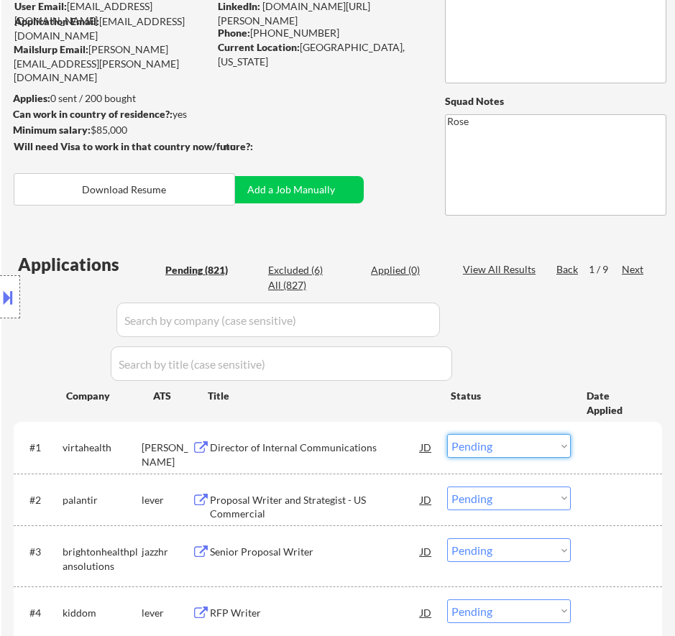
click at [502, 439] on select "Choose an option... Pending Applied Excluded (Questions) Excluded (Expired) Exc…" at bounding box center [509, 446] width 124 height 24
click at [447, 434] on select "Choose an option... Pending Applied Excluded (Questions) Excluded (Expired) Exc…" at bounding box center [509, 446] width 124 height 24
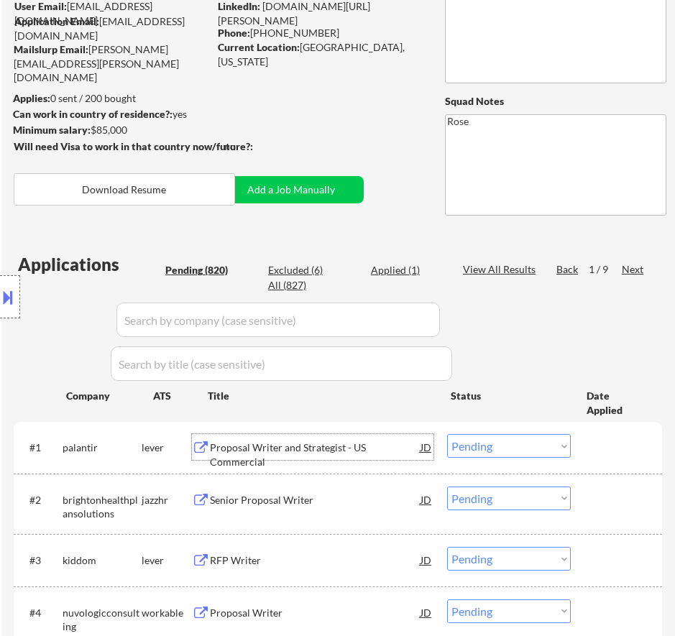
click at [362, 443] on div "Proposal Writer and Strategist - US Commercial" at bounding box center [315, 455] width 211 height 28
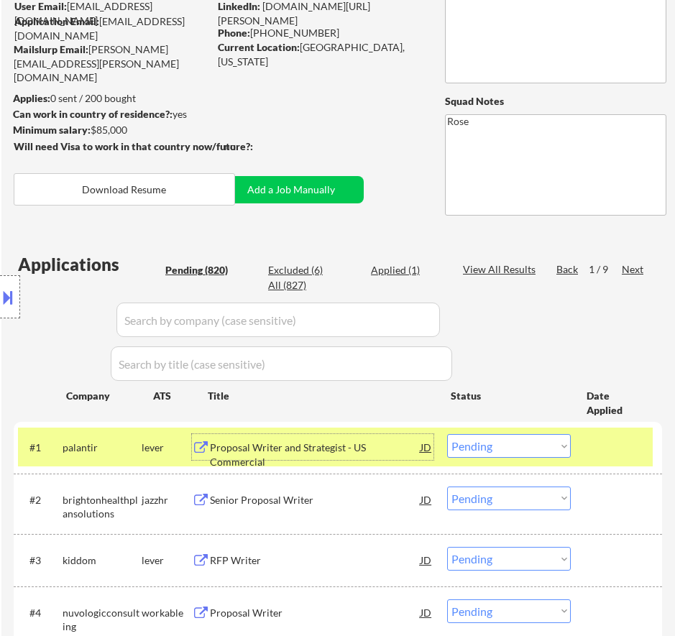
click at [6, 305] on button at bounding box center [8, 297] width 16 height 24
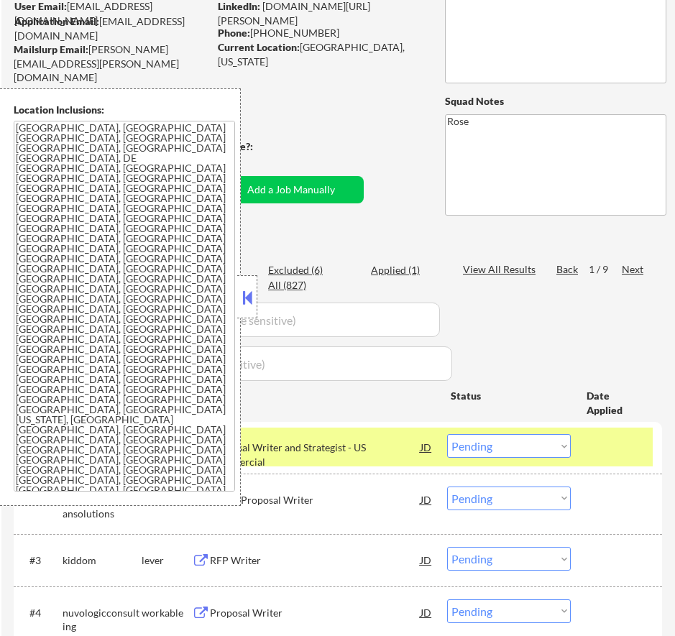
click at [246, 300] on button at bounding box center [247, 298] width 16 height 22
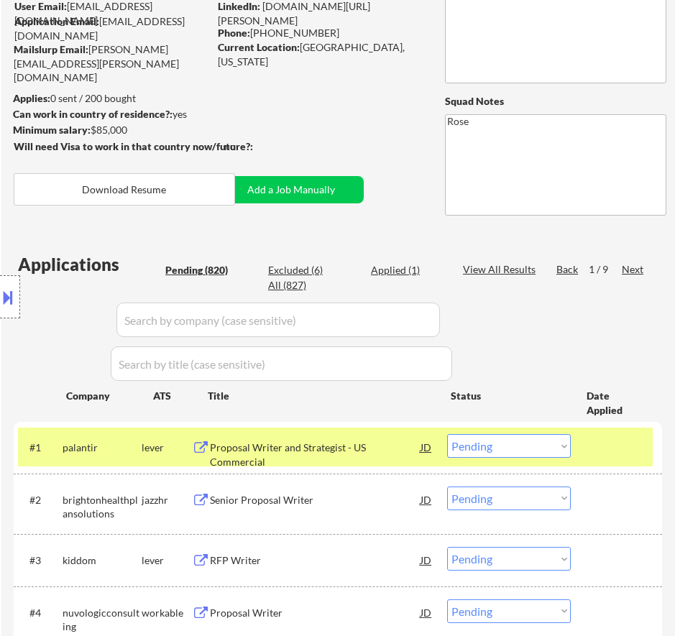
click at [546, 441] on select "Choose an option... Pending Applied Excluded (Questions) Excluded (Expired) Exc…" at bounding box center [509, 446] width 124 height 24
click at [447, 434] on select "Choose an option... Pending Applied Excluded (Questions) Excluded (Expired) Exc…" at bounding box center [509, 446] width 124 height 24
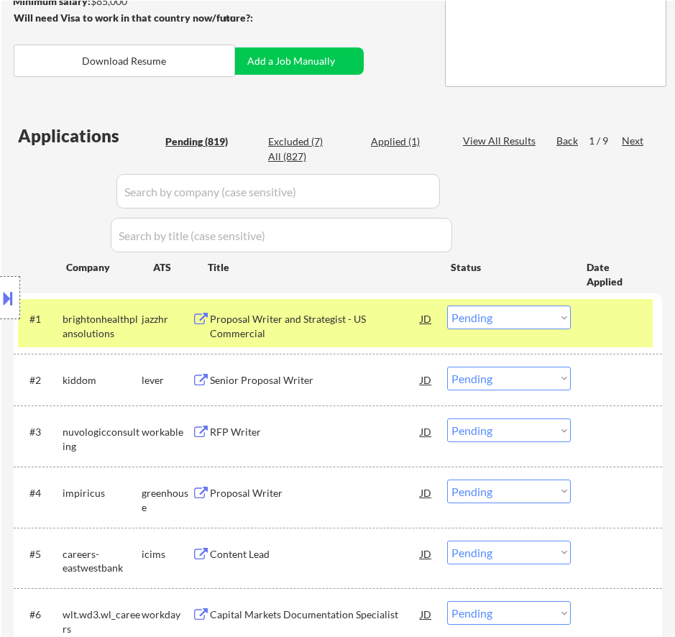
scroll to position [288, 0]
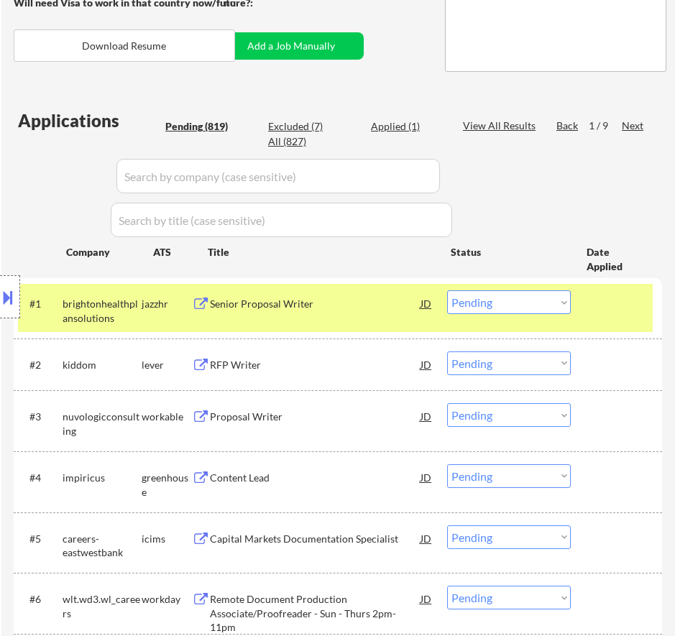
click at [387, 314] on div "Senior Proposal Writer" at bounding box center [315, 303] width 211 height 26
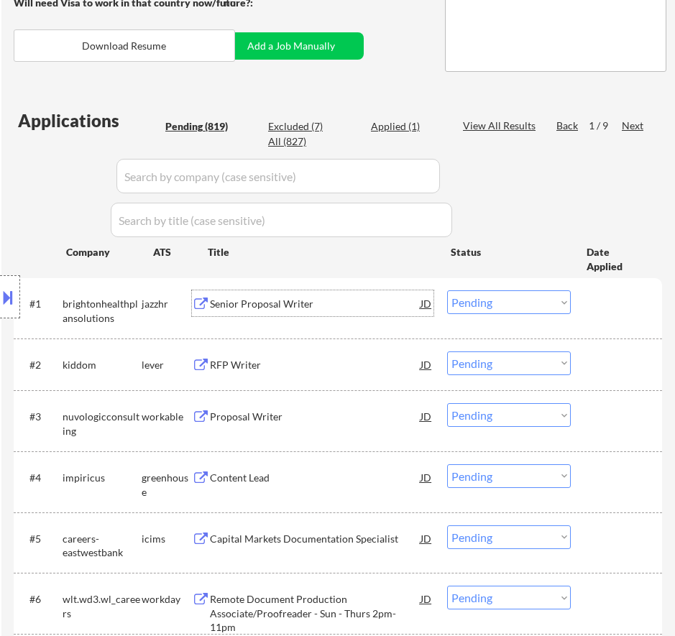
click at [507, 298] on select "Choose an option... Pending Applied Excluded (Questions) Excluded (Expired) Exc…" at bounding box center [509, 302] width 124 height 24
click at [447, 290] on select "Choose an option... Pending Applied Excluded (Questions) Excluded (Expired) Exc…" at bounding box center [509, 302] width 124 height 24
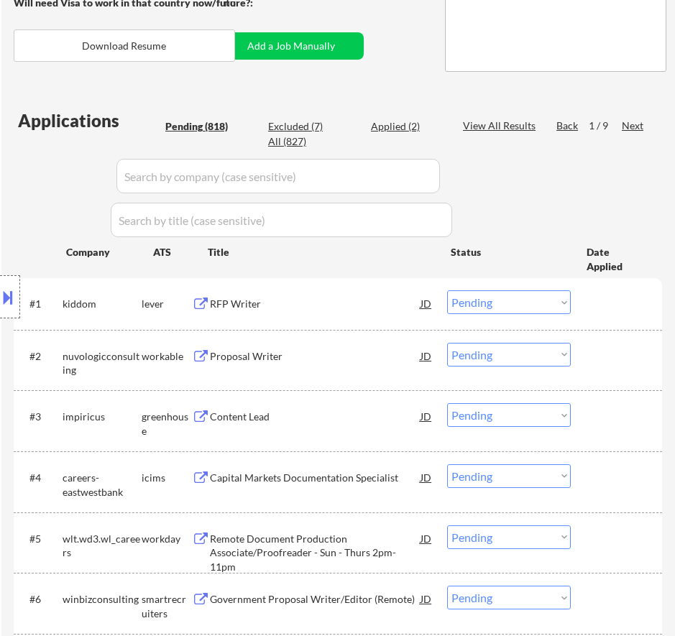
click at [382, 305] on div "RFP Writer" at bounding box center [315, 304] width 211 height 14
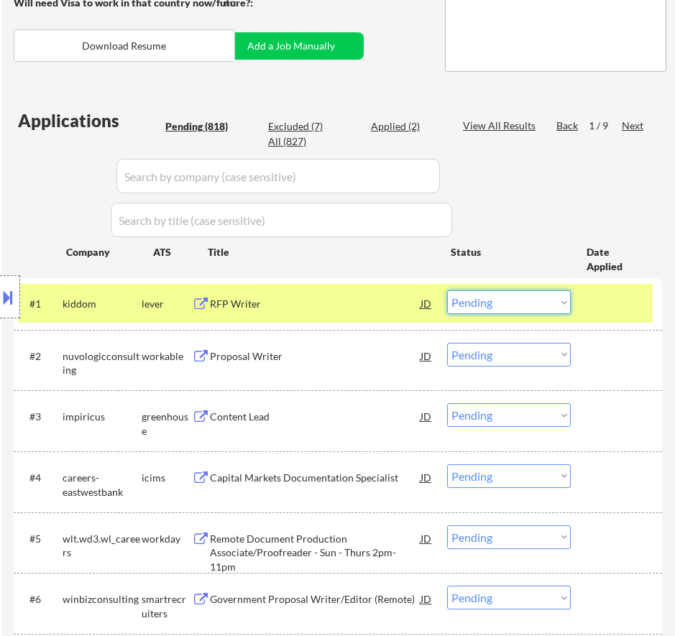
click at [523, 303] on select "Choose an option... Pending Applied Excluded (Questions) Excluded (Expired) Exc…" at bounding box center [509, 302] width 124 height 24
click at [447, 290] on select "Choose an option... Pending Applied Excluded (Questions) Excluded (Expired) Exc…" at bounding box center [509, 302] width 124 height 24
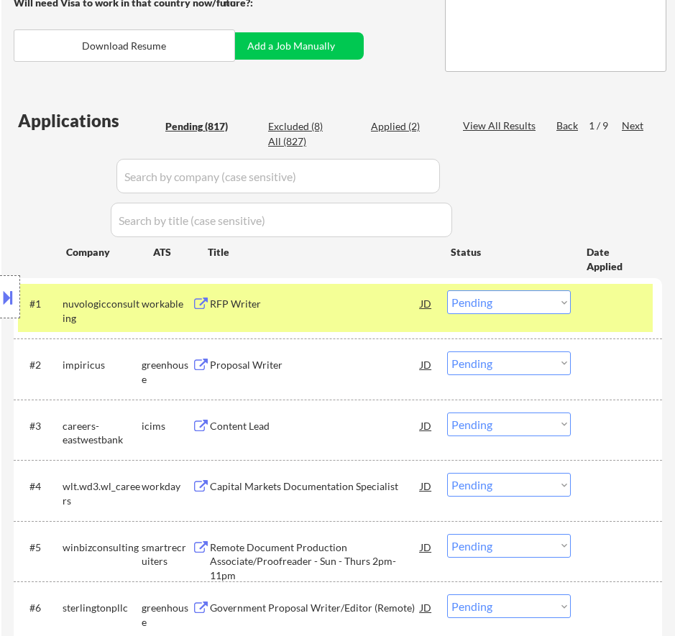
click at [357, 313] on div "RFP Writer" at bounding box center [315, 303] width 211 height 26
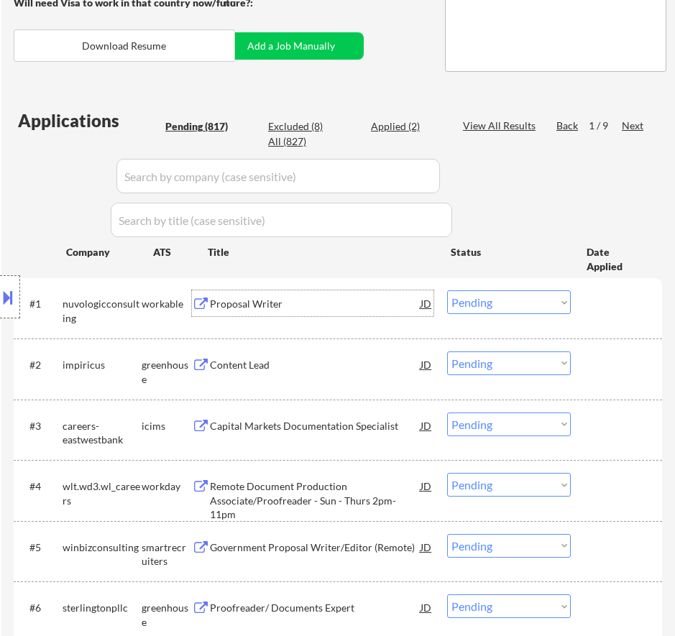
click at [507, 305] on select "Choose an option... Pending Applied Excluded (Questions) Excluded (Expired) Exc…" at bounding box center [509, 302] width 124 height 24
click at [447, 290] on select "Choose an option... Pending Applied Excluded (Questions) Excluded (Expired) Exc…" at bounding box center [509, 302] width 124 height 24
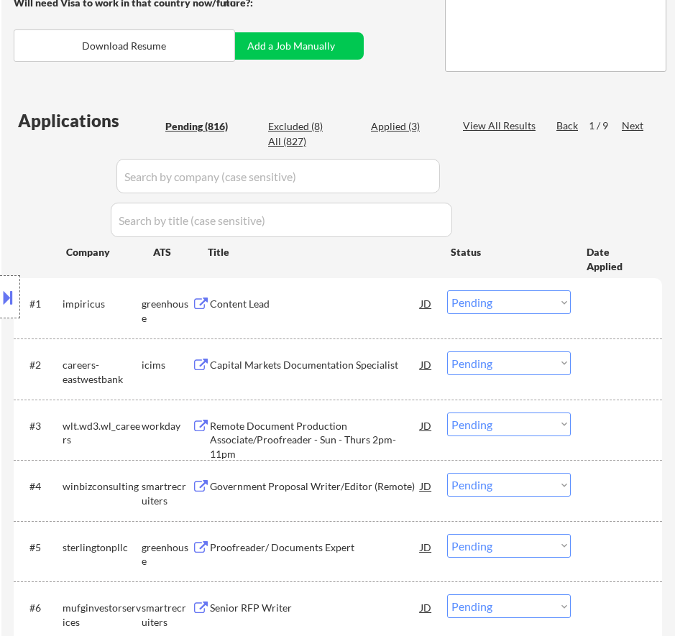
click at [364, 308] on div "Content Lead" at bounding box center [315, 304] width 211 height 14
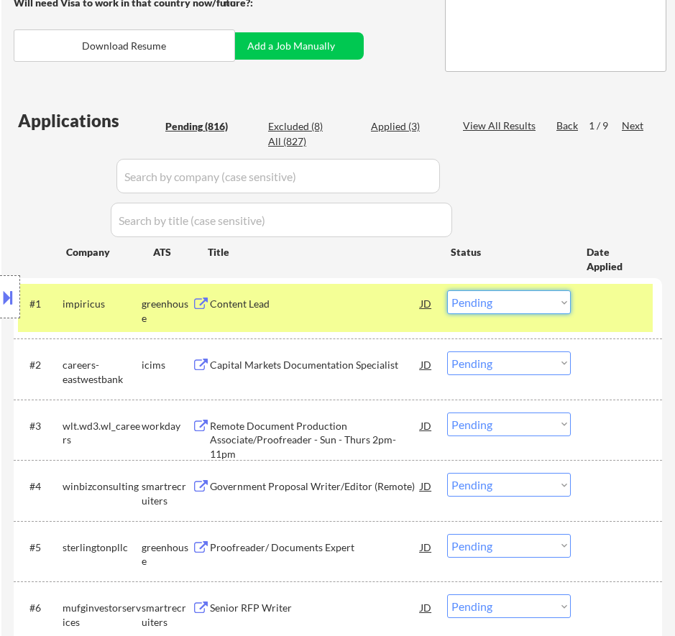
click at [499, 302] on select "Choose an option... Pending Applied Excluded (Questions) Excluded (Expired) Exc…" at bounding box center [509, 302] width 124 height 24
click at [447, 290] on select "Choose an option... Pending Applied Excluded (Questions) Excluded (Expired) Exc…" at bounding box center [509, 302] width 124 height 24
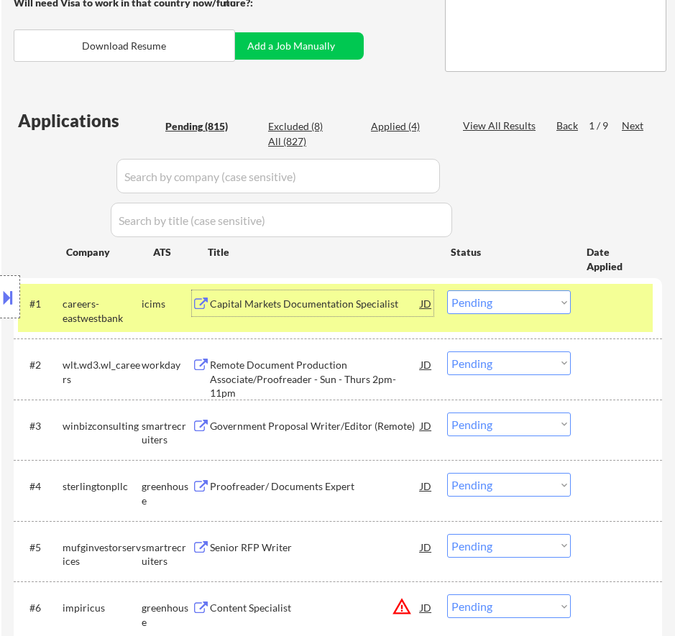
click at [400, 306] on div "Capital Markets Documentation Specialist" at bounding box center [315, 304] width 211 height 14
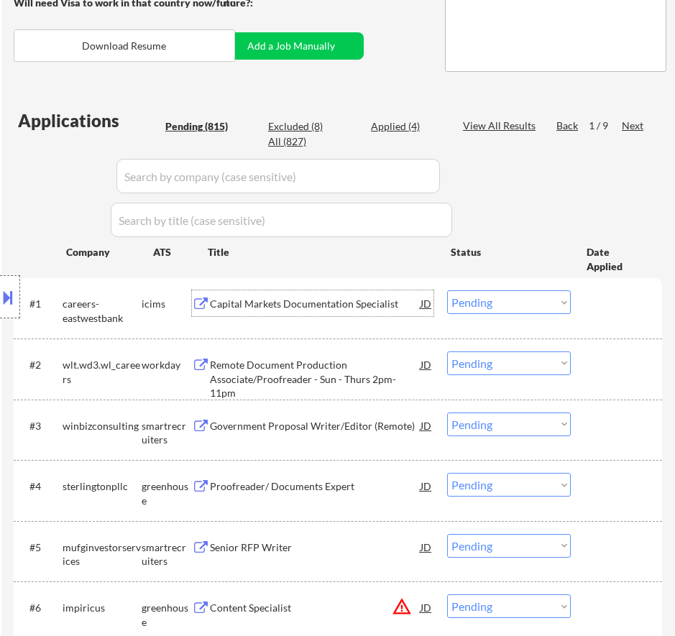
click at [495, 303] on select "Choose an option... Pending Applied Excluded (Questions) Excluded (Expired) Exc…" at bounding box center [509, 302] width 124 height 24
click at [447, 290] on select "Choose an option... Pending Applied Excluded (Questions) Excluded (Expired) Exc…" at bounding box center [509, 302] width 124 height 24
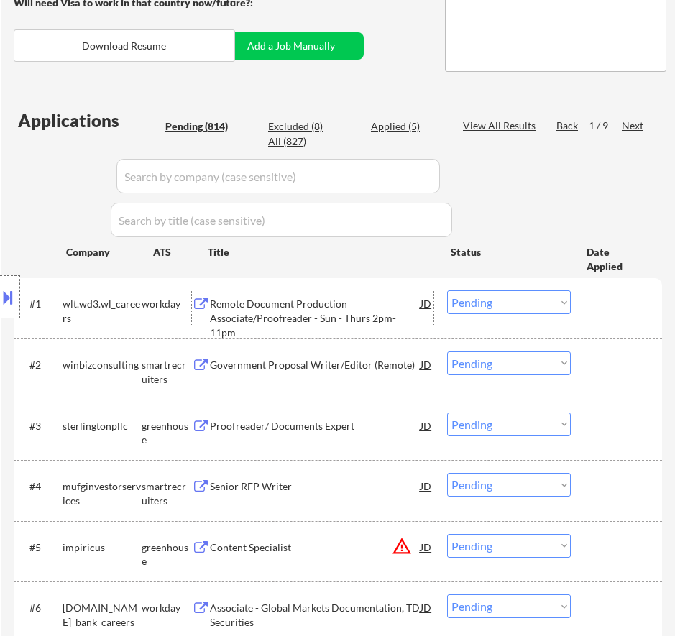
click at [364, 321] on div "Remote Document Production Associate/Proofreader - Sun - Thurs 2pm-11pm" at bounding box center [315, 318] width 211 height 42
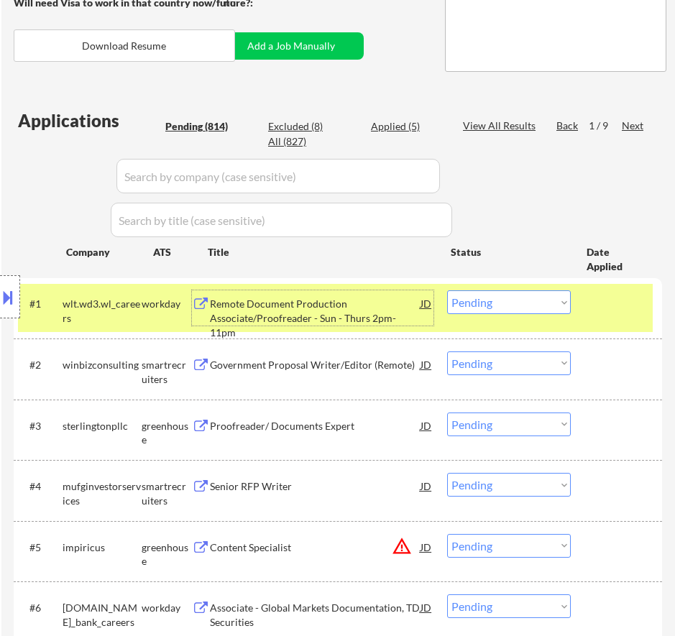
click at [487, 307] on select "Choose an option... Pending Applied Excluded (Questions) Excluded (Expired) Exc…" at bounding box center [509, 302] width 124 height 24
click at [447, 290] on select "Choose an option... Pending Applied Excluded (Questions) Excluded (Expired) Exc…" at bounding box center [509, 302] width 124 height 24
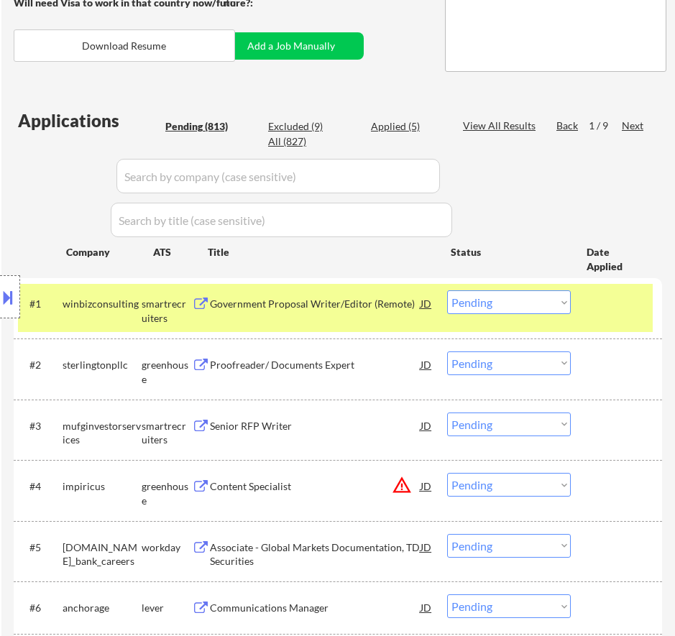
click at [405, 305] on div "Government Proposal Writer/Editor (Remote)" at bounding box center [315, 304] width 211 height 14
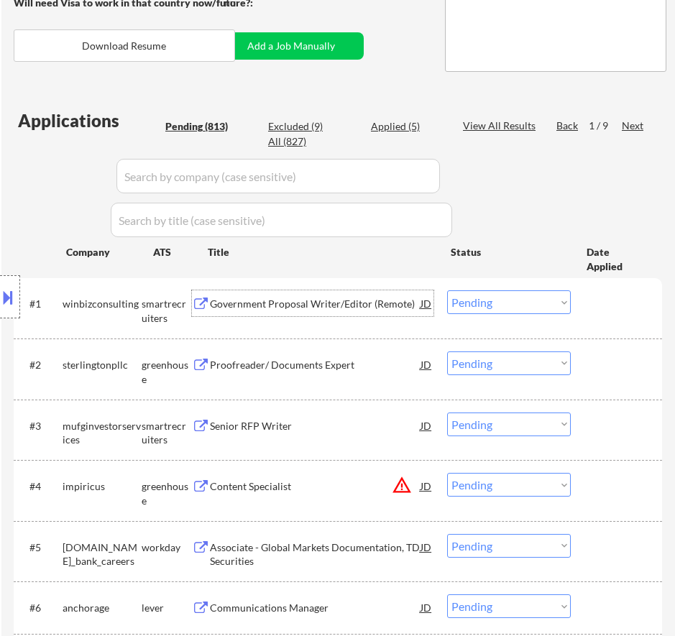
click at [506, 304] on select "Choose an option... Pending Applied Excluded (Questions) Excluded (Expired) Exc…" at bounding box center [509, 302] width 124 height 24
click at [447, 290] on select "Choose an option... Pending Applied Excluded (Questions) Excluded (Expired) Exc…" at bounding box center [509, 302] width 124 height 24
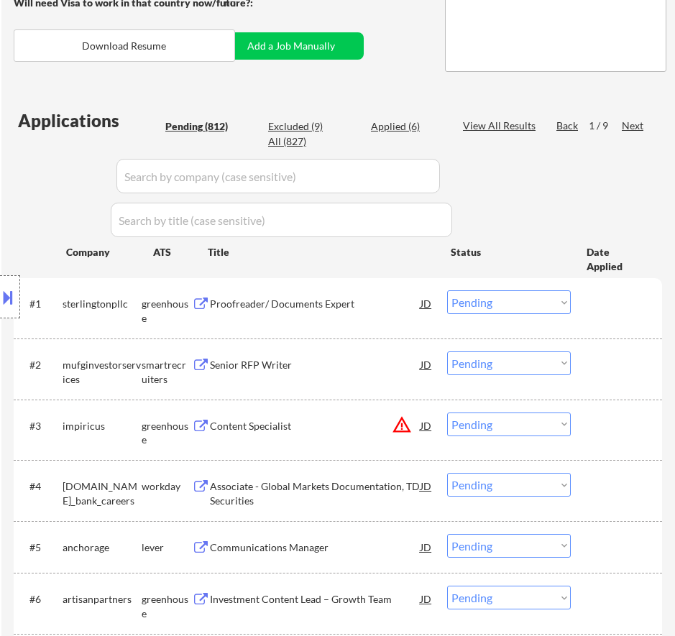
click at [374, 308] on div "Proofreader/ Documents Expert" at bounding box center [315, 304] width 211 height 14
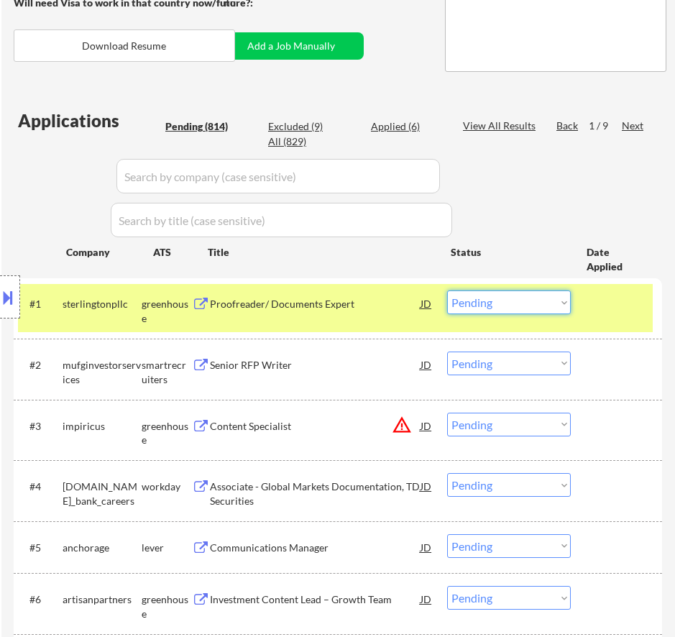
click at [495, 300] on select "Choose an option... Pending Applied Excluded (Questions) Excluded (Expired) Exc…" at bounding box center [509, 302] width 124 height 24
click at [447, 290] on select "Choose an option... Pending Applied Excluded (Questions) Excluded (Expired) Exc…" at bounding box center [509, 302] width 124 height 24
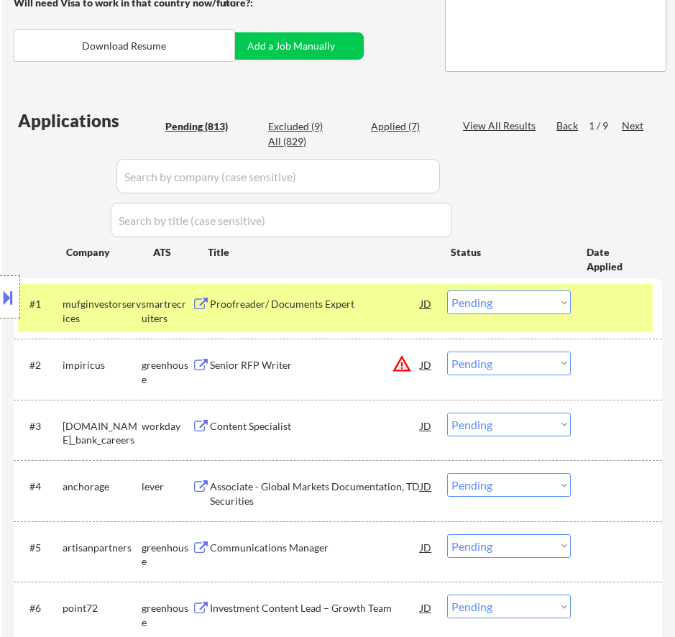
click at [356, 305] on div "Proofreader/ Documents Expert" at bounding box center [315, 304] width 211 height 14
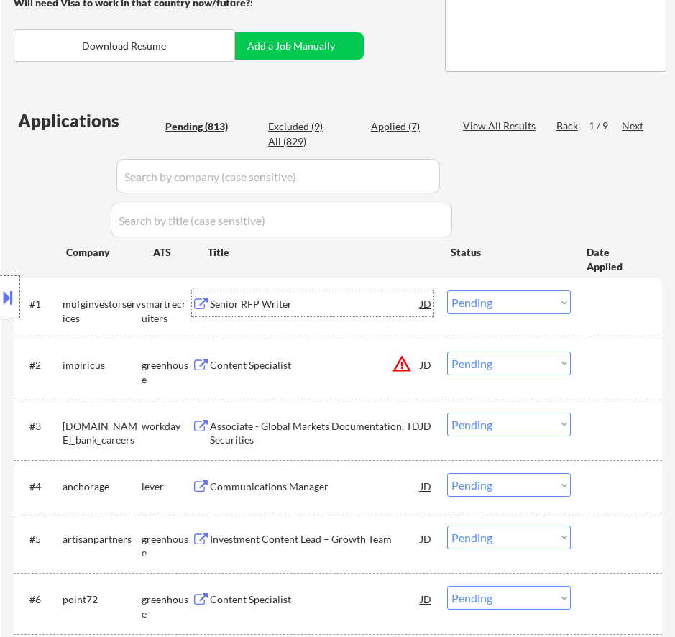
click at [331, 301] on div "Senior RFP Writer" at bounding box center [315, 304] width 211 height 14
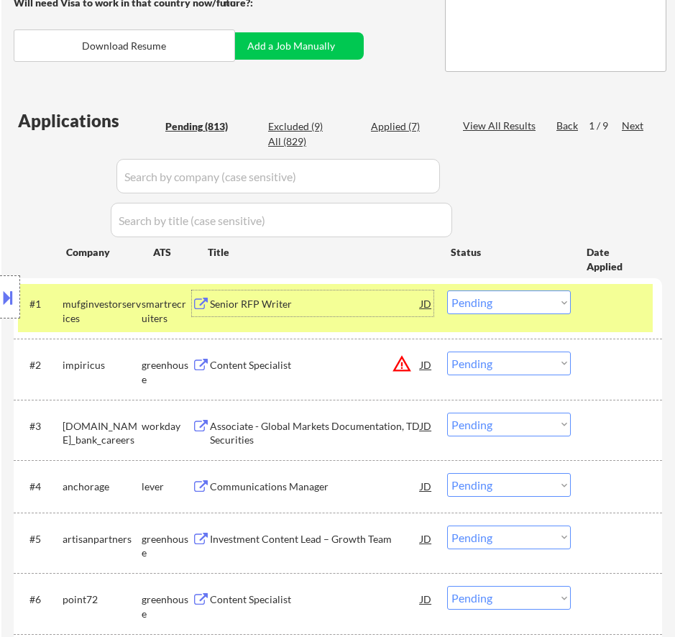
click at [525, 302] on select "Choose an option... Pending Applied Excluded (Questions) Excluded (Expired) Exc…" at bounding box center [509, 302] width 124 height 24
click at [447, 290] on select "Choose an option... Pending Applied Excluded (Questions) Excluded (Expired) Exc…" at bounding box center [509, 302] width 124 height 24
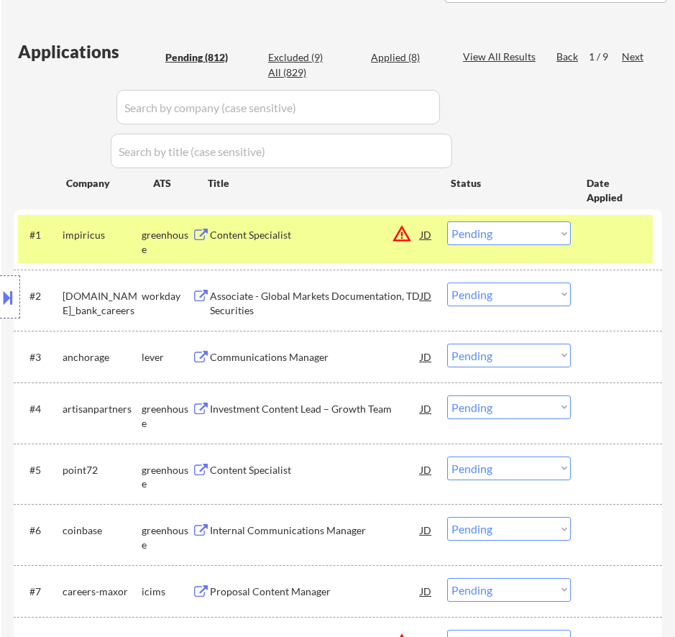
scroll to position [359, 0]
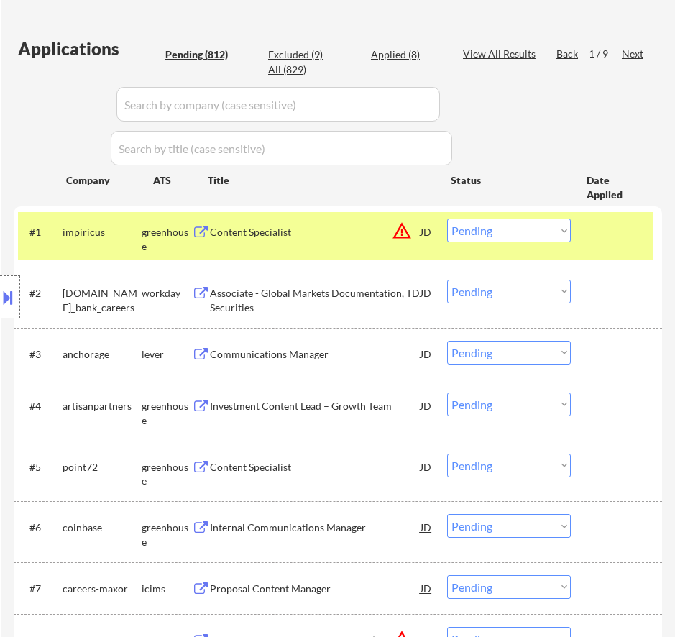
click at [332, 247] on div "#1 impiricus greenhouse Content Specialist JD warning_amber Choose an option...…" at bounding box center [335, 235] width 635 height 47
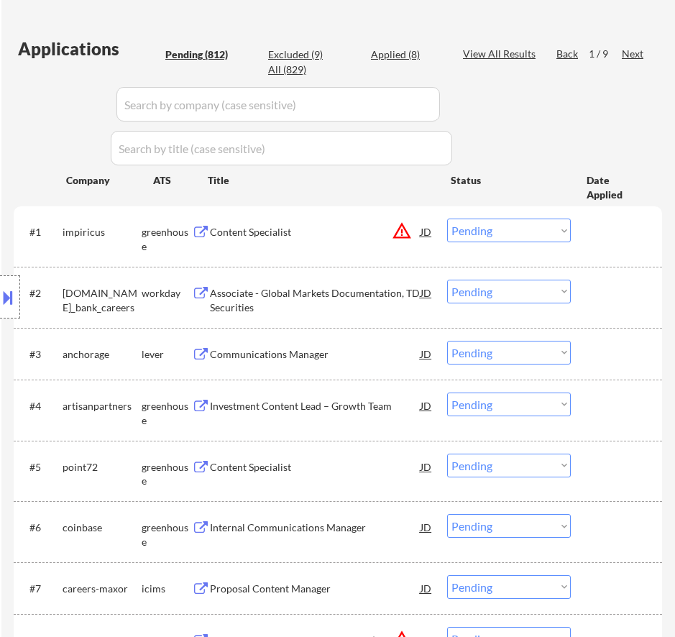
click at [339, 234] on div "Content Specialist" at bounding box center [315, 232] width 211 height 14
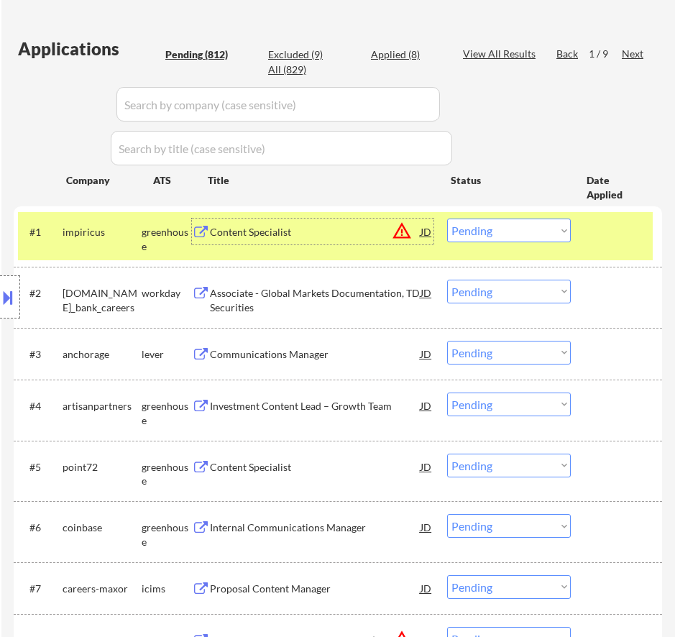
click at [293, 67] on div "All (829)" at bounding box center [304, 70] width 72 height 14
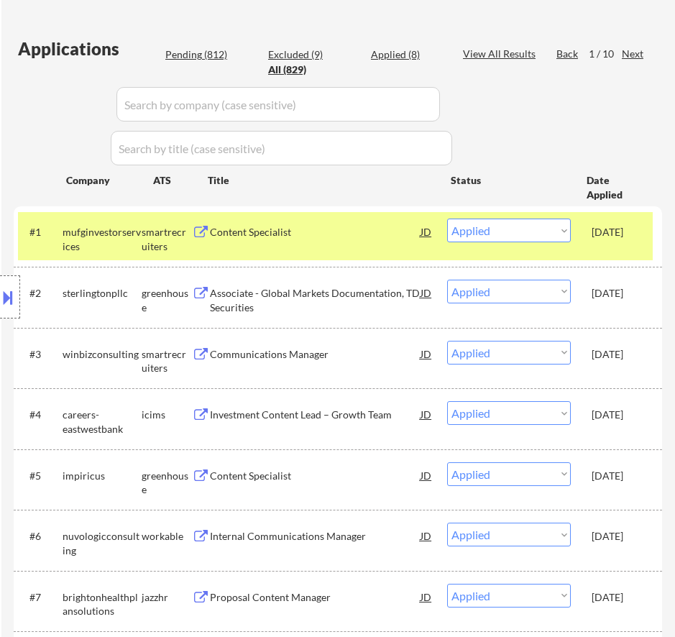
click at [401, 104] on input "input" at bounding box center [277, 104] width 323 height 35
paste input "impiricus"
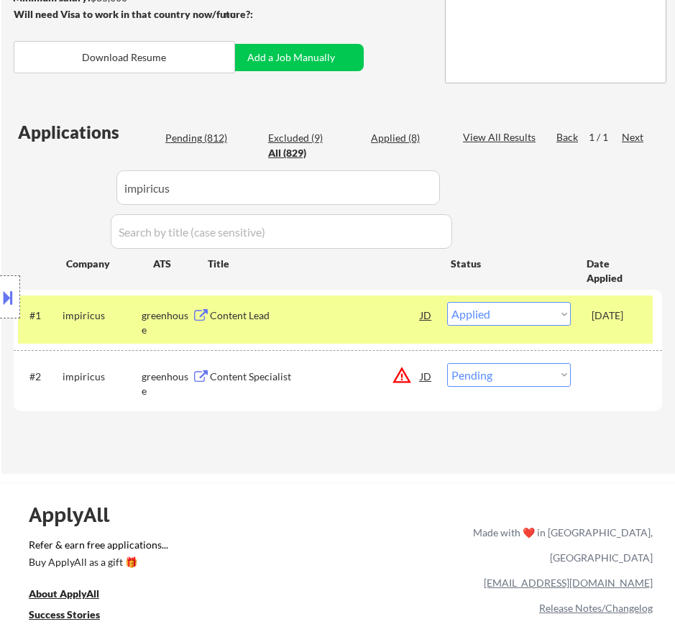
scroll to position [288, 0]
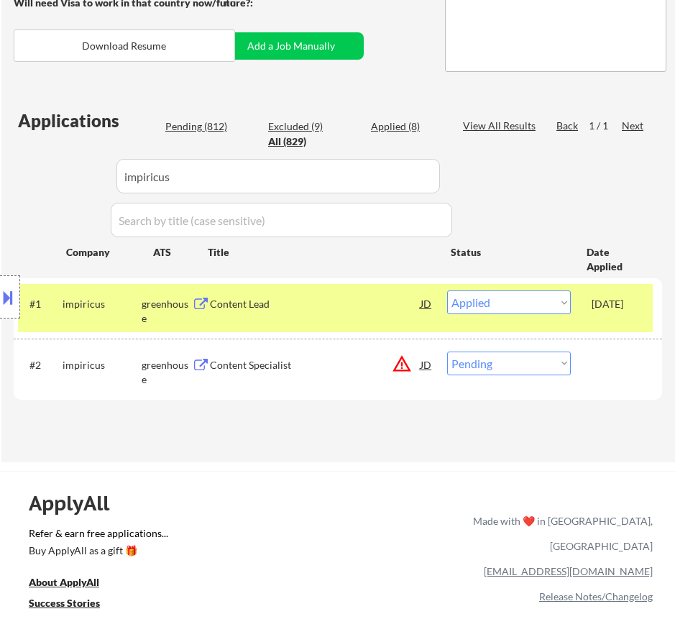
click at [418, 182] on input "input" at bounding box center [277, 176] width 323 height 35
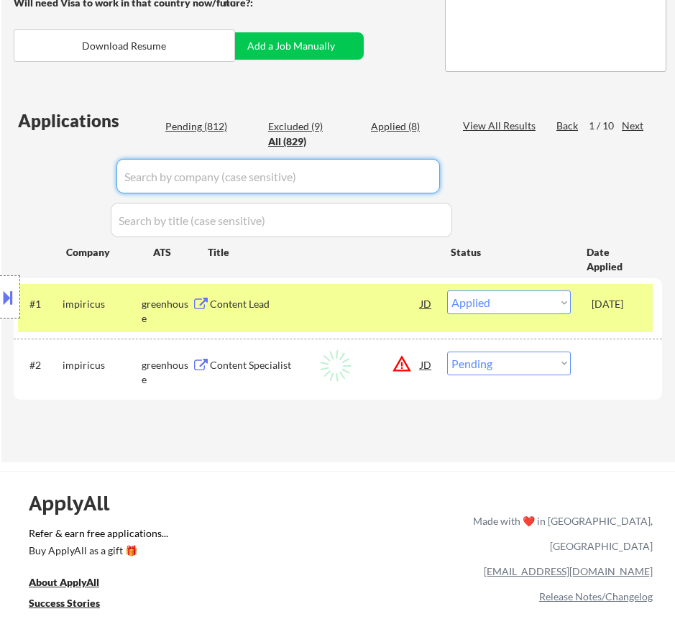
click at [11, 305] on button at bounding box center [8, 297] width 16 height 24
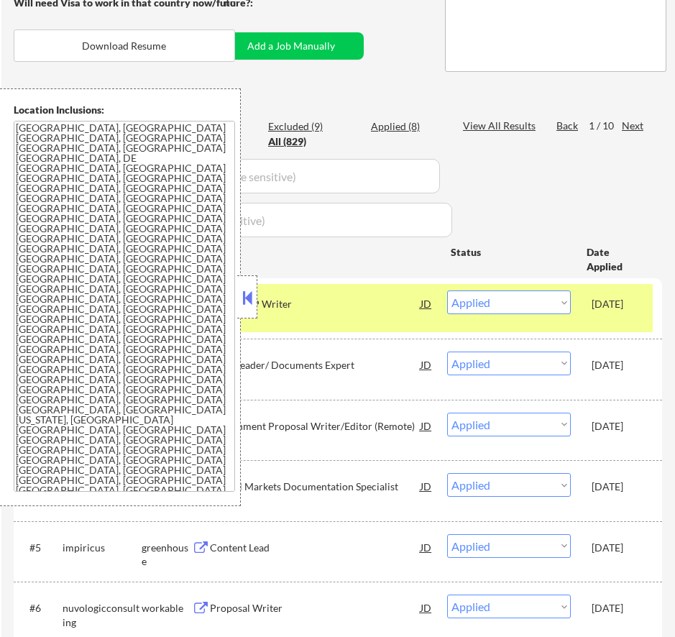
click at [249, 294] on button at bounding box center [247, 298] width 16 height 22
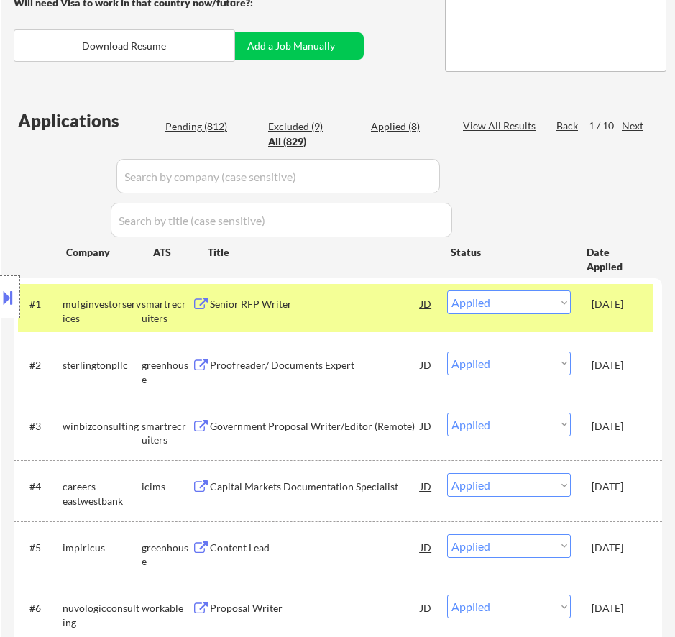
click at [210, 128] on div "Location Inclusions: Philadelphia, PA Camden, NJ Cherry Hill, NJ Wilmington, DE…" at bounding box center [128, 297] width 257 height 418
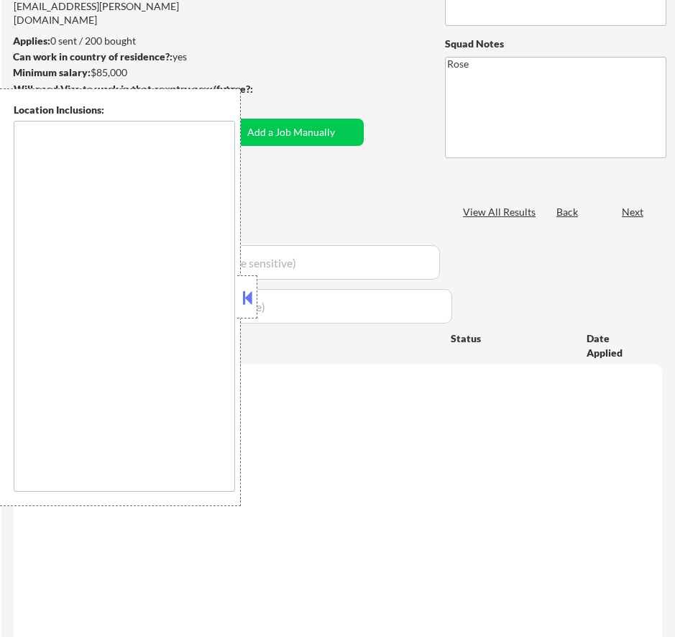
type textarea "[GEOGRAPHIC_DATA], [GEOGRAPHIC_DATA] [GEOGRAPHIC_DATA], [GEOGRAPHIC_DATA] [GEOG…"
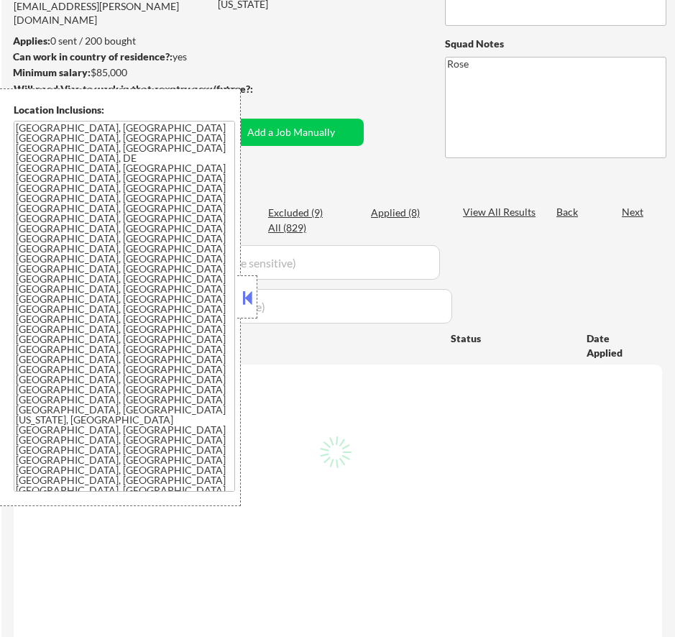
scroll to position [144, 0]
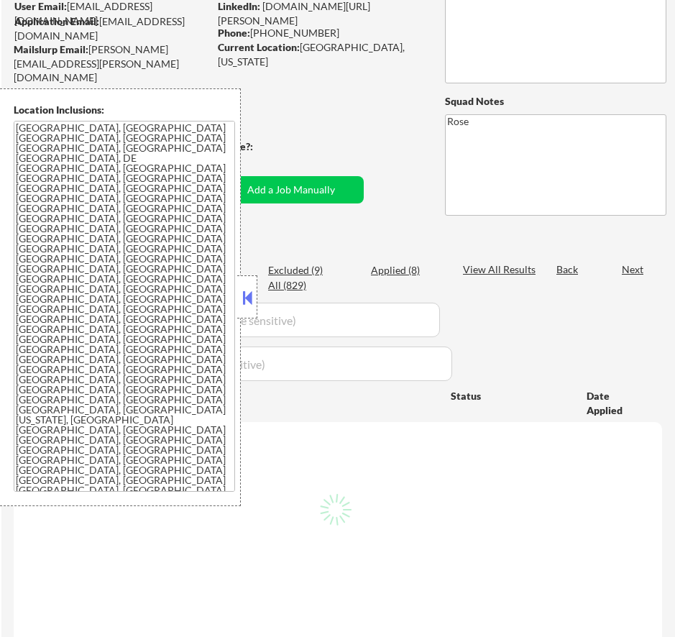
click at [247, 294] on button at bounding box center [247, 298] width 16 height 22
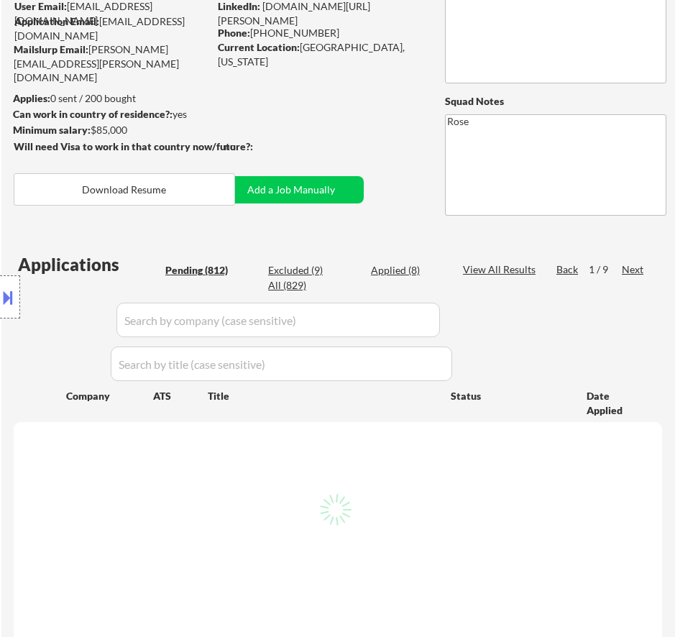
select select ""pending""
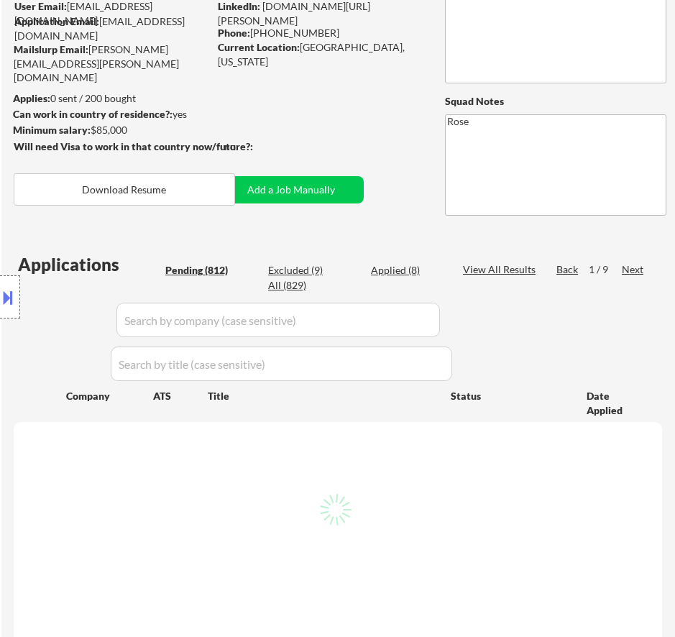
select select ""pending""
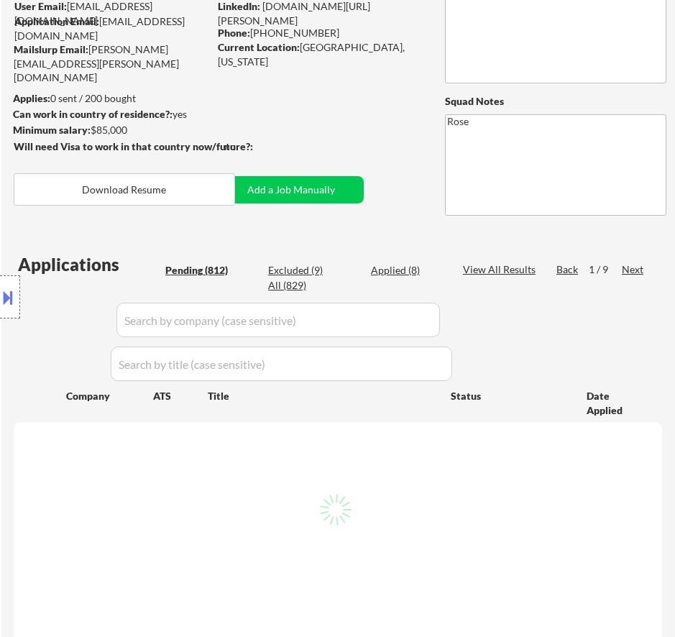
select select ""pending""
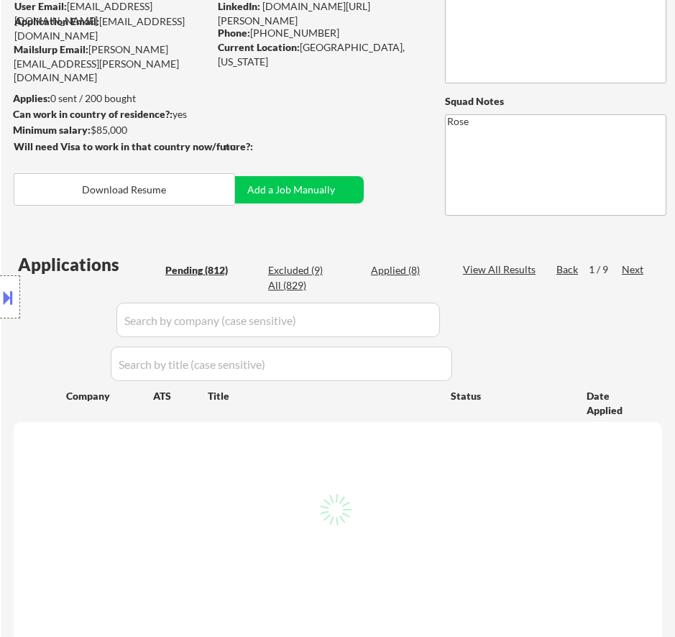
select select ""pending""
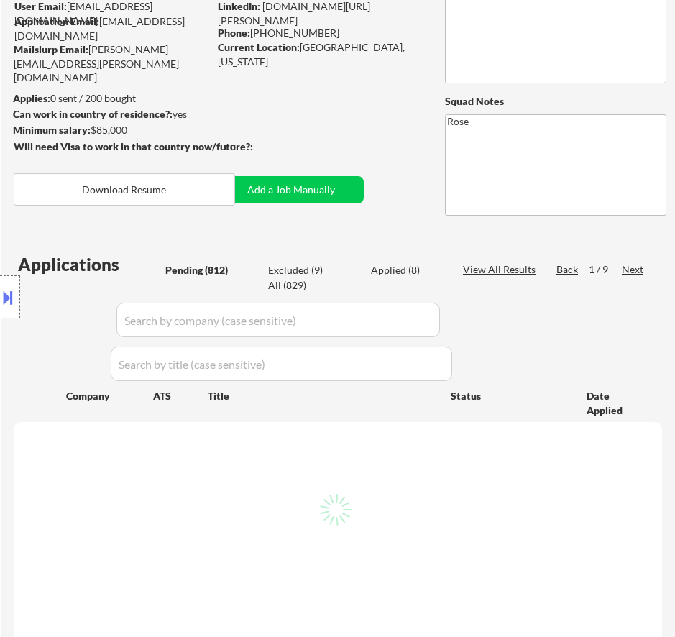
select select ""pending""
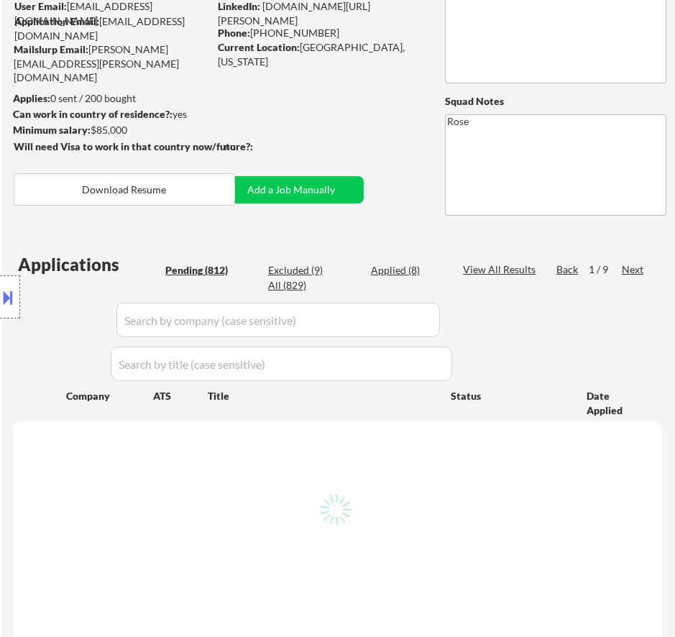
select select ""pending""
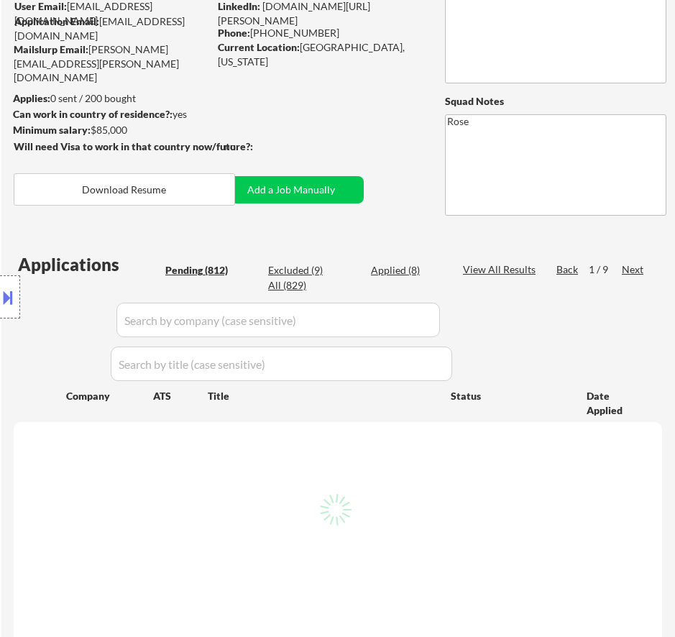
select select ""pending""
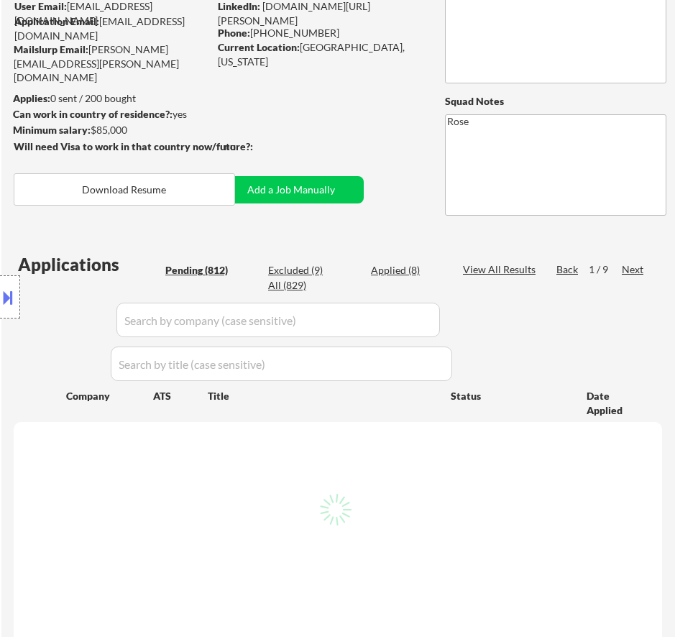
select select ""pending""
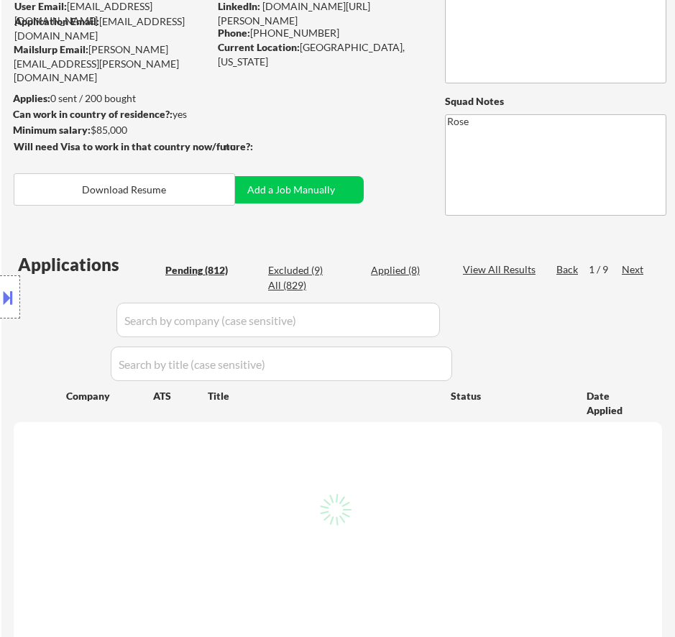
select select ""pending""
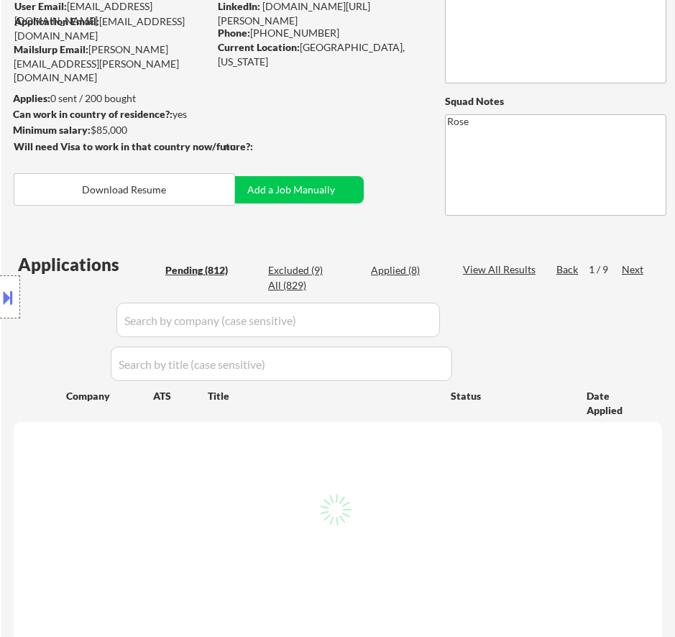
select select ""pending""
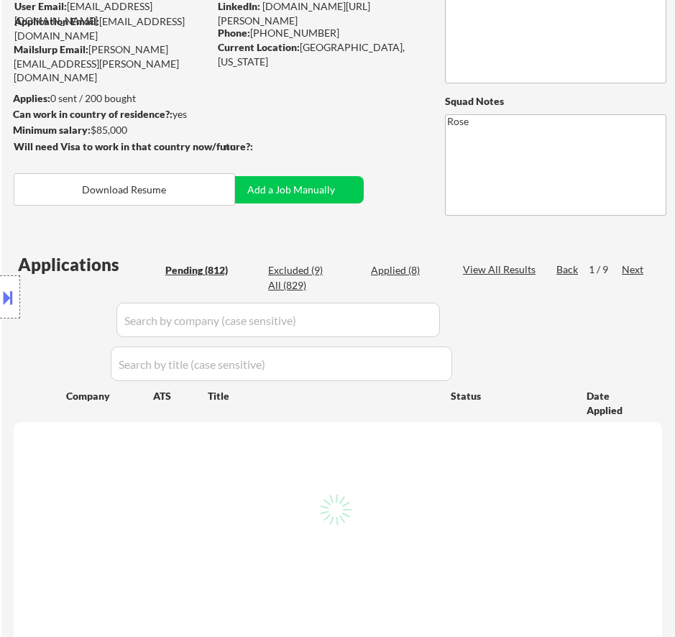
select select ""pending""
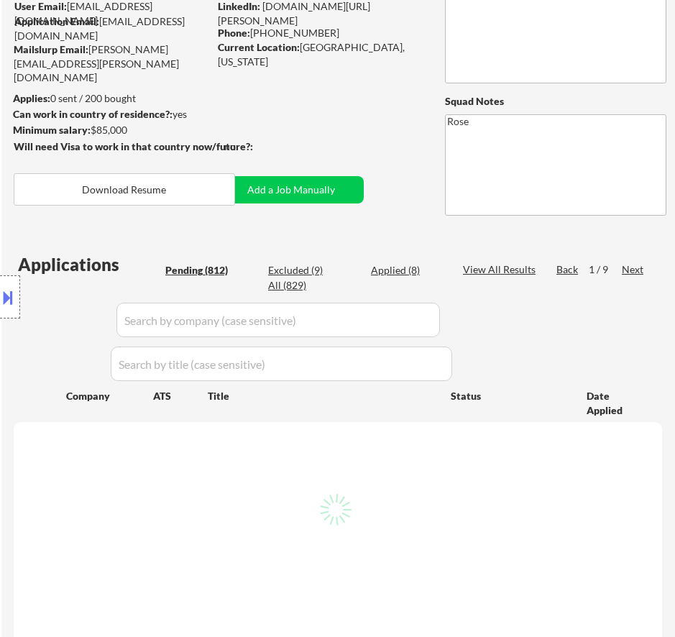
select select ""pending""
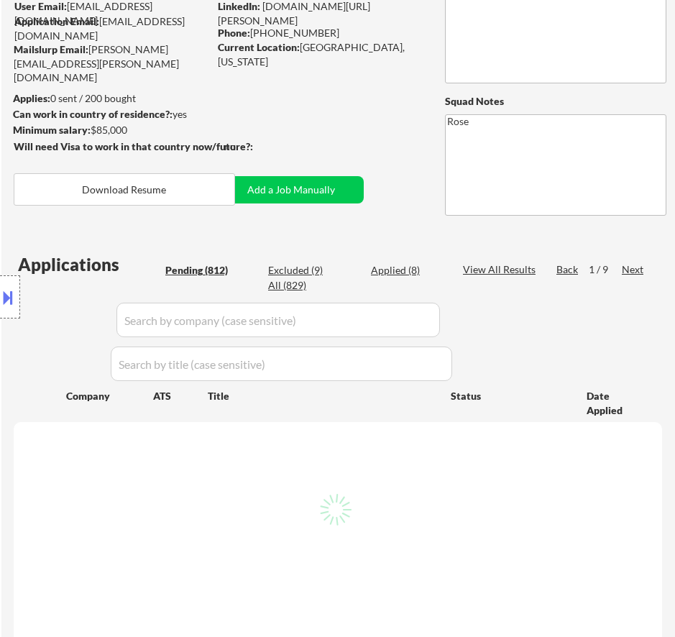
select select ""pending""
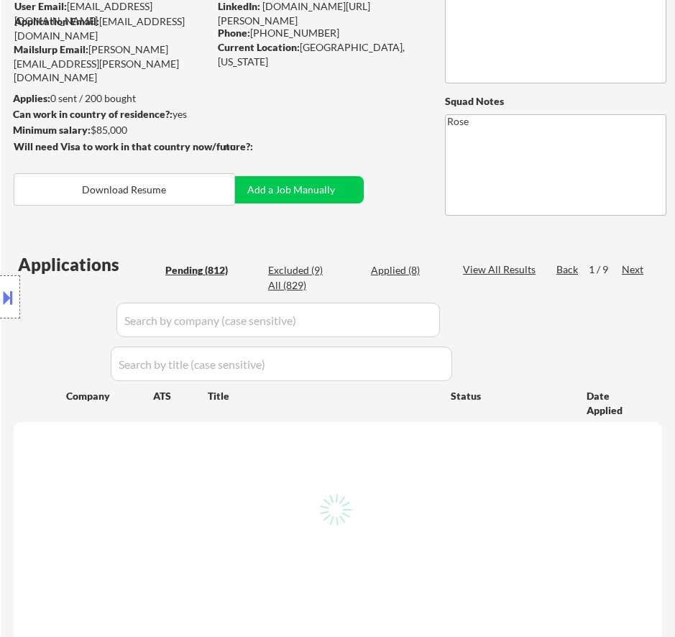
select select ""pending""
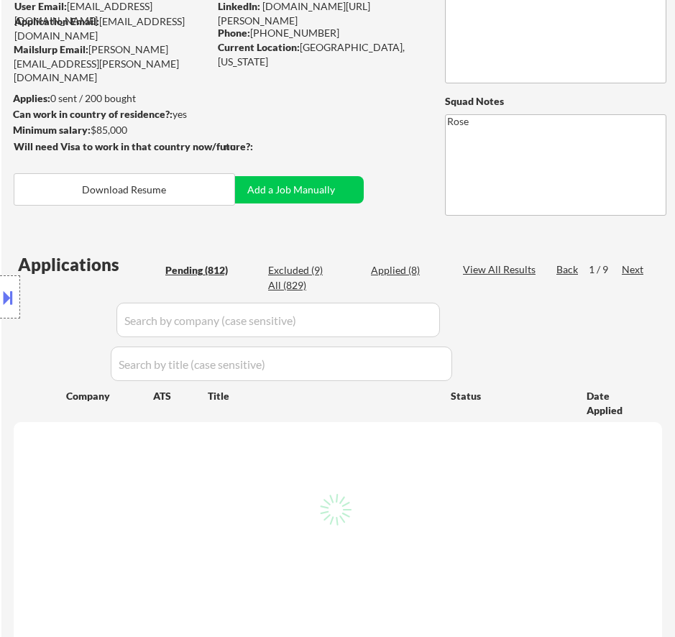
select select ""pending""
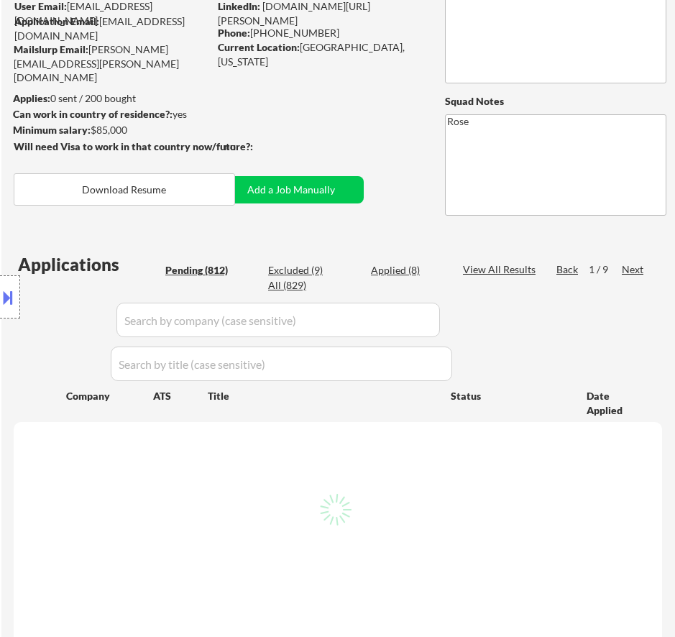
select select ""pending""
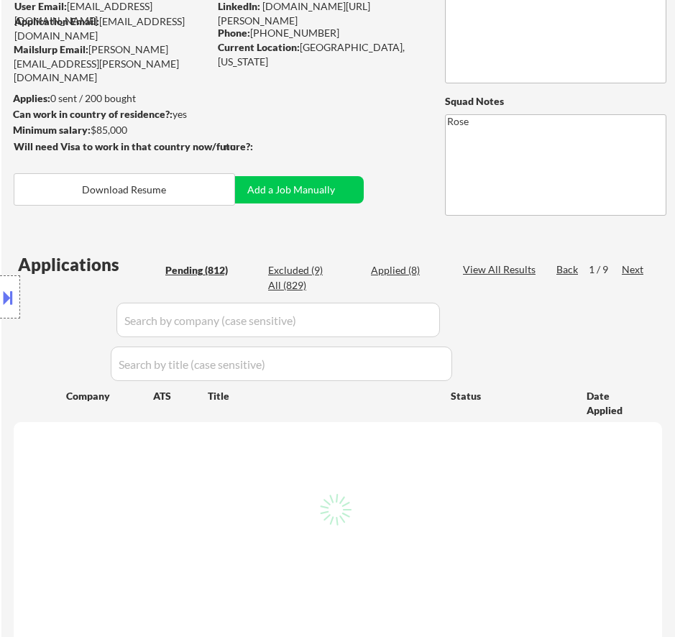
select select ""pending""
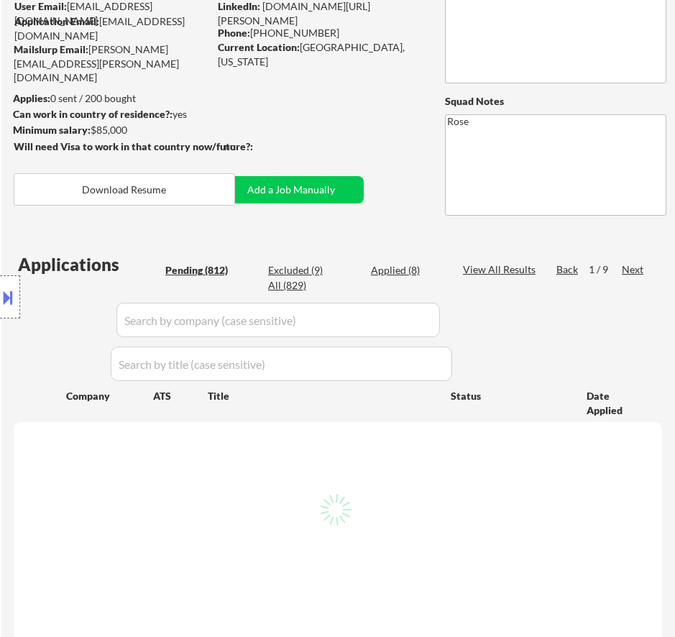
select select ""pending""
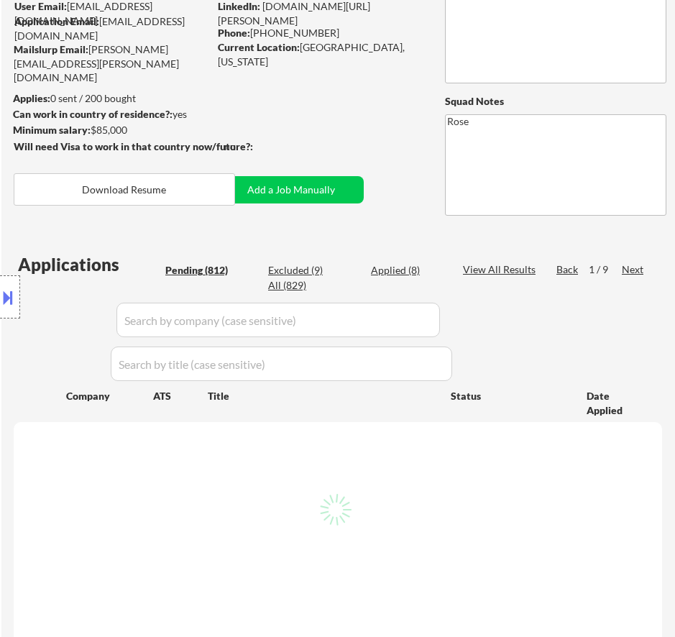
select select ""pending""
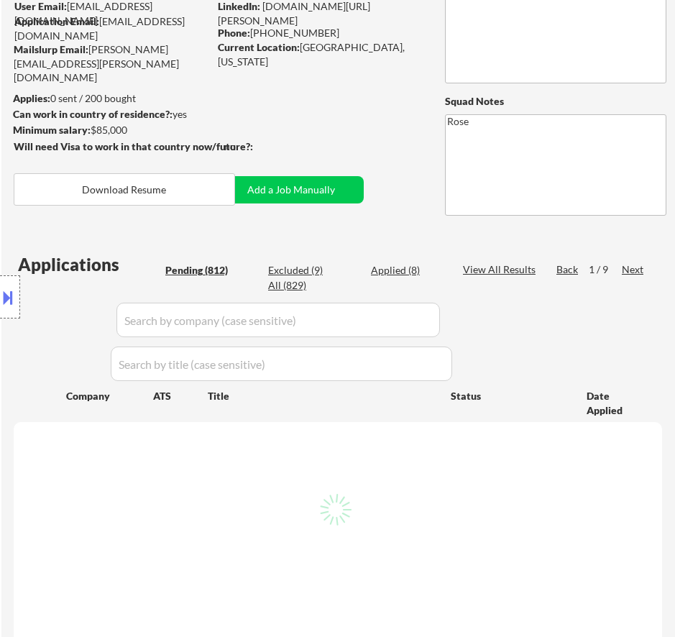
select select ""pending""
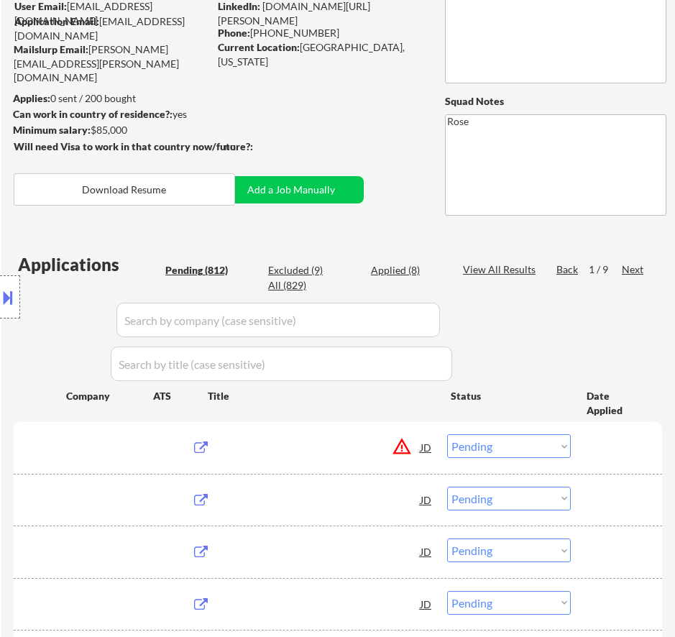
scroll to position [216, 0]
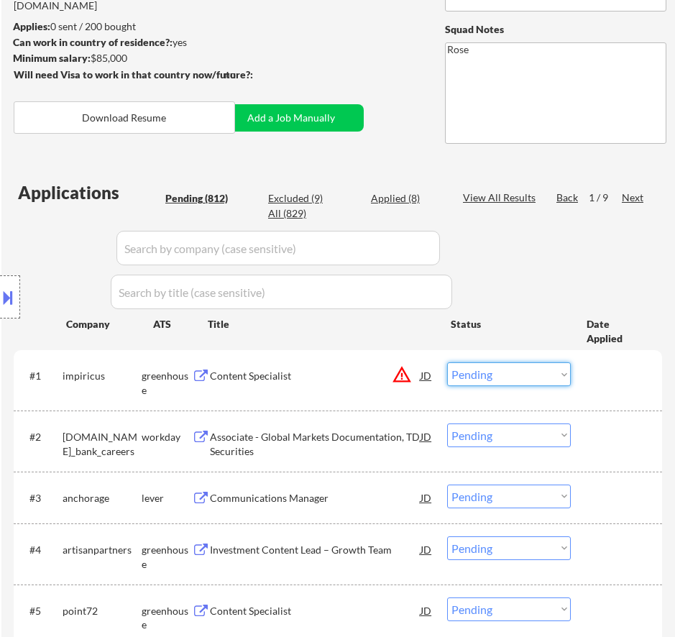
click at [509, 379] on select "Choose an option... Pending Applied Excluded (Questions) Excluded (Expired) Exc…" at bounding box center [509, 374] width 124 height 24
click at [447, 362] on select "Choose an option... Pending Applied Excluded (Questions) Excluded (Expired) Exc…" at bounding box center [509, 374] width 124 height 24
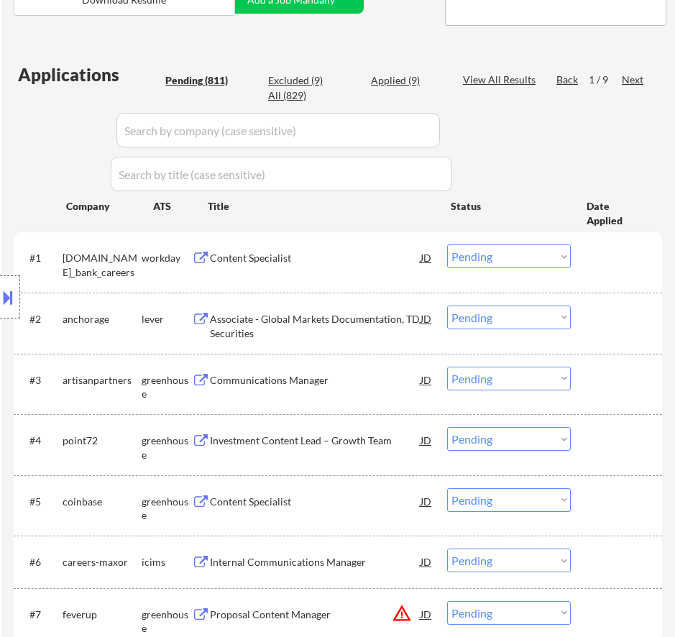
scroll to position [359, 0]
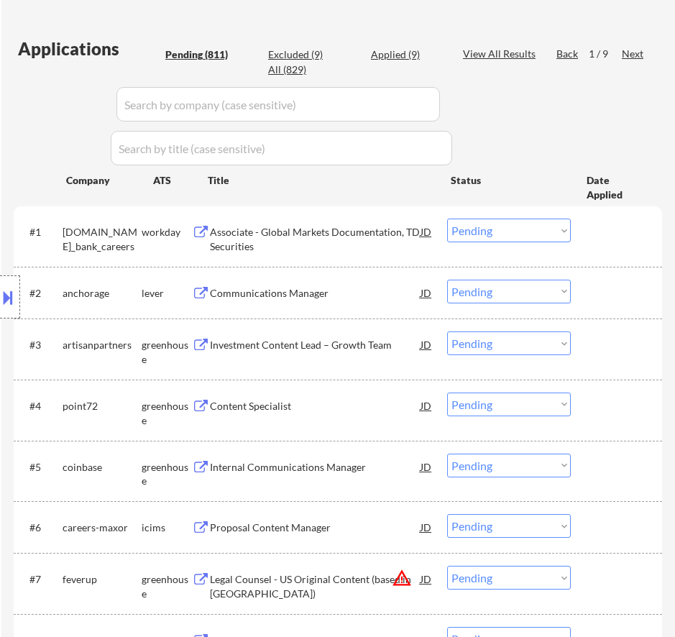
click at [382, 246] on div "Associate - Global Markets Documentation, TD Securities" at bounding box center [315, 239] width 211 height 28
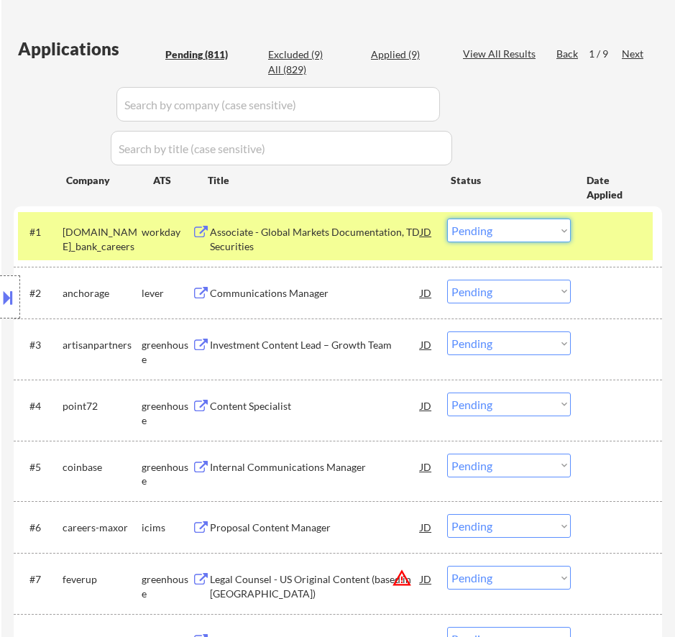
click at [483, 229] on select "Choose an option... Pending Applied Excluded (Questions) Excluded (Expired) Exc…" at bounding box center [509, 231] width 124 height 24
click at [447, 219] on select "Choose an option... Pending Applied Excluded (Questions) Excluded (Expired) Exc…" at bounding box center [509, 231] width 124 height 24
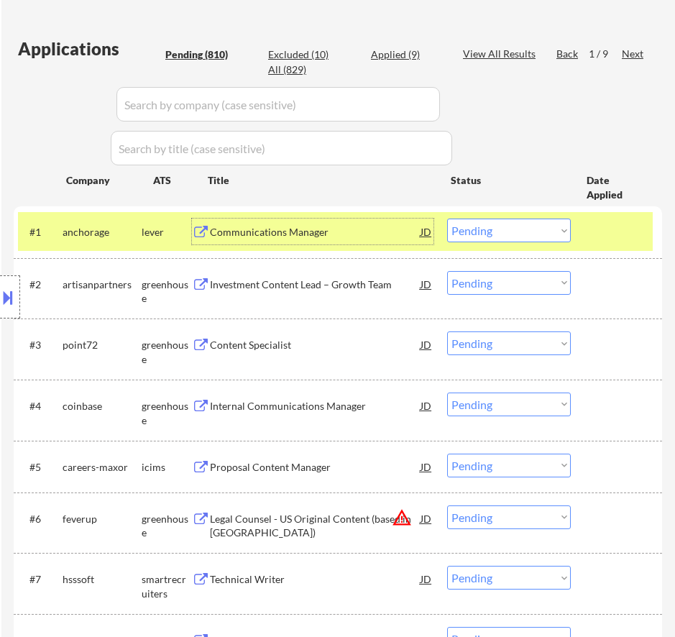
click at [374, 242] on div "Communications Manager" at bounding box center [315, 232] width 211 height 26
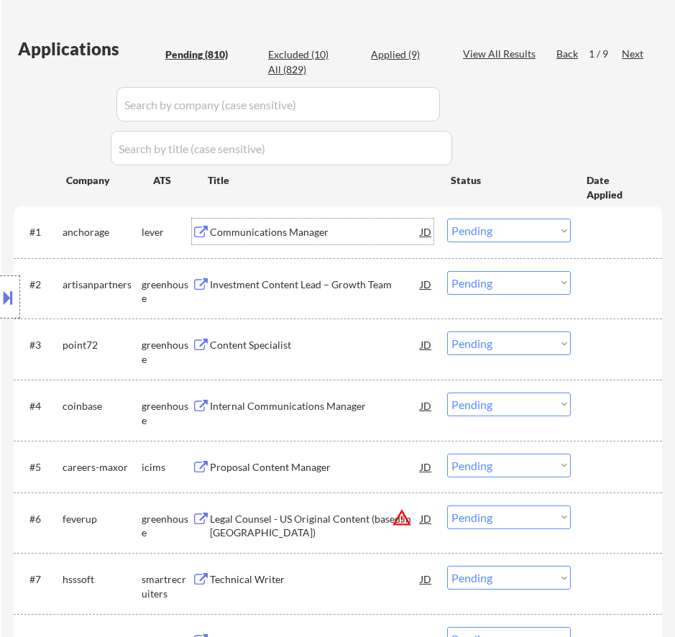
click at [518, 234] on select "Choose an option... Pending Applied Excluded (Questions) Excluded (Expired) Exc…" at bounding box center [509, 231] width 124 height 24
click at [447, 219] on select "Choose an option... Pending Applied Excluded (Questions) Excluded (Expired) Exc…" at bounding box center [509, 231] width 124 height 24
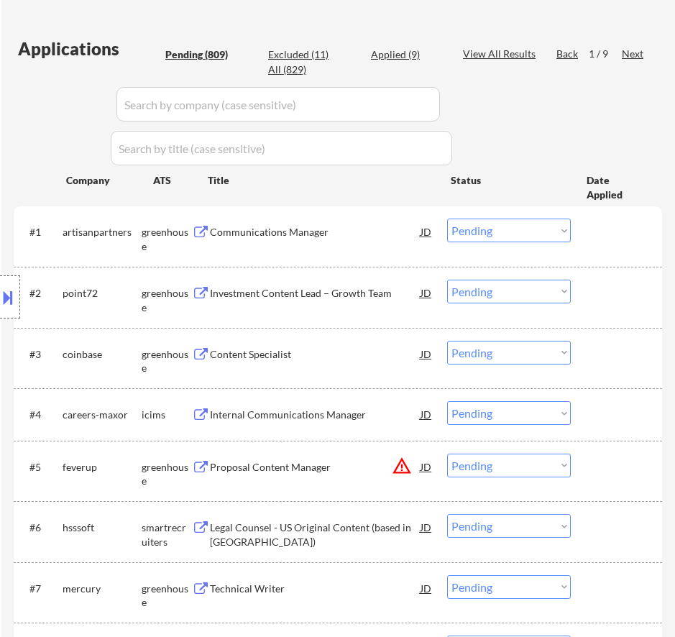
click at [371, 235] on div "Communications Manager" at bounding box center [315, 232] width 211 height 14
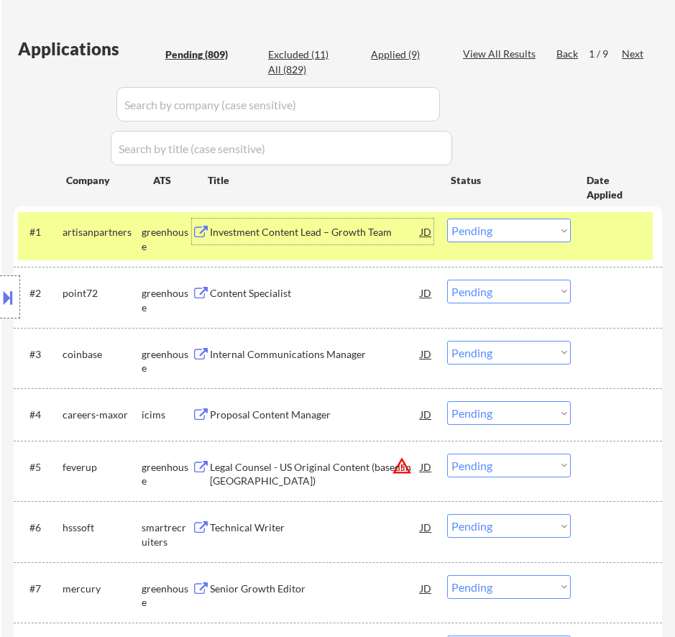
click at [505, 226] on select "Choose an option... Pending Applied Excluded (Questions) Excluded (Expired) Exc…" at bounding box center [509, 231] width 124 height 24
click at [447, 219] on select "Choose an option... Pending Applied Excluded (Questions) Excluded (Expired) Exc…" at bounding box center [509, 231] width 124 height 24
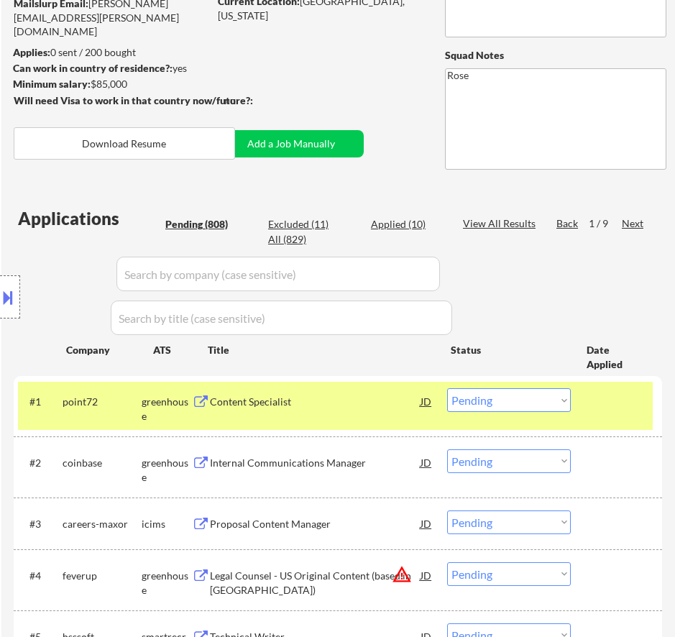
scroll to position [216, 0]
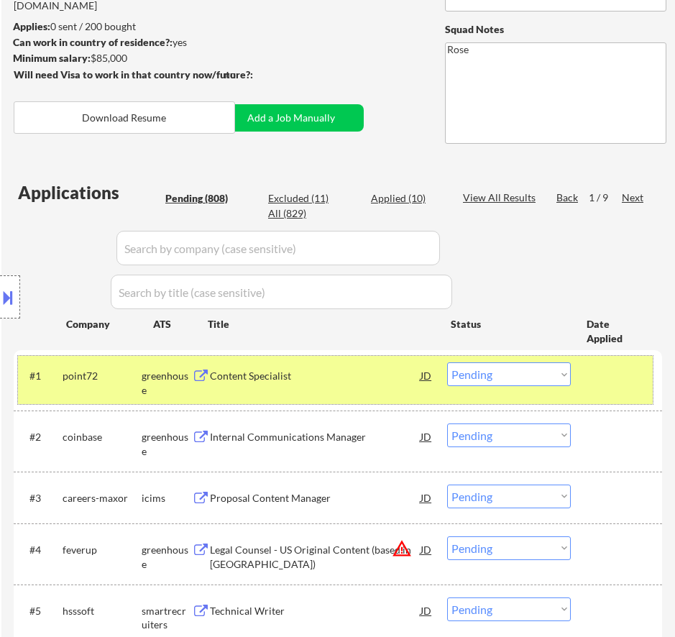
click at [362, 392] on div "#1 point72 greenhouse Content Specialist JD warning_amber Choose an option... P…" at bounding box center [335, 379] width 635 height 47
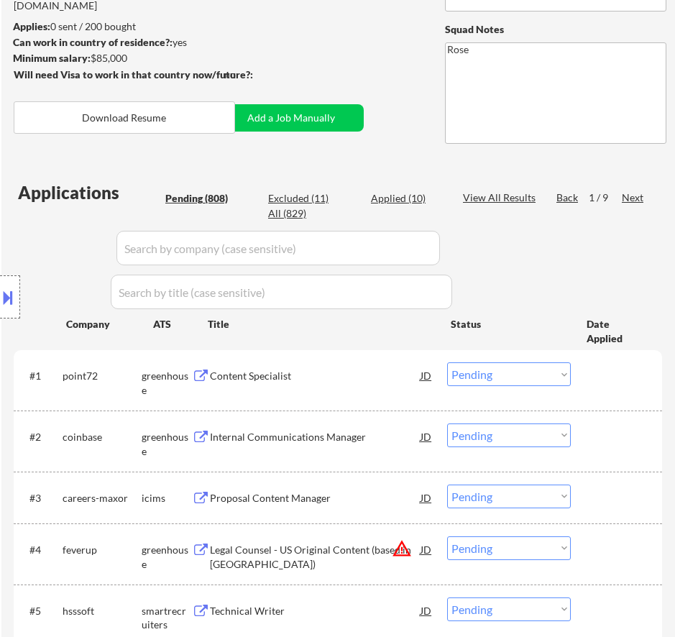
click at [382, 369] on div "Content Specialist" at bounding box center [315, 376] width 211 height 14
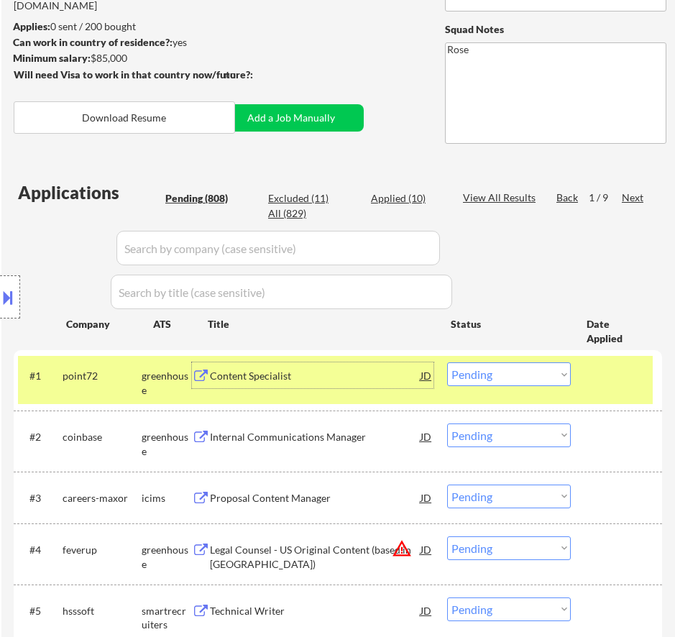
click at [378, 376] on div "Content Specialist" at bounding box center [315, 376] width 211 height 14
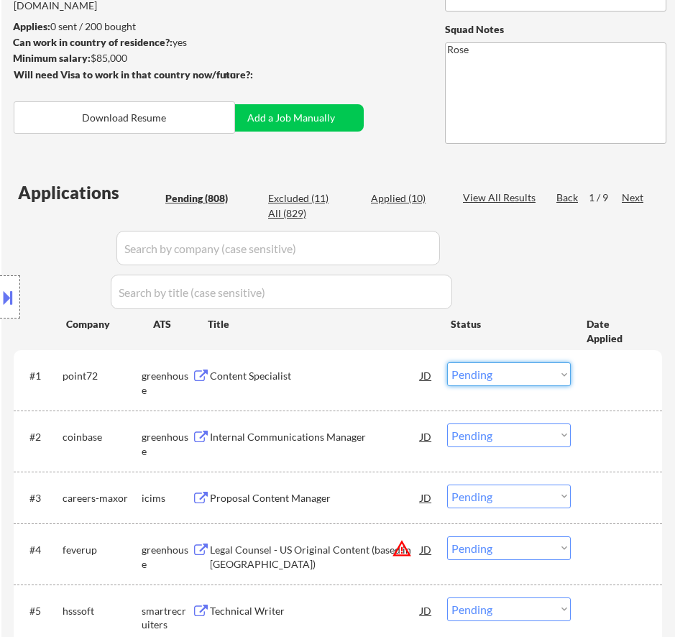
click at [486, 372] on select "Choose an option... Pending Applied Excluded (Questions) Excluded (Expired) Exc…" at bounding box center [509, 374] width 124 height 24
click at [447, 362] on select "Choose an option... Pending Applied Excluded (Questions) Excluded (Expired) Exc…" at bounding box center [509, 374] width 124 height 24
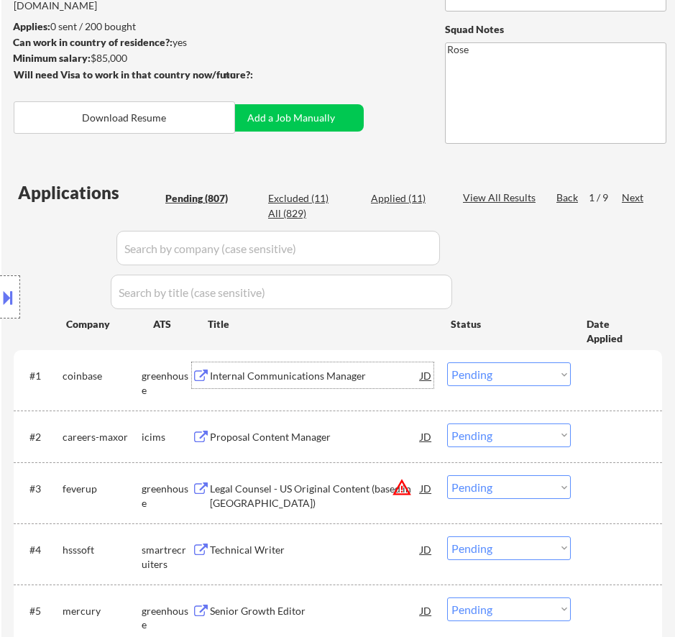
click at [367, 374] on div "Internal Communications Manager" at bounding box center [315, 376] width 211 height 14
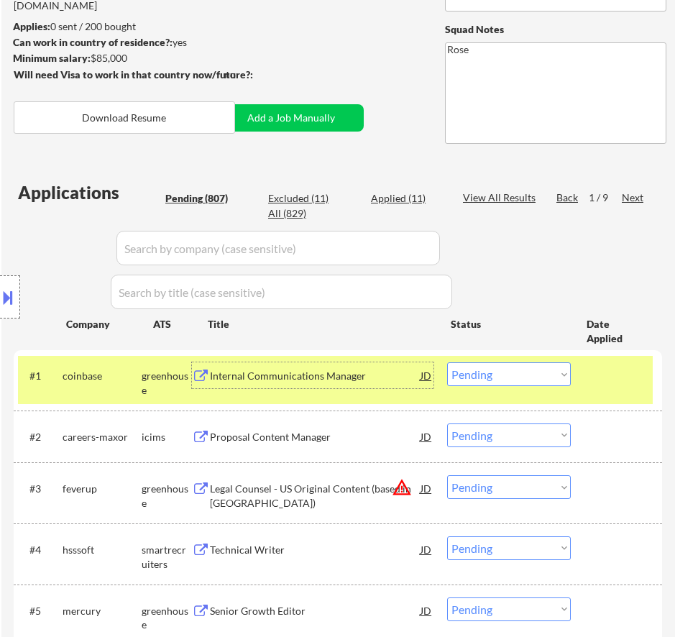
click at [497, 368] on select "Choose an option... Pending Applied Excluded (Questions) Excluded (Expired) Exc…" at bounding box center [509, 374] width 124 height 24
click at [447, 362] on select "Choose an option... Pending Applied Excluded (Questions) Excluded (Expired) Exc…" at bounding box center [509, 374] width 124 height 24
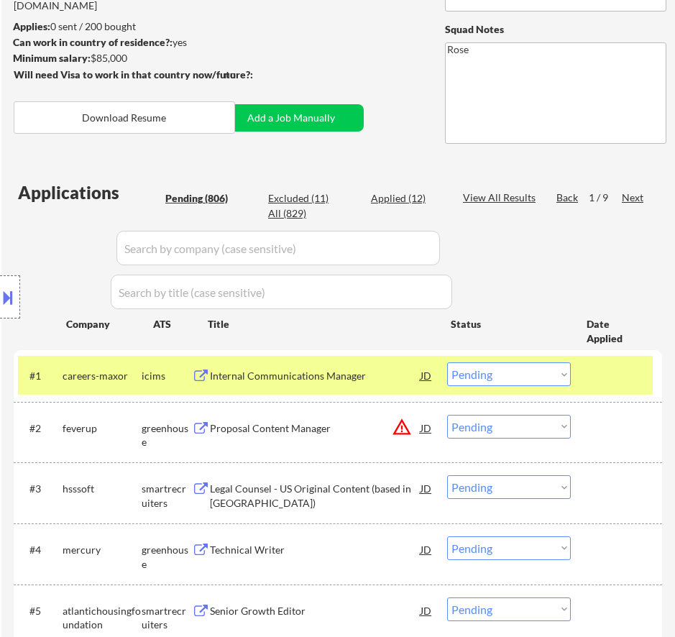
click at [378, 375] on div "Internal Communications Manager" at bounding box center [315, 376] width 211 height 14
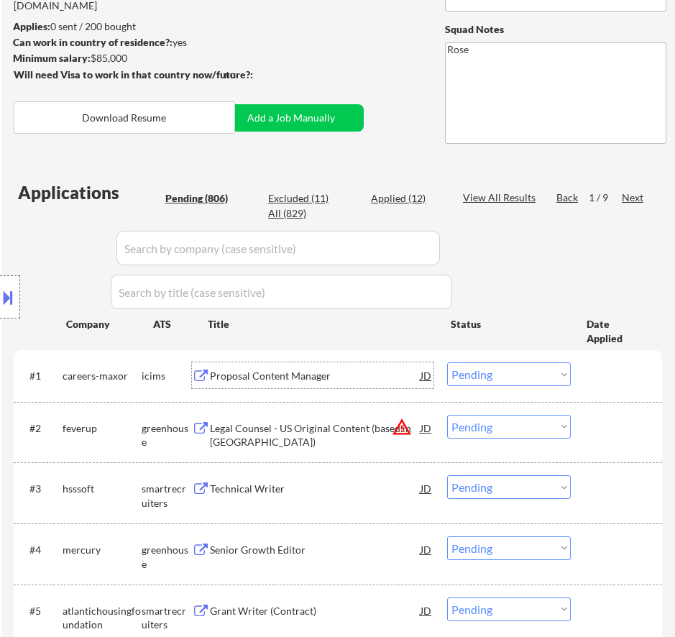
click at [490, 376] on select "Choose an option... Pending Applied Excluded (Questions) Excluded (Expired) Exc…" at bounding box center [509, 374] width 124 height 24
click at [447, 362] on select "Choose an option... Pending Applied Excluded (Questions) Excluded (Expired) Exc…" at bounding box center [509, 374] width 124 height 24
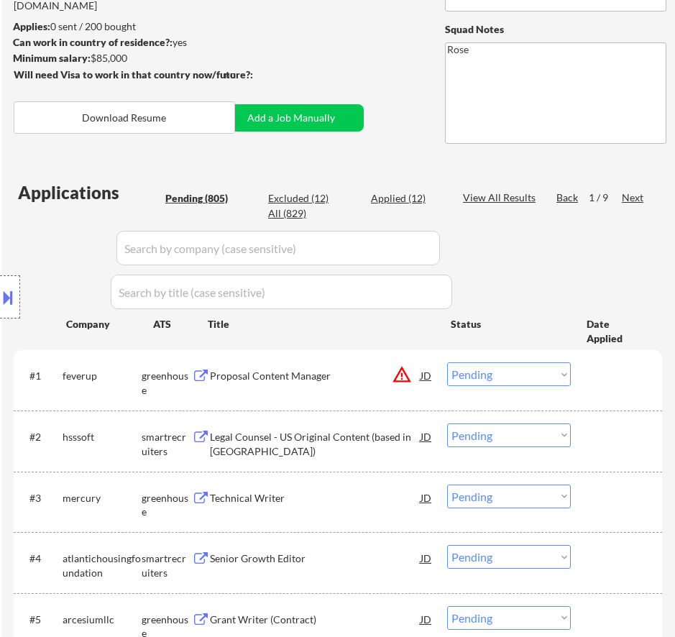
click at [384, 378] on div "Proposal Content Manager" at bounding box center [315, 376] width 211 height 14
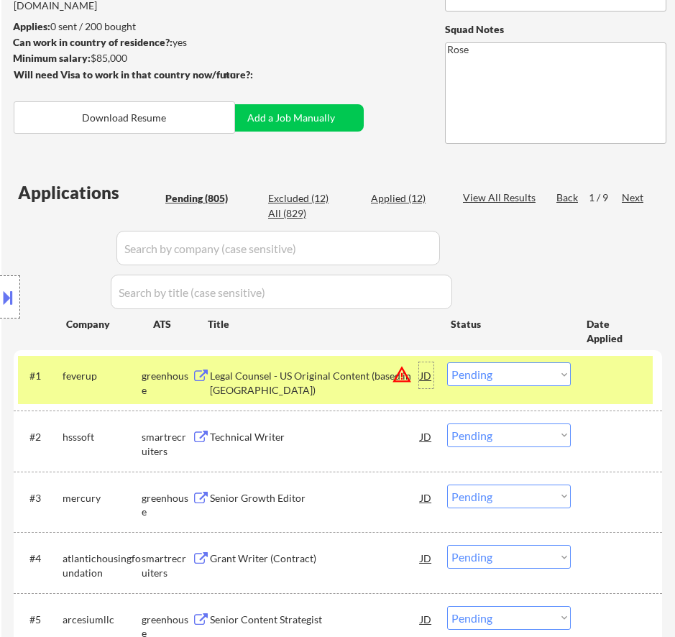
click at [432, 377] on div "JD" at bounding box center [426, 375] width 14 height 26
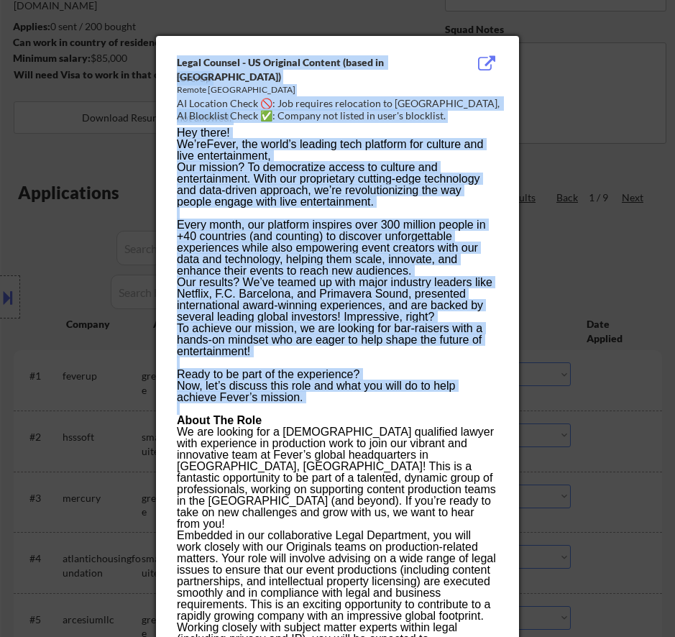
drag, startPoint x: 176, startPoint y: 86, endPoint x: 389, endPoint y: 410, distance: 387.8
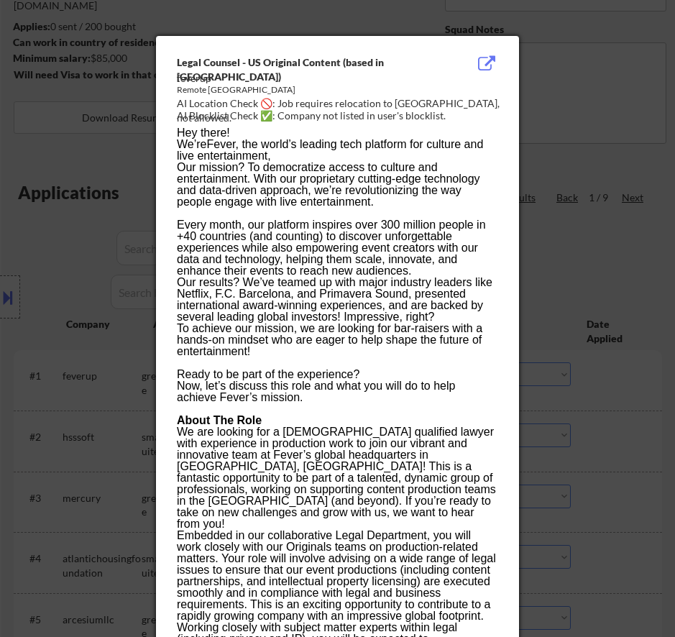
click at [581, 80] on div at bounding box center [337, 318] width 675 height 637
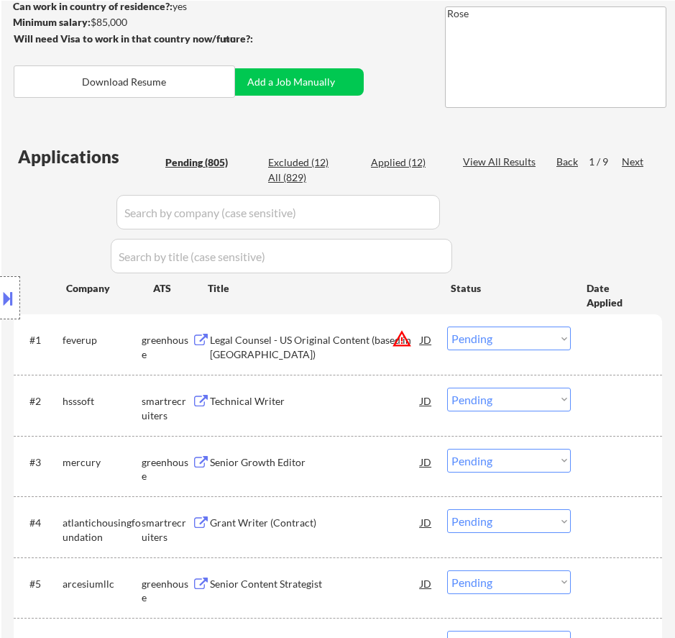
scroll to position [288, 0]
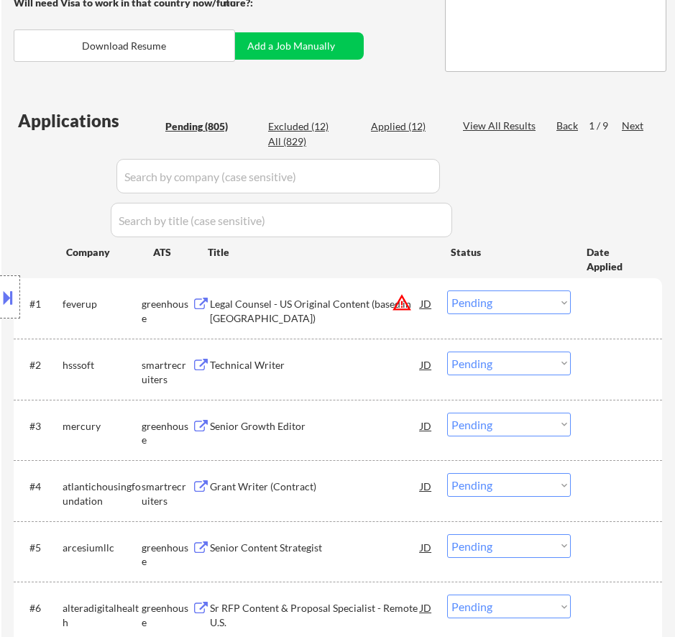
click at [487, 298] on select "Choose an option... Pending Applied Excluded (Questions) Excluded (Expired) Exc…" at bounding box center [509, 302] width 124 height 24
click at [447, 290] on select "Choose an option... Pending Applied Excluded (Questions) Excluded (Expired) Exc…" at bounding box center [509, 302] width 124 height 24
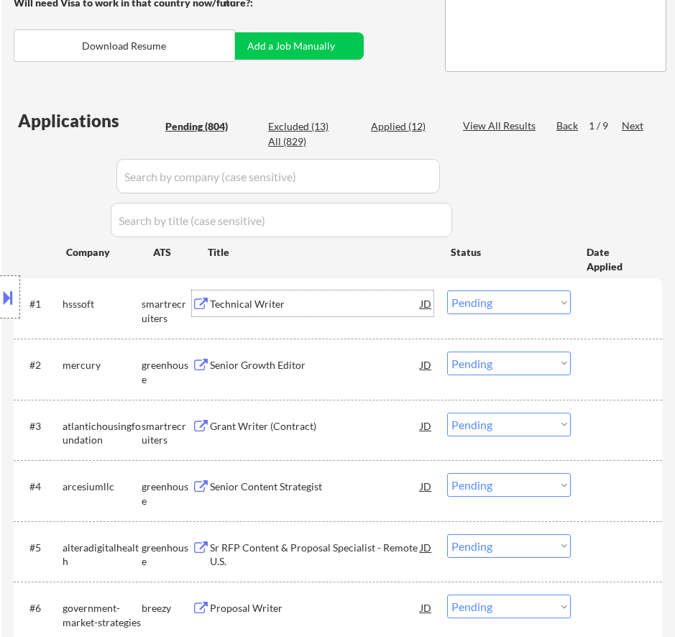
click at [397, 313] on div "Technical Writer" at bounding box center [315, 303] width 211 height 26
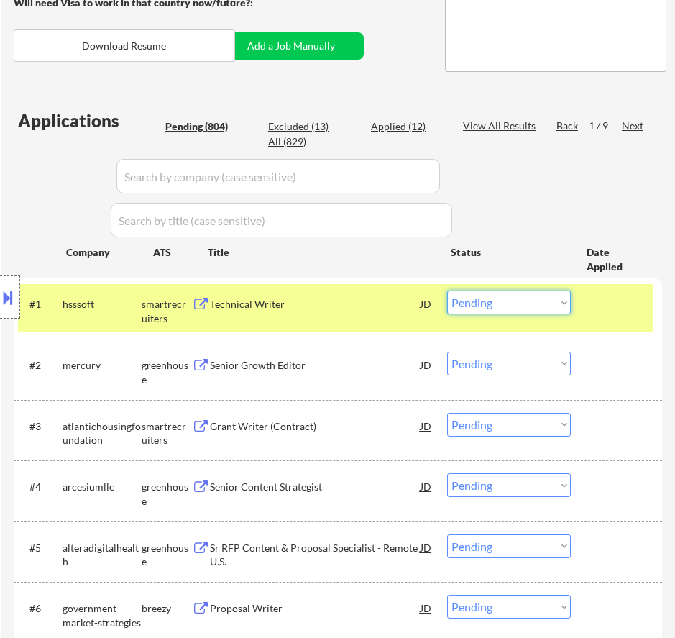
click at [514, 307] on select "Choose an option... Pending Applied Excluded (Questions) Excluded (Expired) Exc…" at bounding box center [509, 302] width 124 height 24
click at [447, 290] on select "Choose an option... Pending Applied Excluded (Questions) Excluded (Expired) Exc…" at bounding box center [509, 302] width 124 height 24
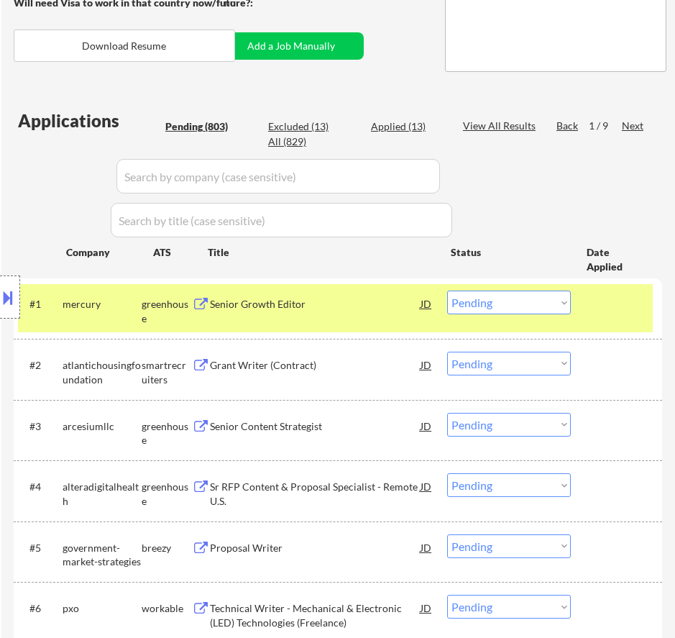
click at [348, 321] on div "#1 mercury greenhouse Senior Growth Editor JD warning_amber Choose an option...…" at bounding box center [335, 307] width 635 height 47
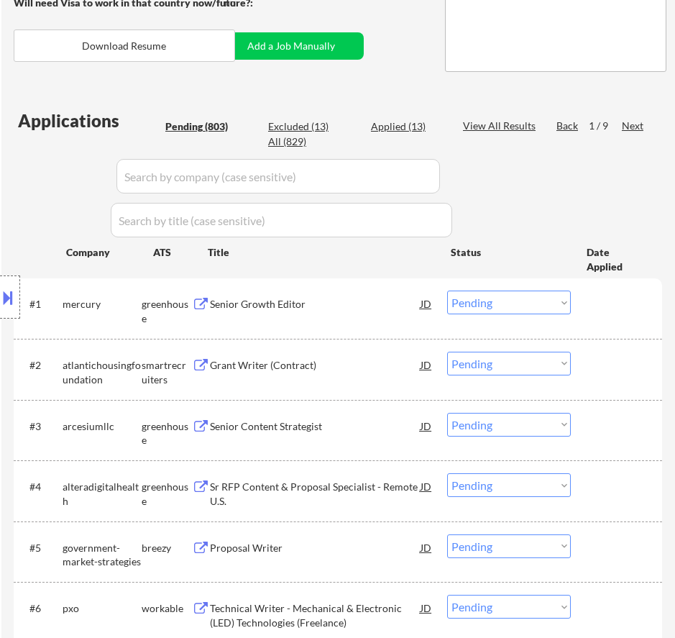
click at [349, 311] on div "Senior Growth Editor" at bounding box center [315, 304] width 211 height 14
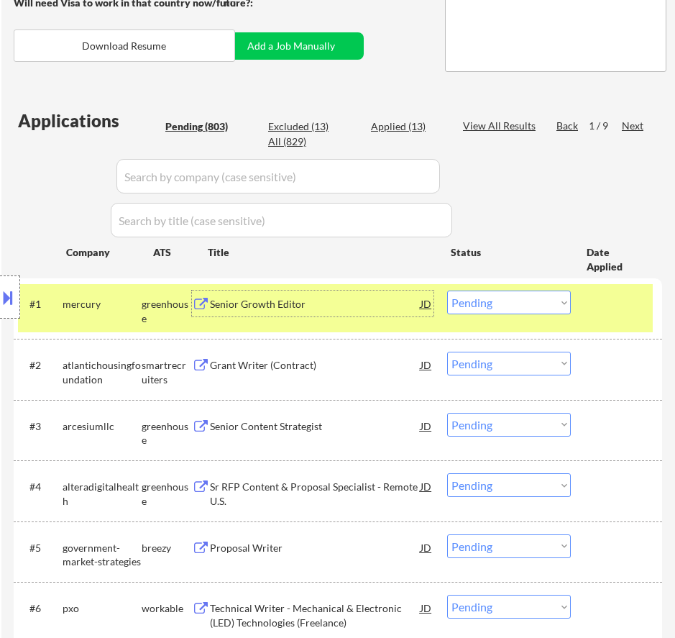
click at [17, 300] on div at bounding box center [10, 296] width 20 height 43
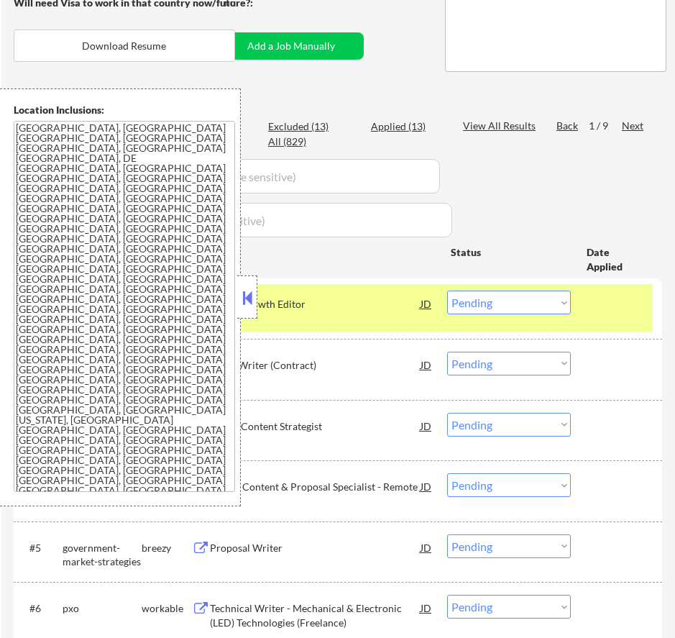
drag, startPoint x: 242, startPoint y: 293, endPoint x: 313, endPoint y: 285, distance: 71.7
click at [243, 293] on button at bounding box center [247, 298] width 16 height 22
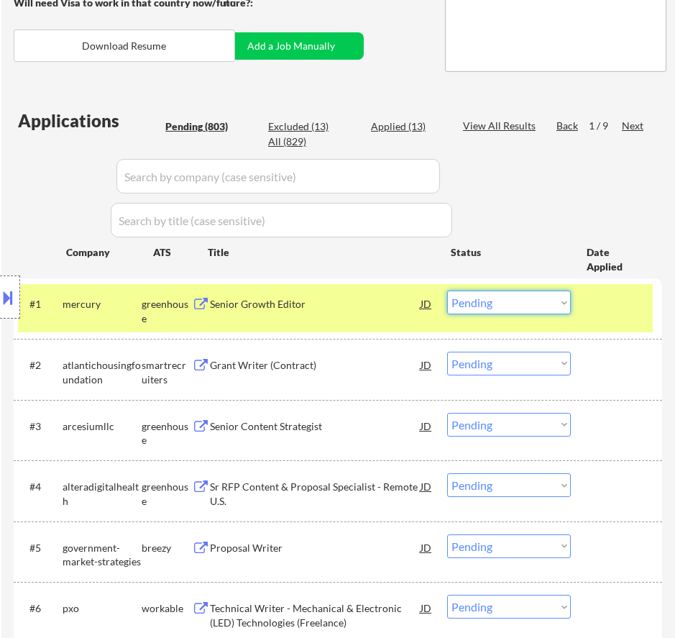
click at [481, 300] on select "Choose an option... Pending Applied Excluded (Questions) Excluded (Expired) Exc…" at bounding box center [509, 302] width 124 height 24
click at [447, 290] on select "Choose an option... Pending Applied Excluded (Questions) Excluded (Expired) Exc…" at bounding box center [509, 302] width 124 height 24
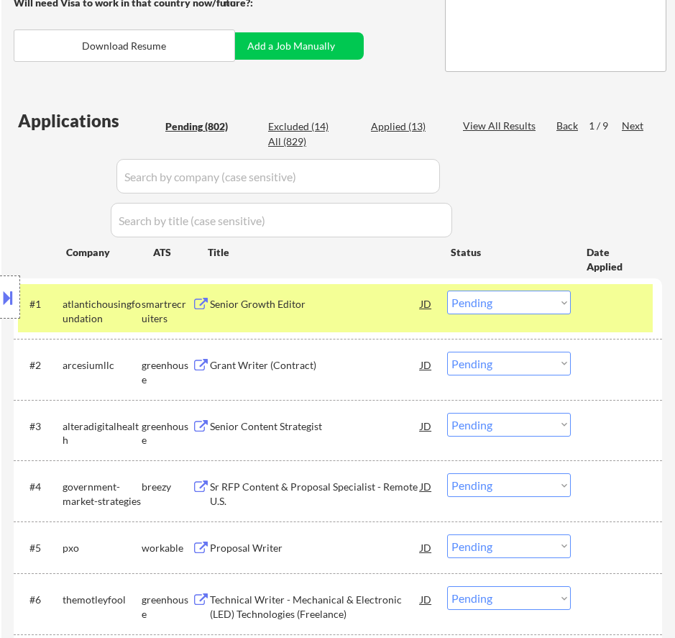
click at [376, 312] on div "Senior Growth Editor" at bounding box center [315, 303] width 211 height 26
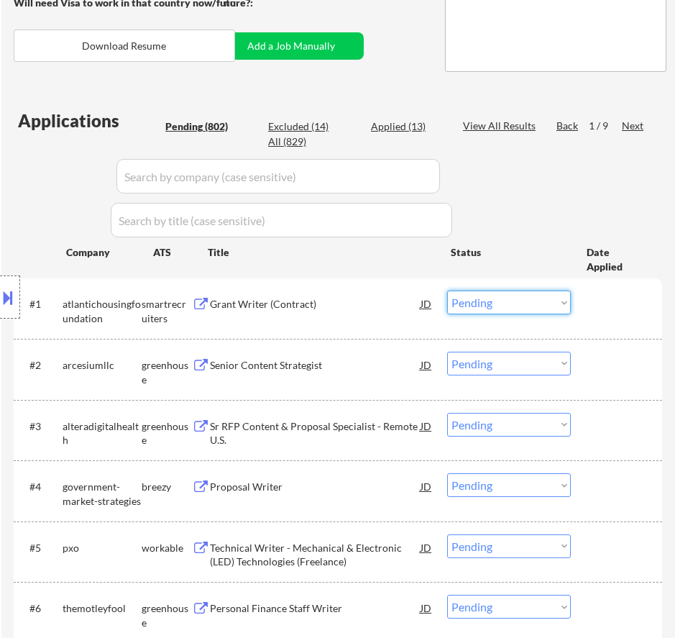
click at [540, 303] on select "Choose an option... Pending Applied Excluded (Questions) Excluded (Expired) Exc…" at bounding box center [509, 302] width 124 height 24
click at [447, 290] on select "Choose an option... Pending Applied Excluded (Questions) Excluded (Expired) Exc…" at bounding box center [509, 302] width 124 height 24
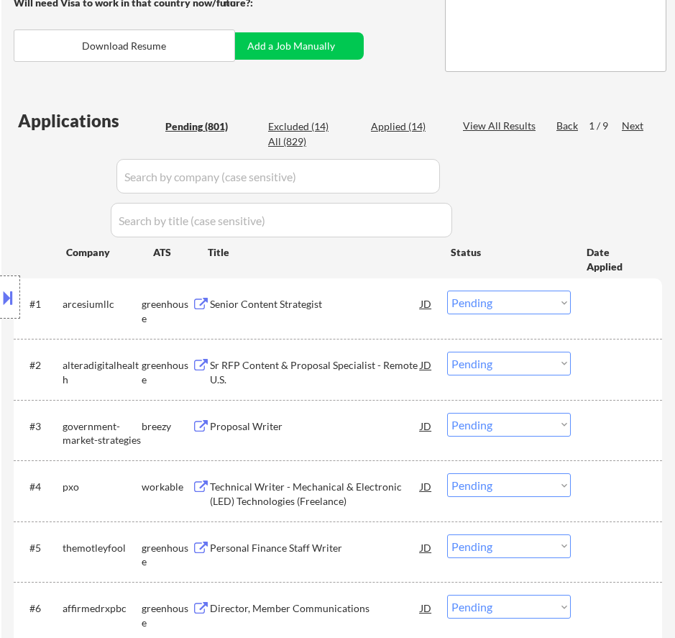
click at [354, 318] on div "#1 arcesiumllc greenhouse Senior Content Strategist JD warning_amber Choose an …" at bounding box center [335, 307] width 635 height 47
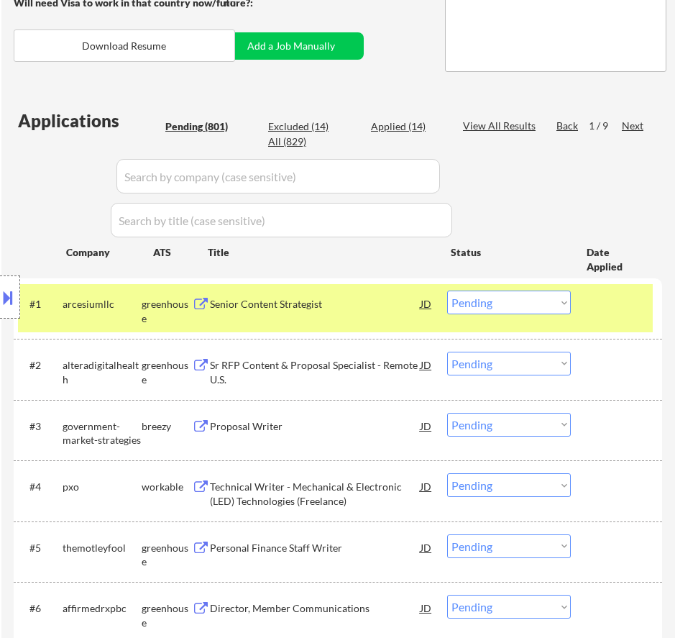
click at [363, 305] on div "Senior Content Strategist" at bounding box center [315, 304] width 211 height 14
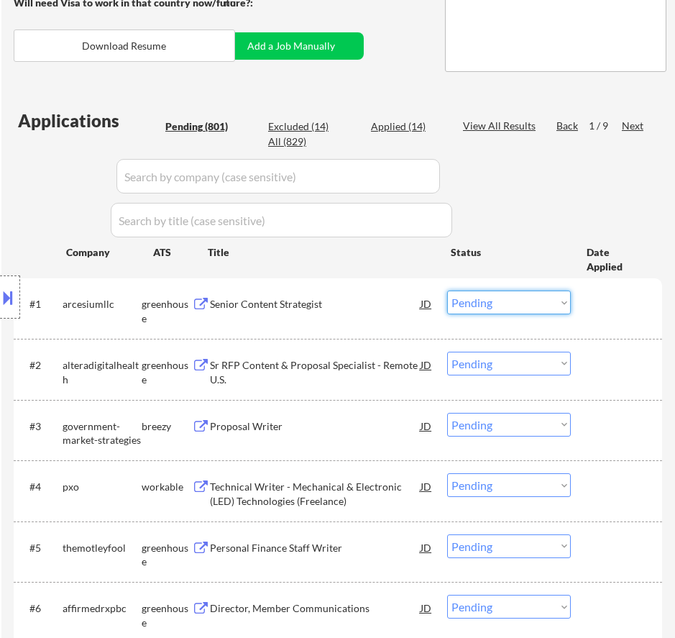
click at [494, 300] on select "Choose an option... Pending Applied Excluded (Questions) Excluded (Expired) Exc…" at bounding box center [509, 302] width 124 height 24
click at [447, 290] on select "Choose an option... Pending Applied Excluded (Questions) Excluded (Expired) Exc…" at bounding box center [509, 302] width 124 height 24
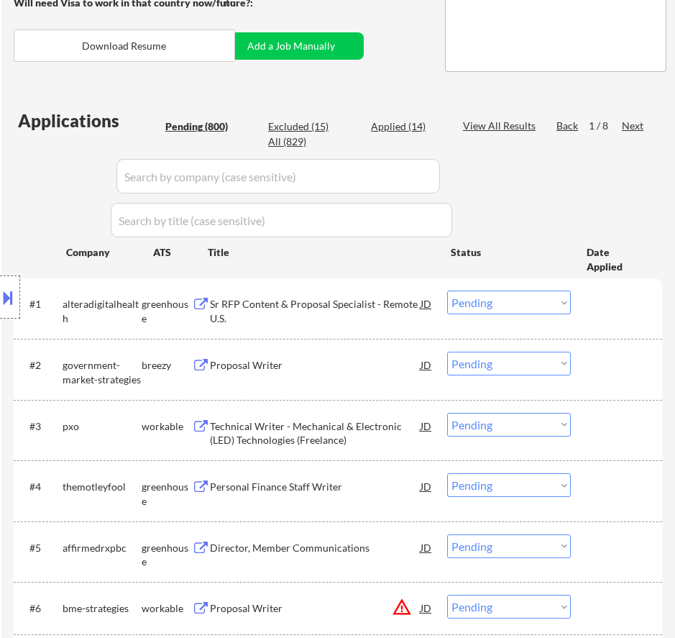
click at [397, 309] on div "Sr RFP Content & Proposal Specialist - Remote U.S." at bounding box center [315, 311] width 211 height 28
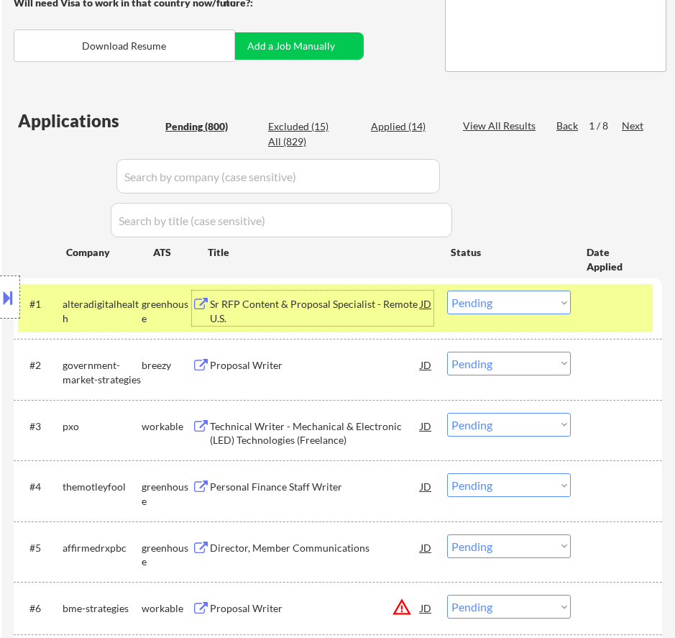
click at [520, 307] on select "Choose an option... Pending Applied Excluded (Questions) Excluded (Expired) Exc…" at bounding box center [509, 302] width 124 height 24
click at [447, 290] on select "Choose an option... Pending Applied Excluded (Questions) Excluded (Expired) Exc…" at bounding box center [509, 302] width 124 height 24
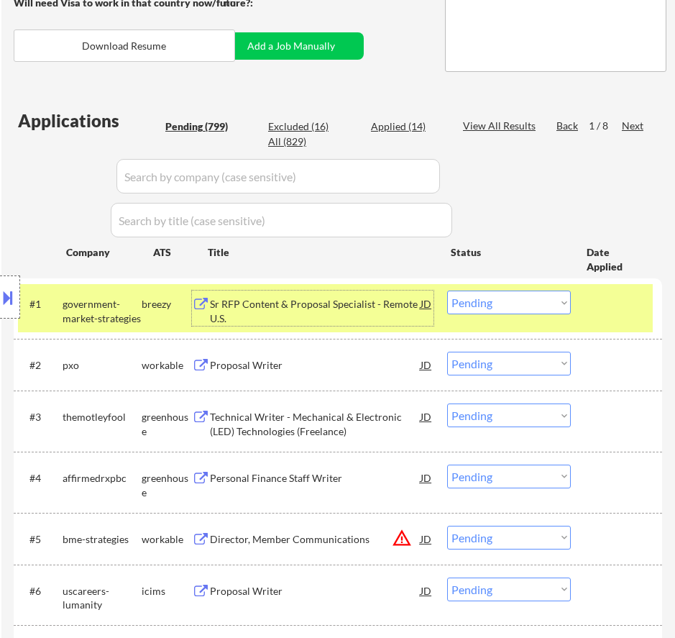
click at [385, 321] on div "Sr RFP Content & Proposal Specialist - Remote U.S." at bounding box center [315, 311] width 211 height 28
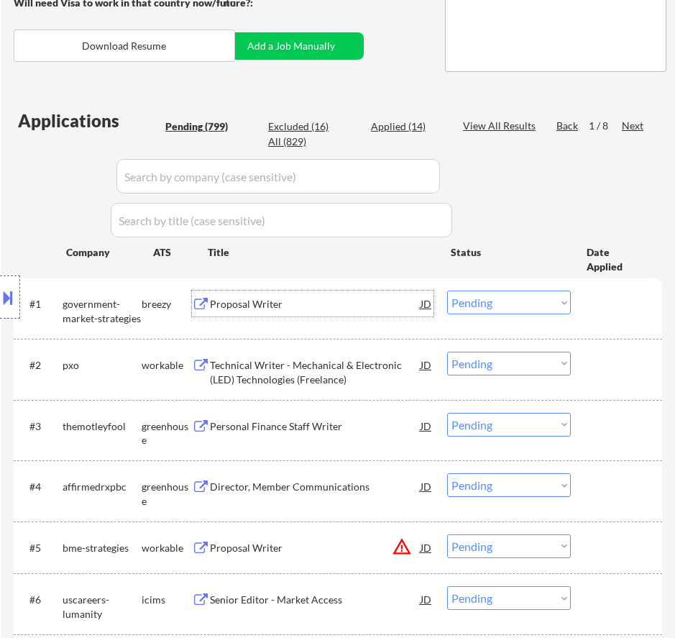
click at [514, 301] on select "Choose an option... Pending Applied Excluded (Questions) Excluded (Expired) Exc…" at bounding box center [509, 302] width 124 height 24
click at [447, 290] on select "Choose an option... Pending Applied Excluded (Questions) Excluded (Expired) Exc…" at bounding box center [509, 302] width 124 height 24
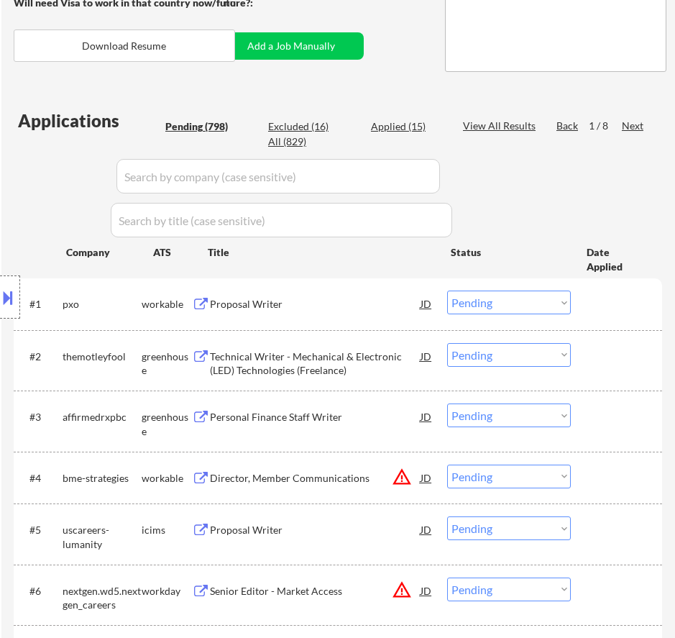
click at [366, 301] on div "Proposal Writer" at bounding box center [315, 304] width 211 height 14
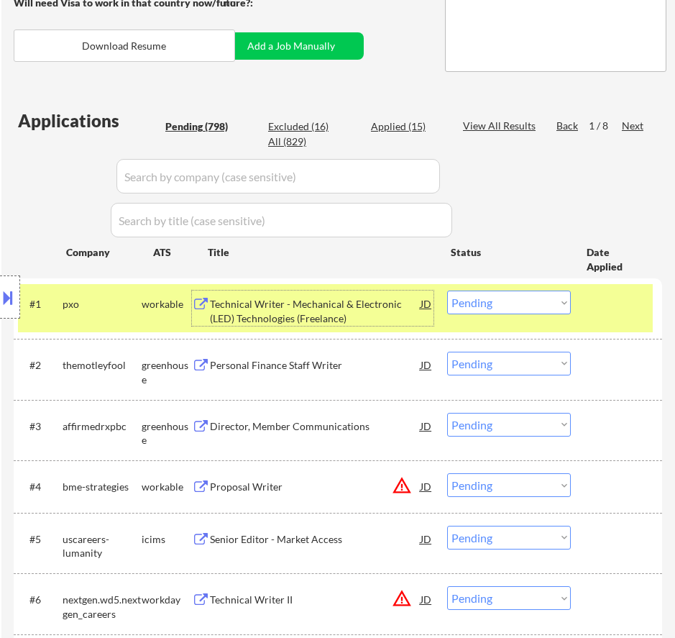
click at [510, 300] on select "Choose an option... Pending Applied Excluded (Questions) Excluded (Expired) Exc…" at bounding box center [509, 302] width 124 height 24
click at [447, 290] on select "Choose an option... Pending Applied Excluded (Questions) Excluded (Expired) Exc…" at bounding box center [509, 302] width 124 height 24
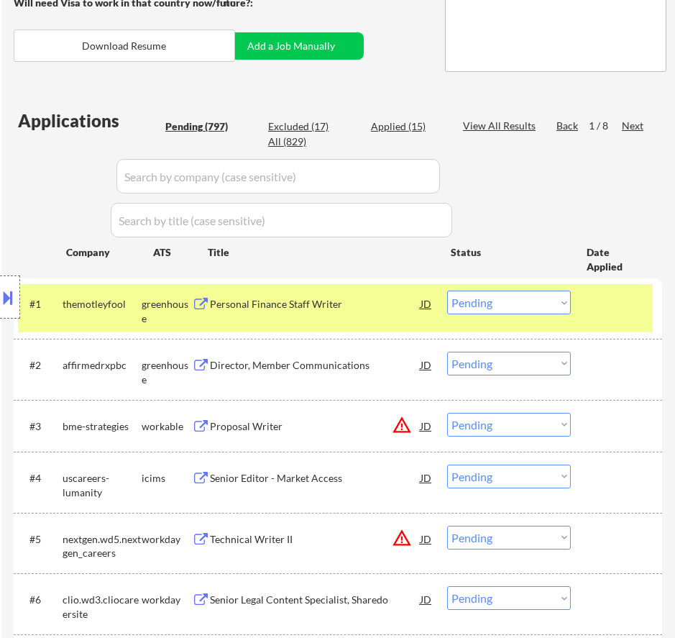
click at [377, 310] on div "Personal Finance Staff Writer" at bounding box center [315, 304] width 211 height 14
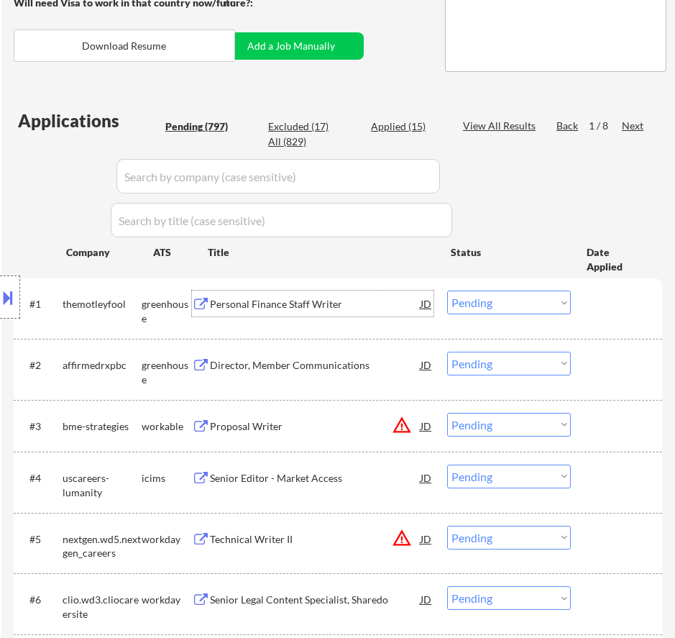
click at [503, 294] on select "Choose an option... Pending Applied Excluded (Questions) Excluded (Expired) Exc…" at bounding box center [509, 302] width 124 height 24
click at [447, 290] on select "Choose an option... Pending Applied Excluded (Questions) Excluded (Expired) Exc…" at bounding box center [509, 302] width 124 height 24
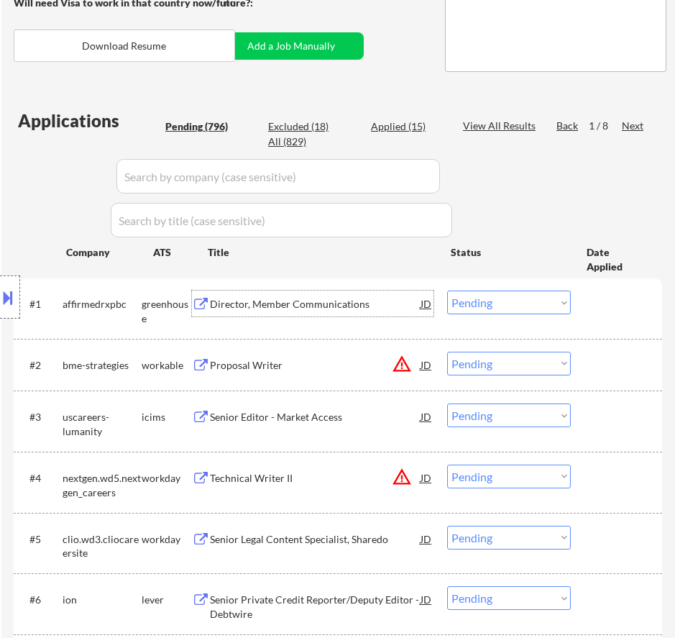
click at [398, 296] on div "Director, Member Communications" at bounding box center [315, 303] width 211 height 26
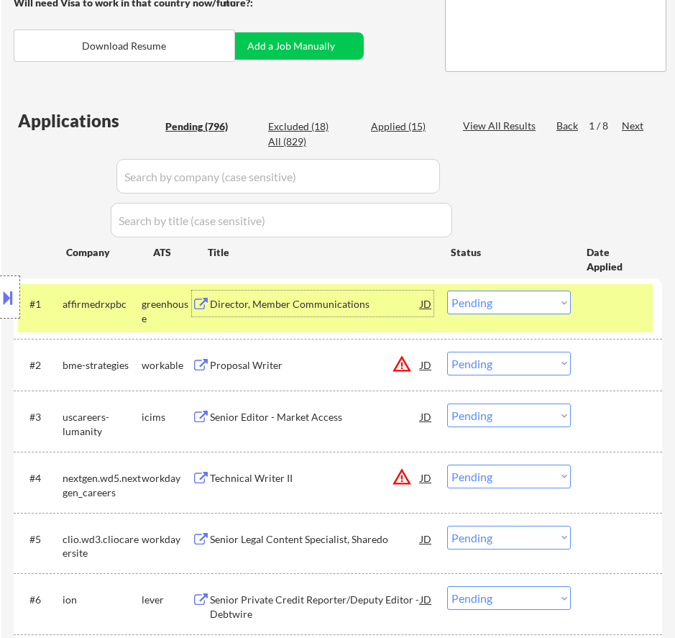
click at [535, 303] on select "Choose an option... Pending Applied Excluded (Questions) Excluded (Expired) Exc…" at bounding box center [509, 302] width 124 height 24
click at [447, 290] on select "Choose an option... Pending Applied Excluded (Questions) Excluded (Expired) Exc…" at bounding box center [509, 302] width 124 height 24
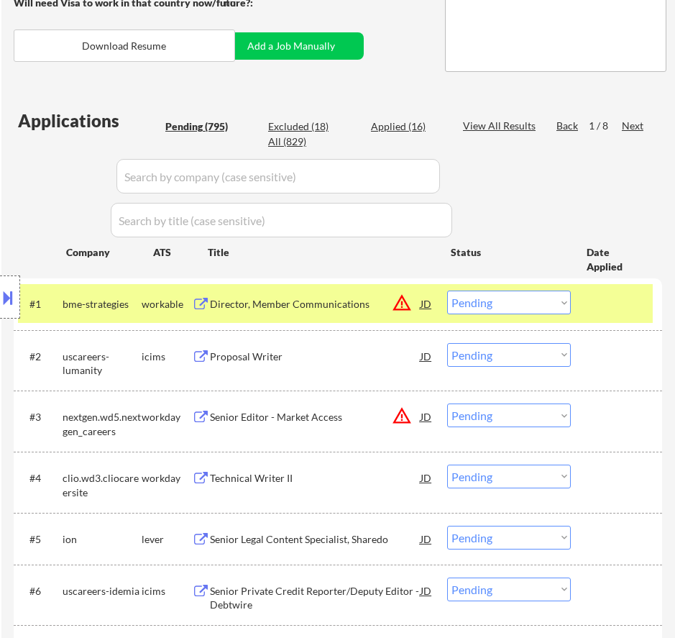
click at [392, 305] on div "Director, Member Communications JD warning_amber" at bounding box center [322, 303] width 224 height 26
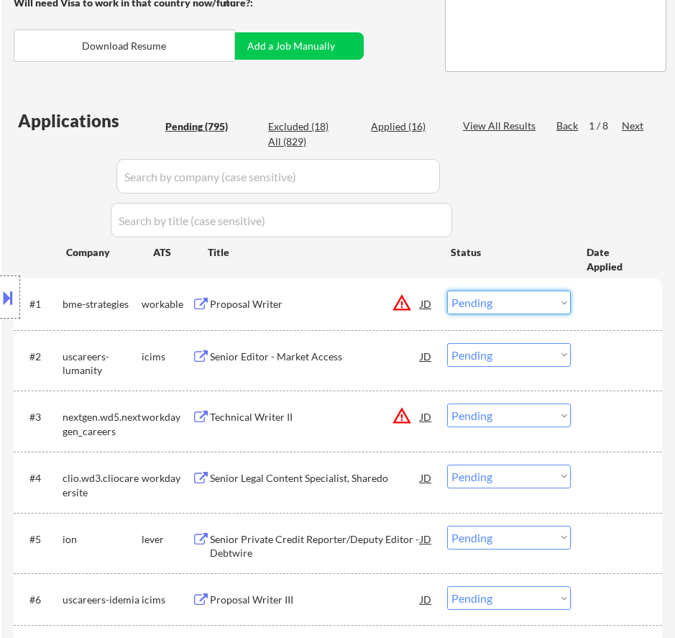
click at [505, 307] on select "Choose an option... Pending Applied Excluded (Questions) Excluded (Expired) Exc…" at bounding box center [509, 302] width 124 height 24
click at [447, 290] on select "Choose an option... Pending Applied Excluded (Questions) Excluded (Expired) Exc…" at bounding box center [509, 302] width 124 height 24
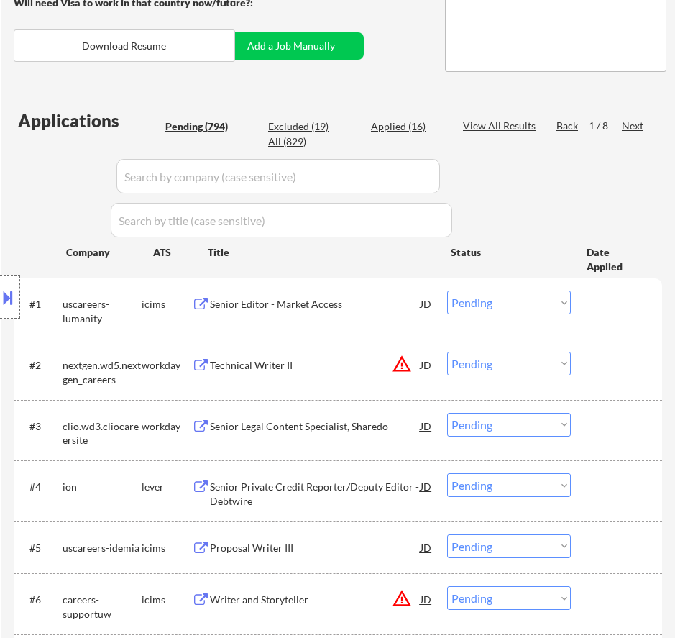
click at [368, 303] on div "Senior Editor - Market Access" at bounding box center [315, 304] width 211 height 14
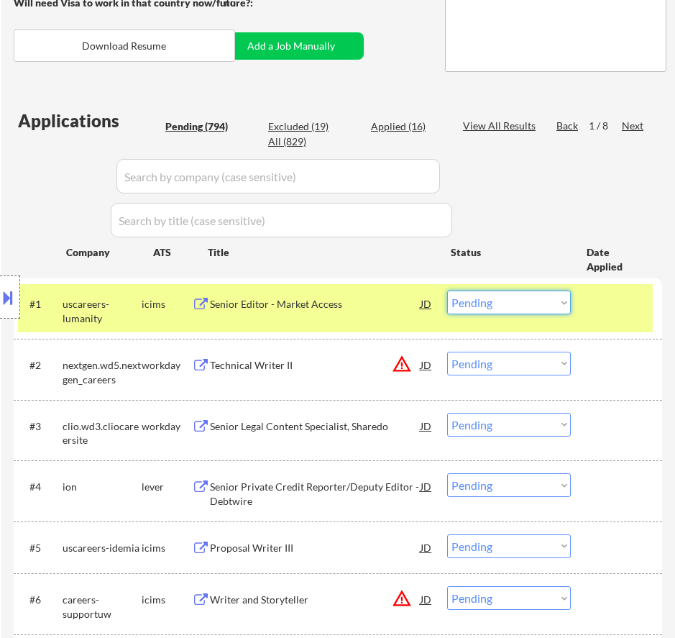
click at [539, 302] on select "Choose an option... Pending Applied Excluded (Questions) Excluded (Expired) Exc…" at bounding box center [509, 302] width 124 height 24
click at [447, 290] on select "Choose an option... Pending Applied Excluded (Questions) Excluded (Expired) Exc…" at bounding box center [509, 302] width 124 height 24
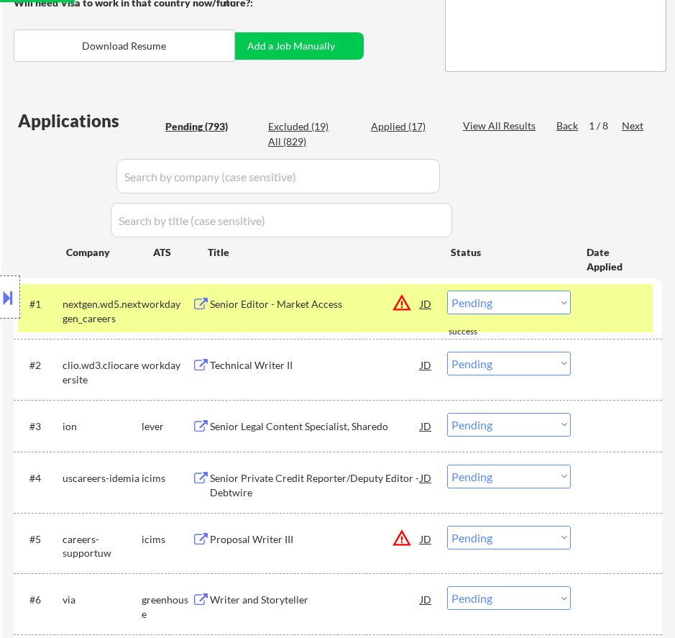
click at [344, 315] on div "Senior Editor - Market Access" at bounding box center [315, 303] width 211 height 26
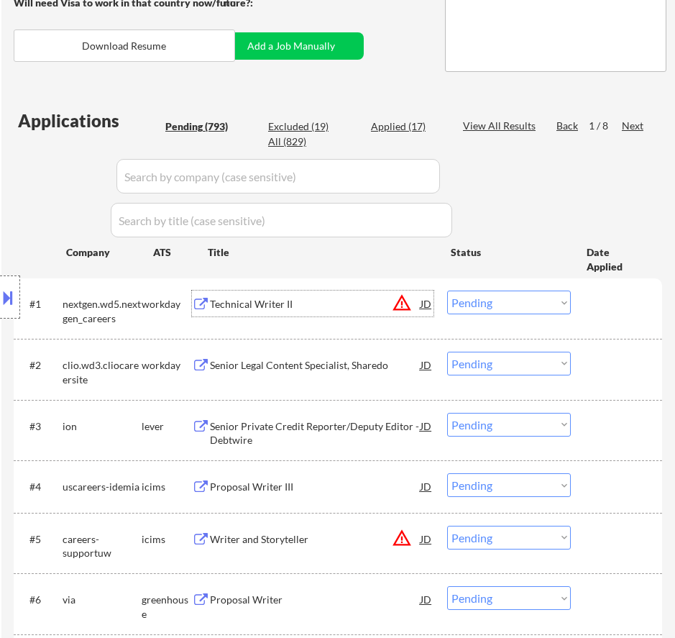
click at [10, 291] on button at bounding box center [8, 297] width 16 height 24
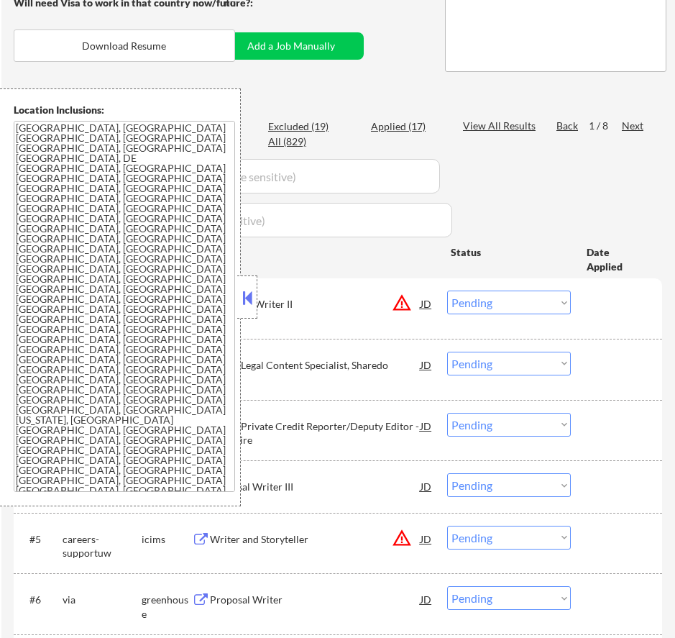
click at [484, 306] on select "Choose an option... Pending Applied Excluded (Questions) Excluded (Expired) Exc…" at bounding box center [509, 302] width 124 height 24
click at [447, 290] on select "Choose an option... Pending Applied Excluded (Questions) Excluded (Expired) Exc…" at bounding box center [509, 302] width 124 height 24
click at [243, 298] on button at bounding box center [247, 298] width 16 height 22
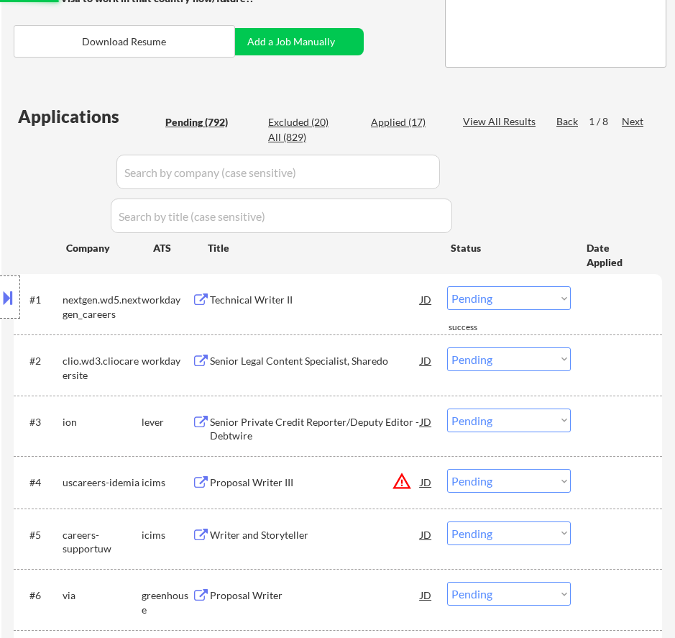
scroll to position [431, 0]
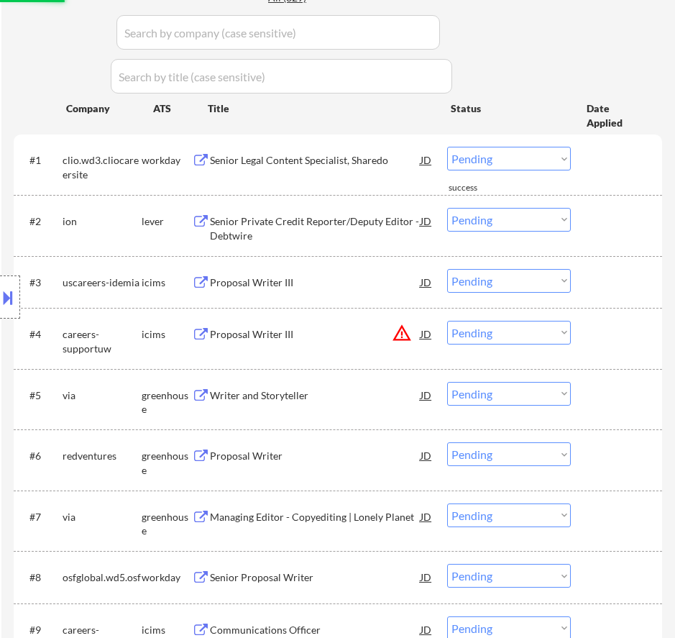
click at [380, 169] on div "Senior Legal Content Specialist, Sharedo" at bounding box center [315, 160] width 211 height 26
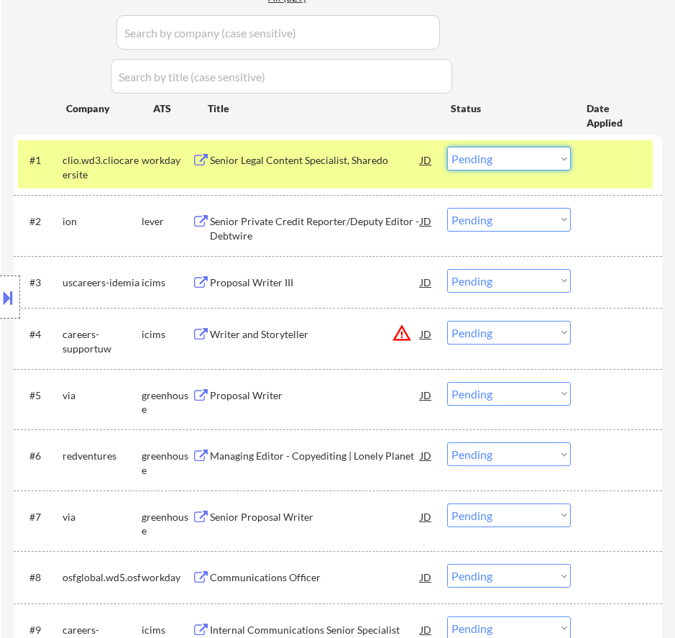
click at [487, 157] on select "Choose an option... Pending Applied Excluded (Questions) Excluded (Expired) Exc…" at bounding box center [509, 159] width 124 height 24
click at [447, 147] on select "Choose an option... Pending Applied Excluded (Questions) Excluded (Expired) Exc…" at bounding box center [509, 159] width 124 height 24
select select ""pending""
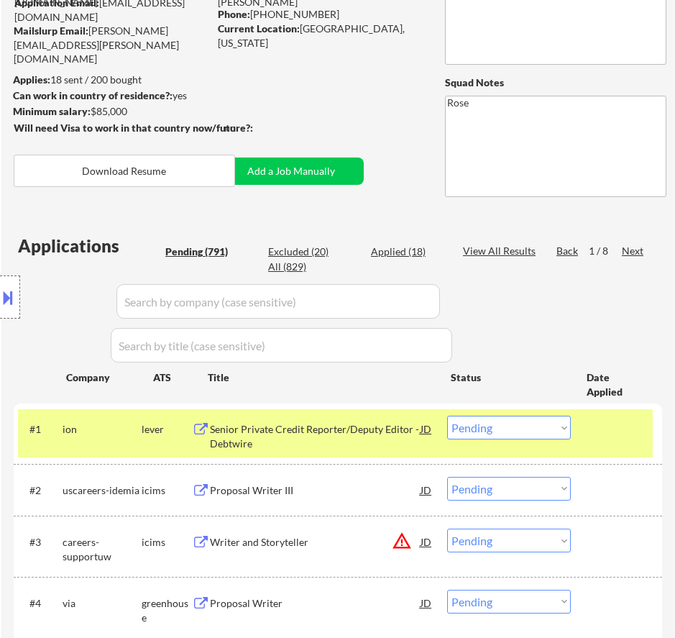
scroll to position [72, 0]
